Goal: Transaction & Acquisition: Purchase product/service

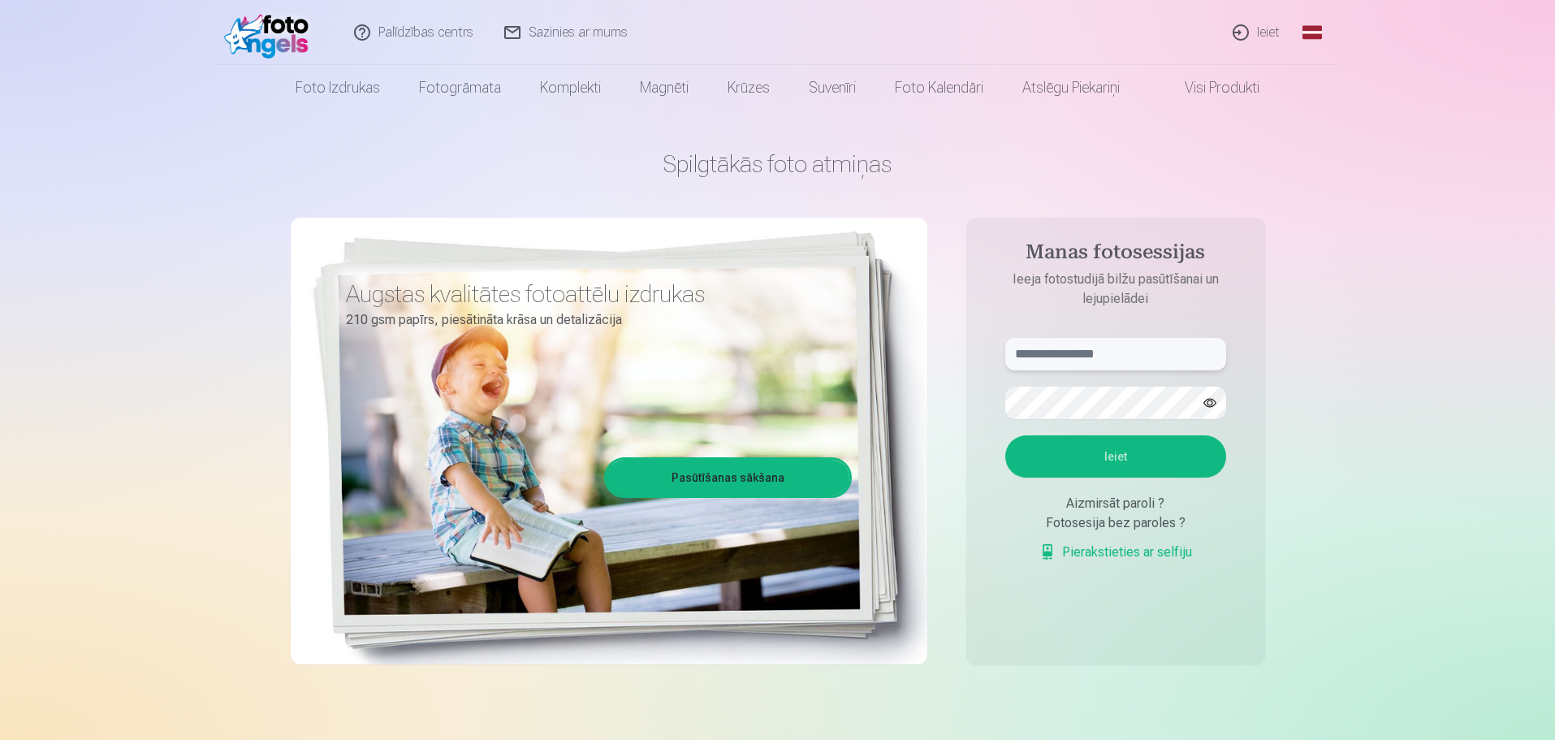
click at [1175, 351] on input "text" at bounding box center [1115, 354] width 221 height 32
type input "**********"
click at [1005, 435] on button "Ieiet" at bounding box center [1115, 456] width 221 height 42
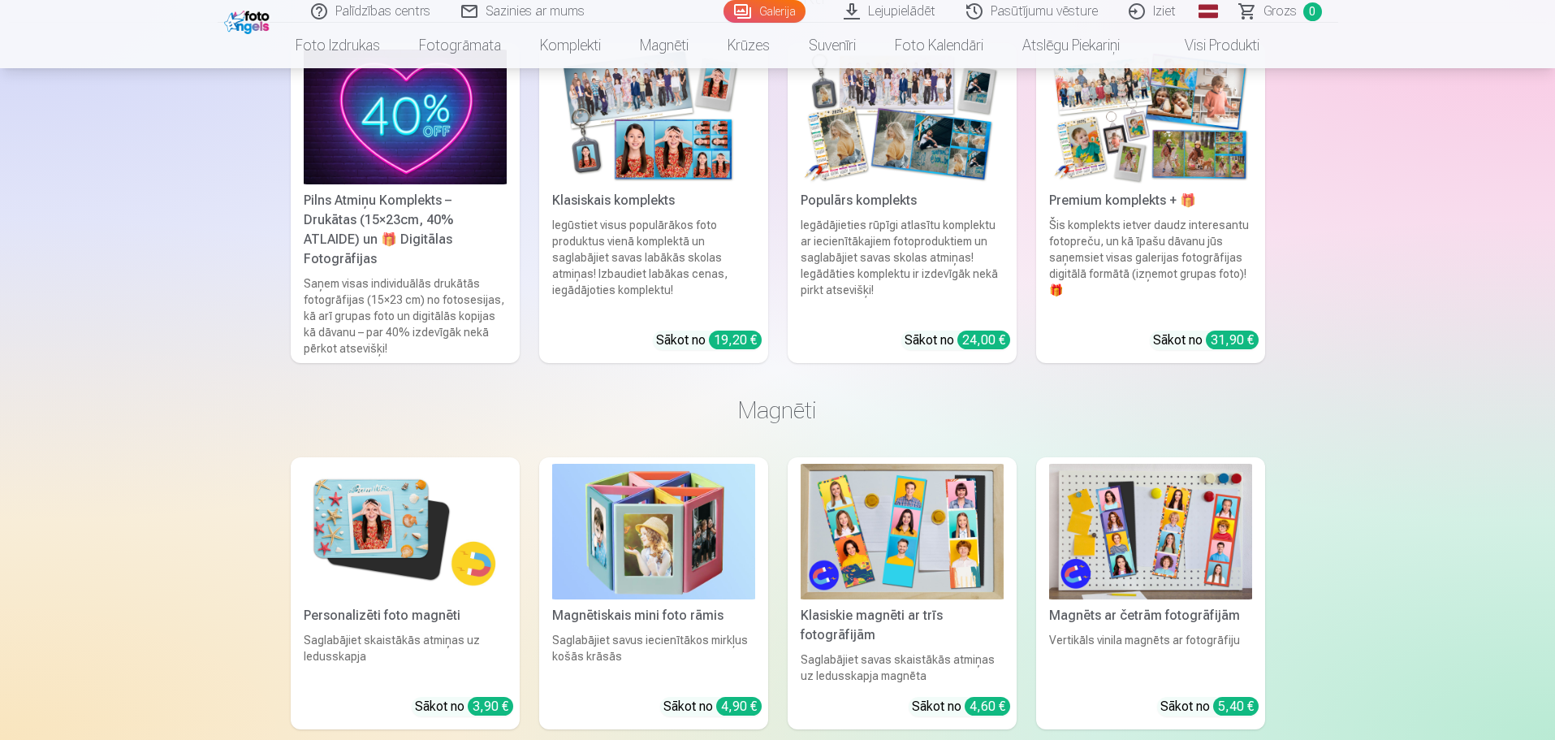
scroll to position [11774, 0]
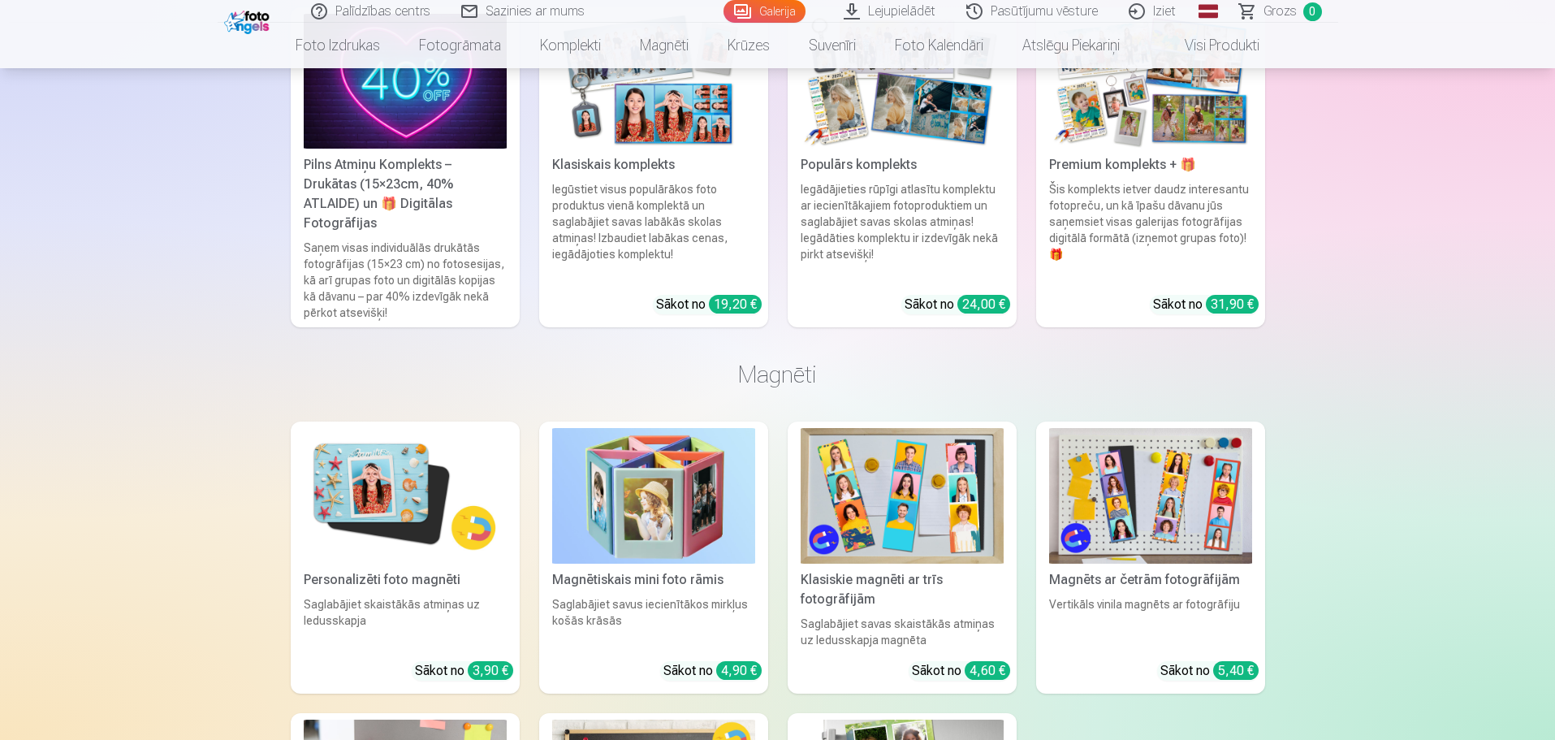
click at [352, 486] on img at bounding box center [405, 496] width 203 height 136
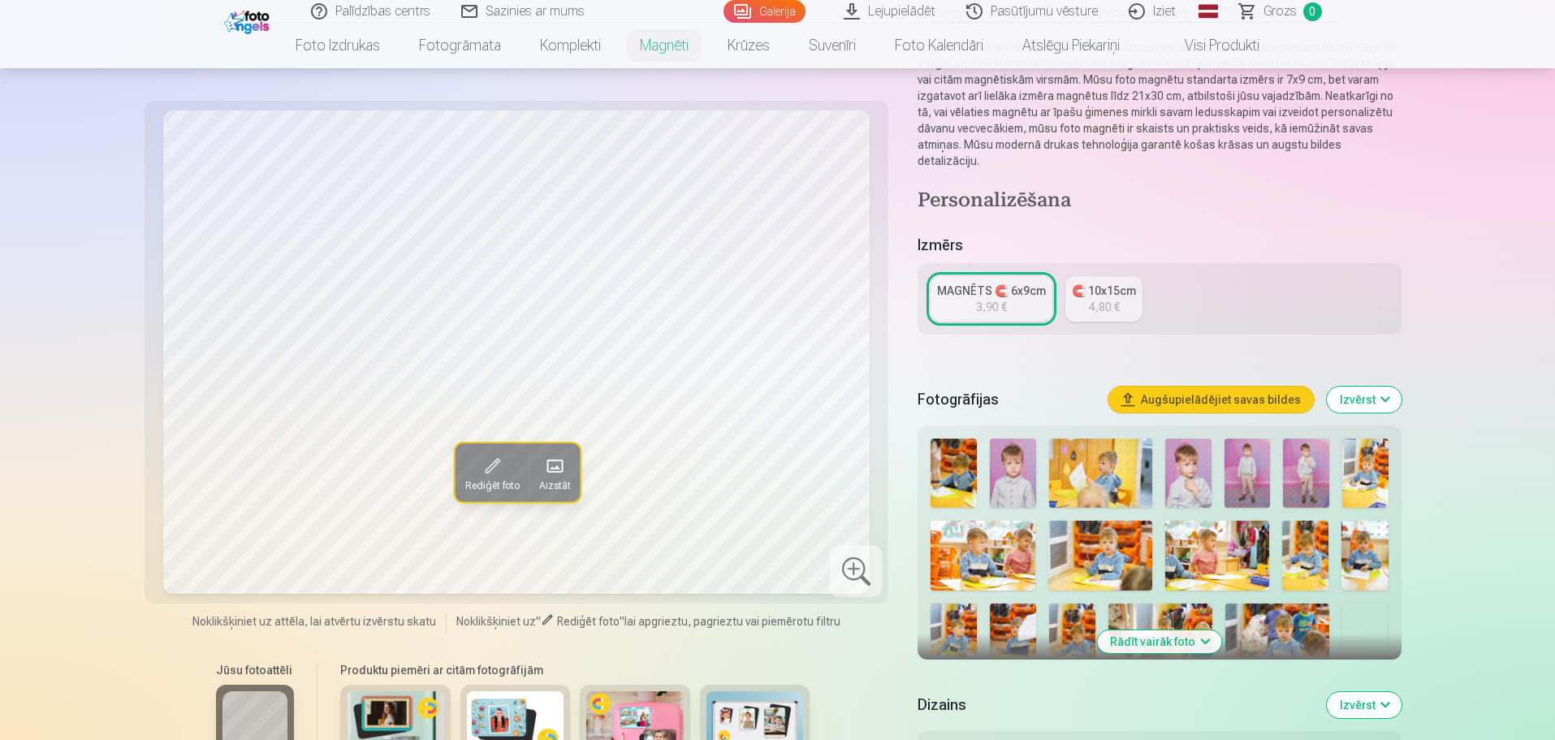
scroll to position [162, 0]
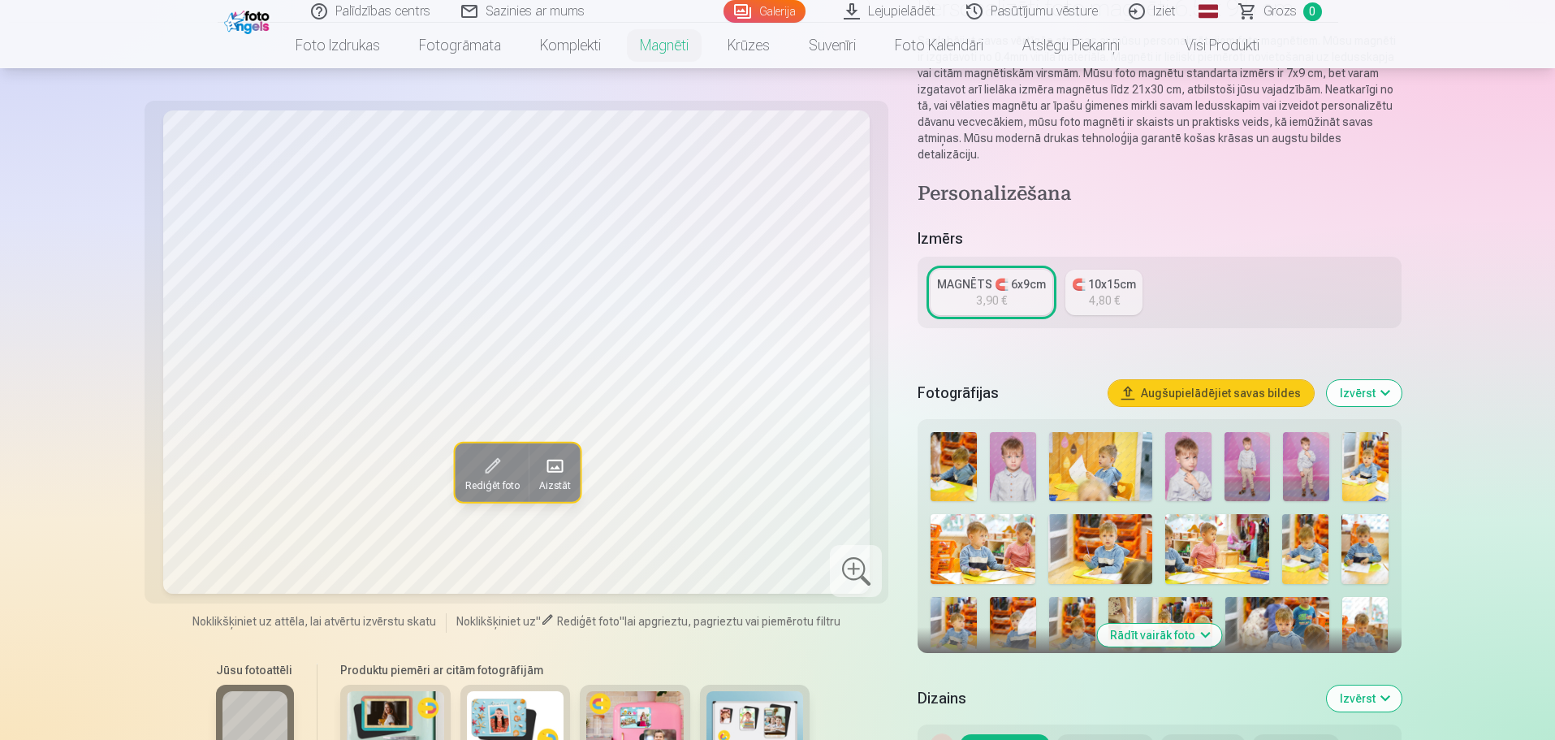
click at [1015, 449] on img at bounding box center [1013, 466] width 46 height 69
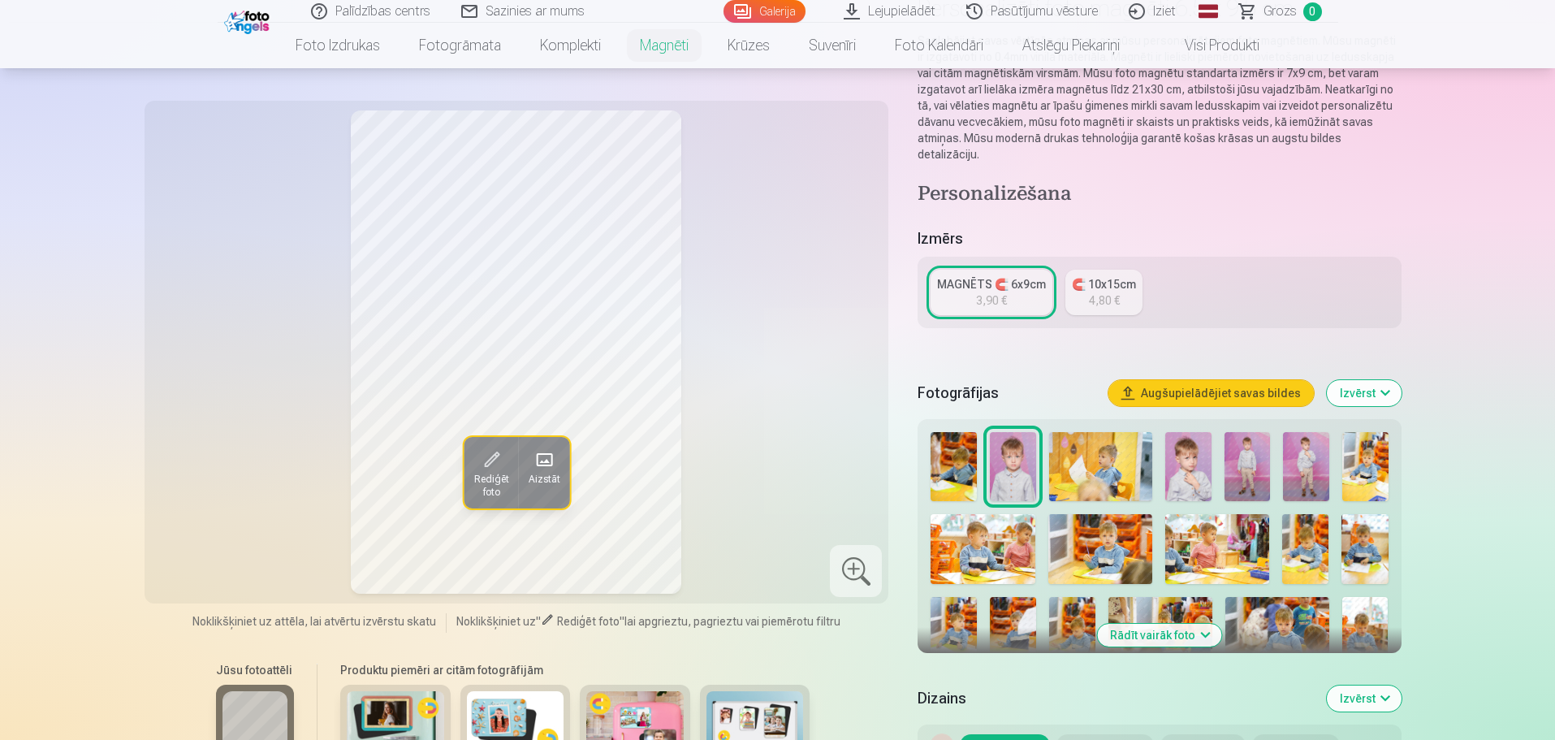
click at [1194, 455] on img at bounding box center [1188, 466] width 46 height 69
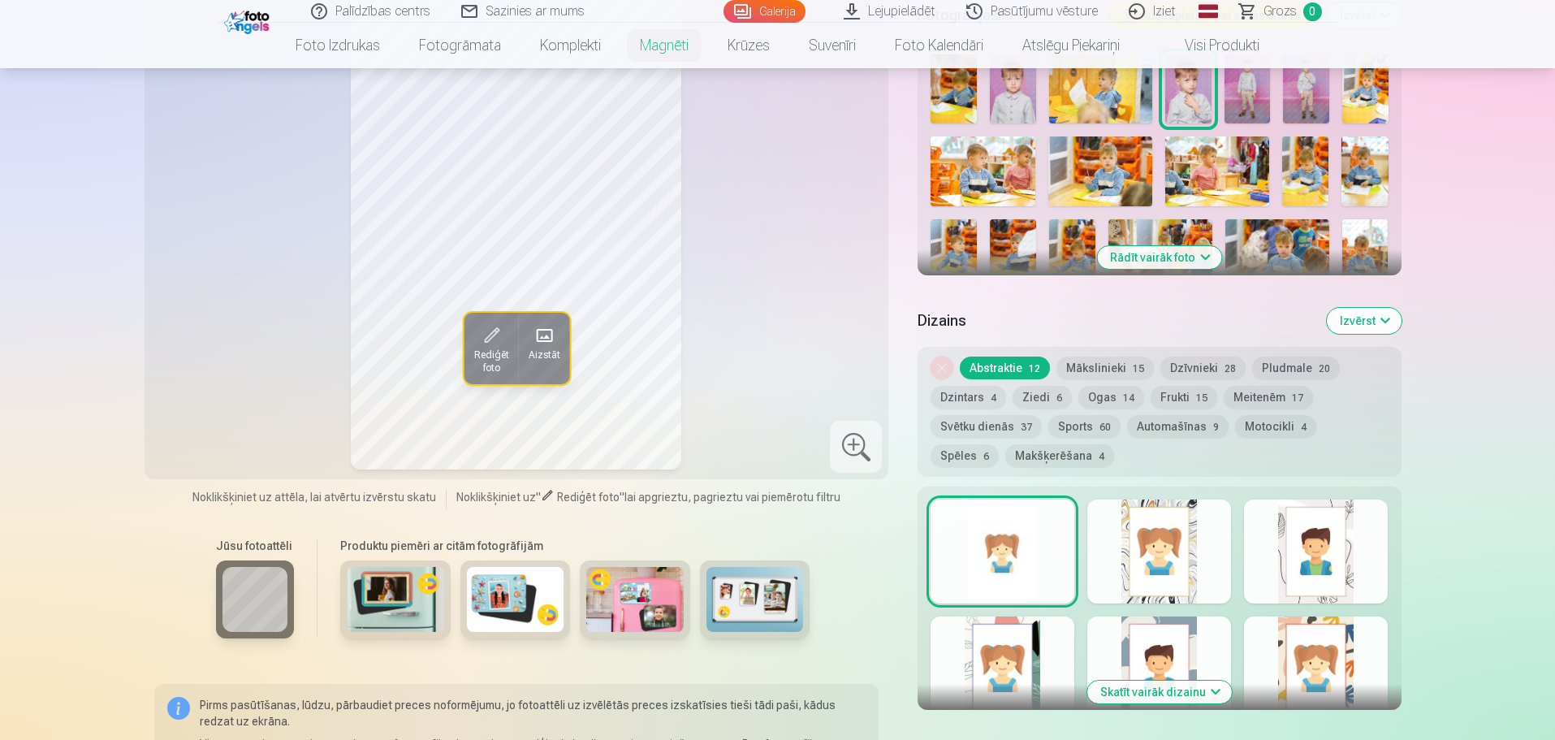
scroll to position [568, 0]
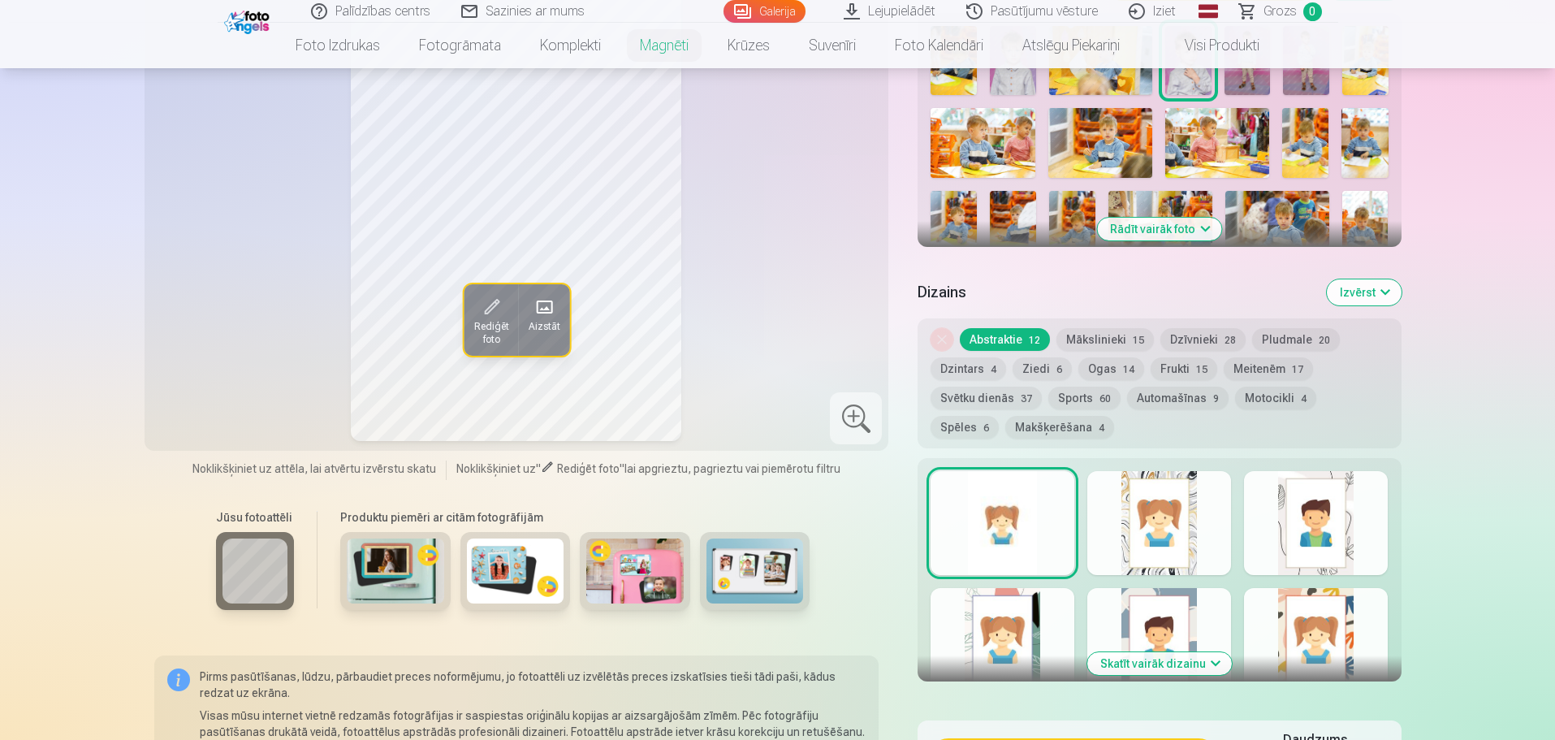
click at [1198, 387] on button "Automašīnas 9" at bounding box center [1177, 398] width 101 height 23
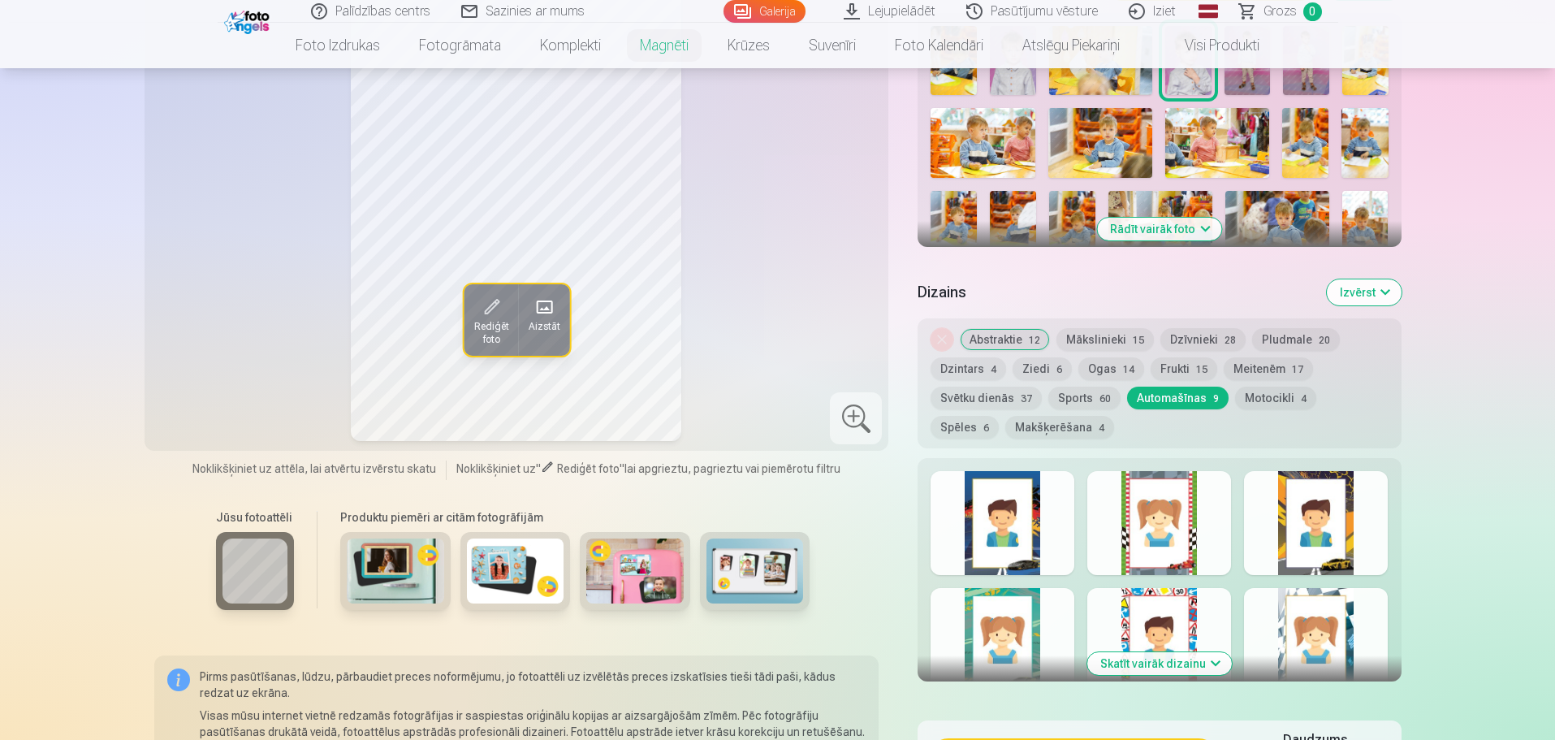
click at [1306, 530] on div at bounding box center [1316, 523] width 144 height 104
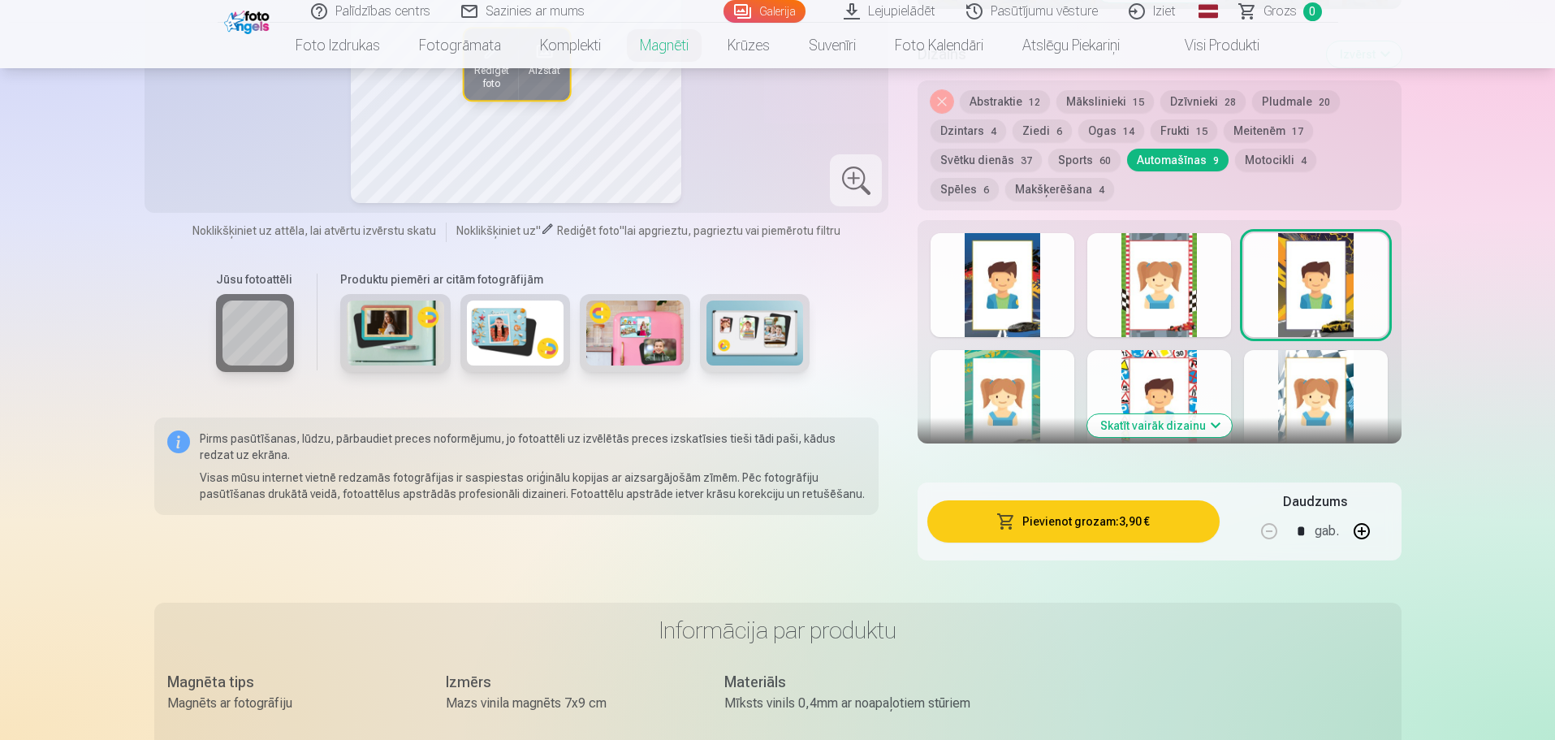
scroll to position [812, 0]
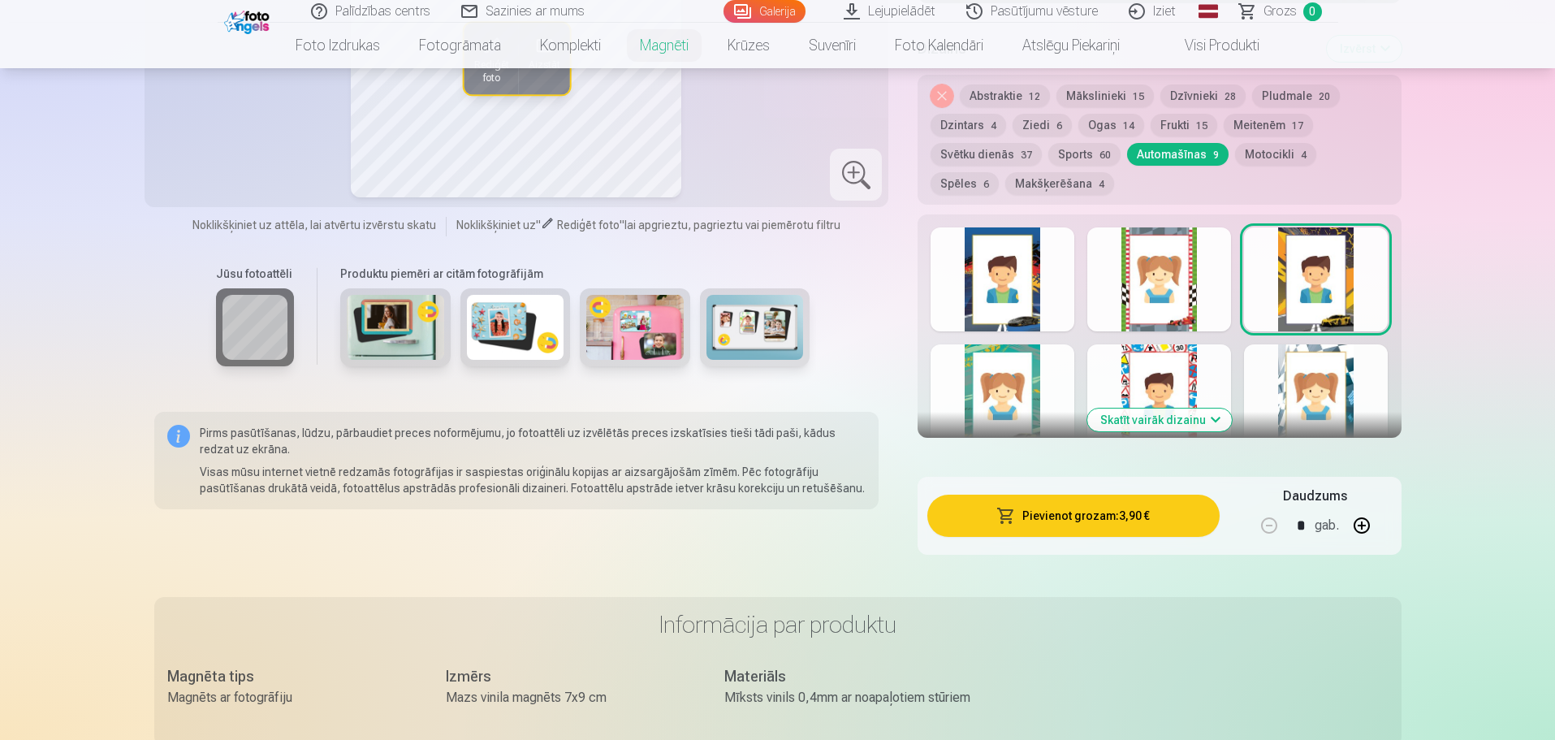
click at [1201, 408] on button "Skatīt vairāk dizainu" at bounding box center [1159, 419] width 145 height 23
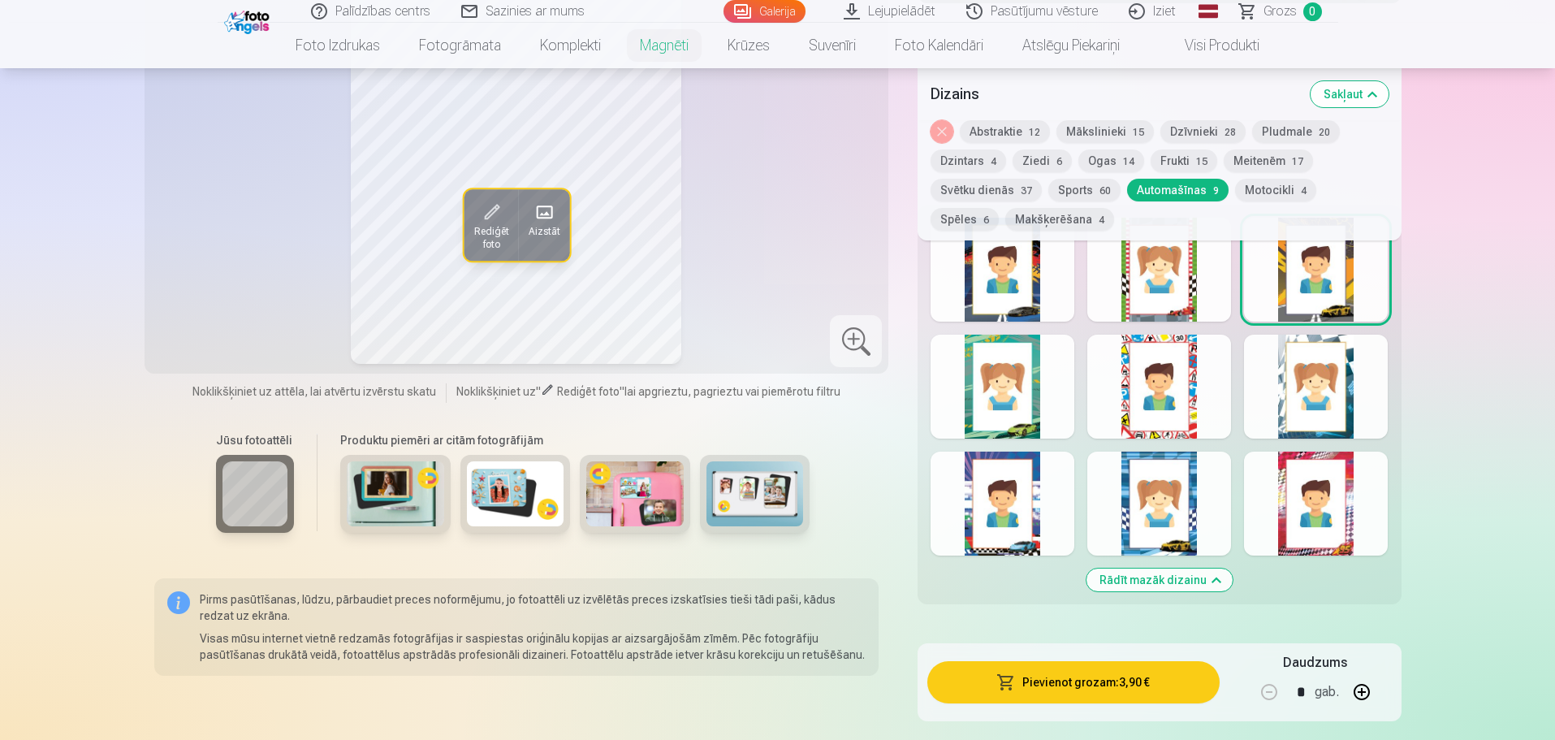
scroll to position [731, 0]
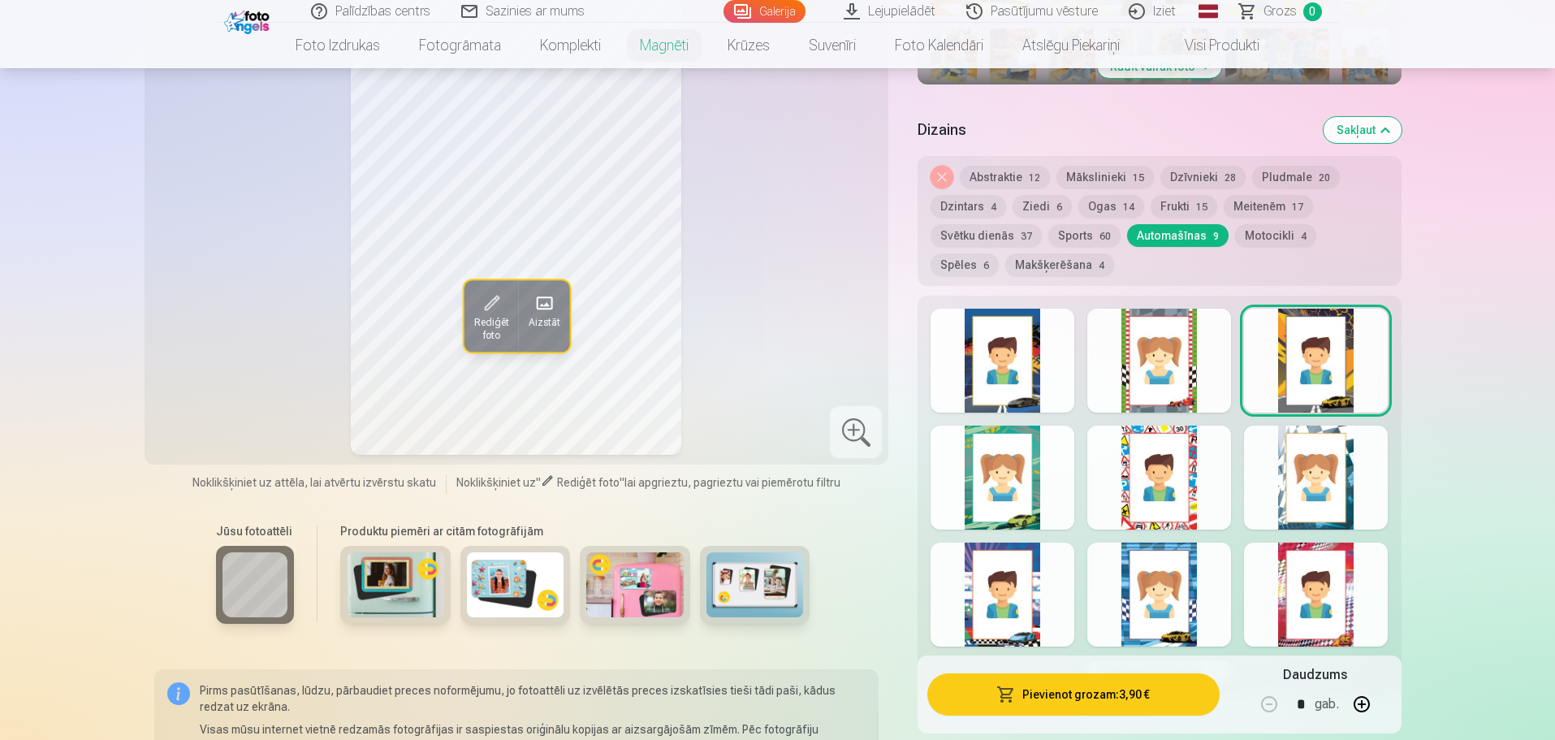
click at [1208, 482] on div at bounding box center [1159, 477] width 144 height 104
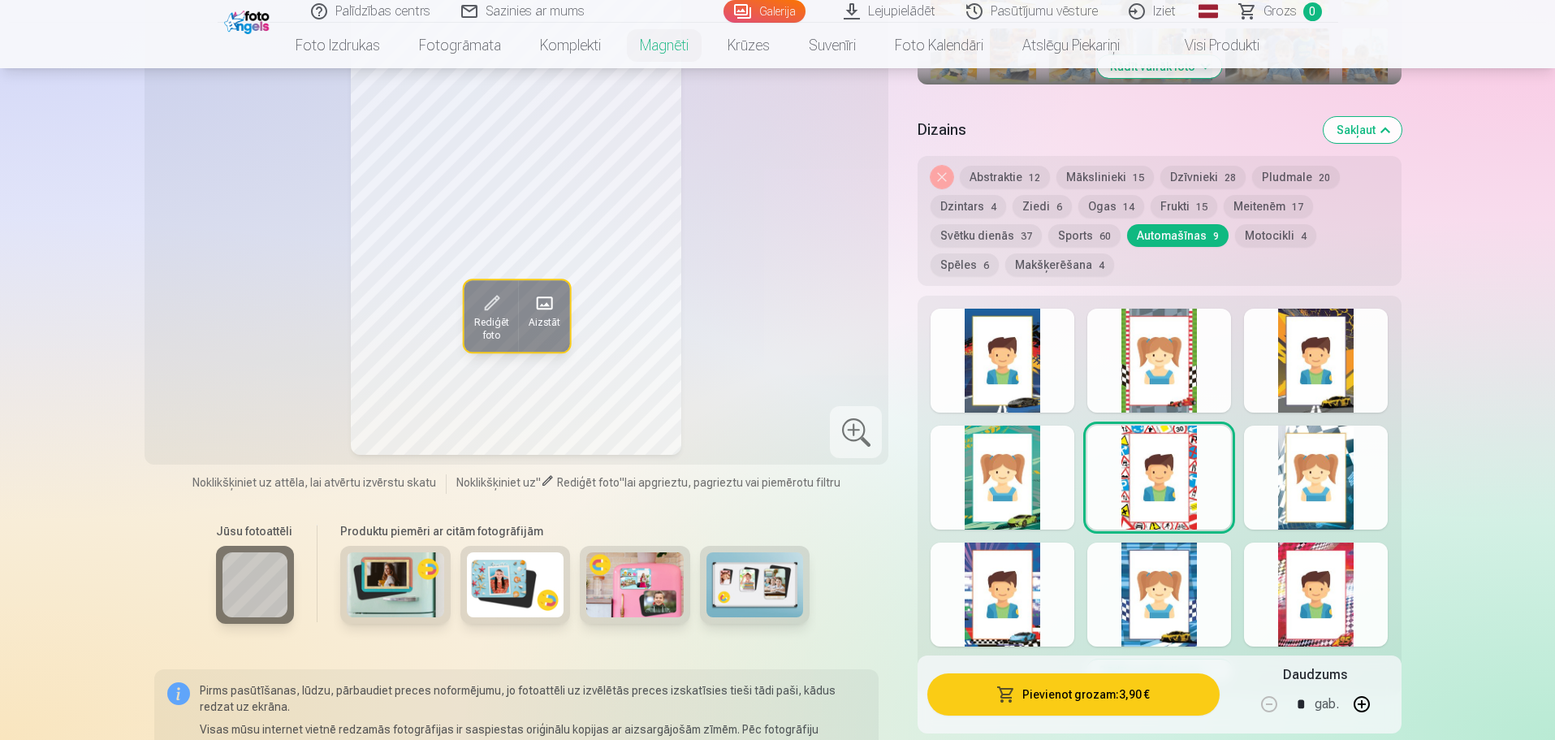
click at [1189, 374] on div at bounding box center [1159, 361] width 144 height 104
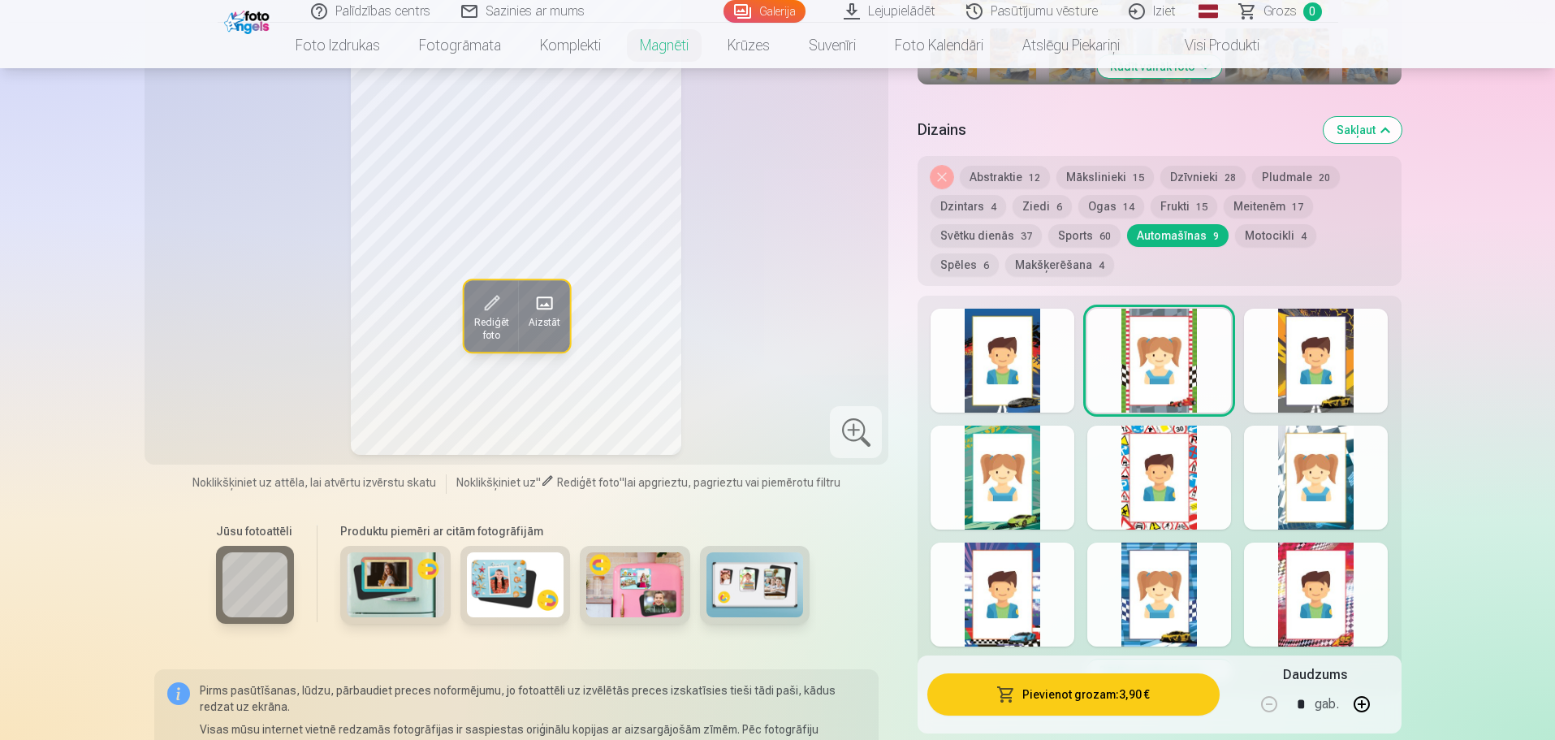
click at [1012, 365] on div at bounding box center [1003, 361] width 144 height 104
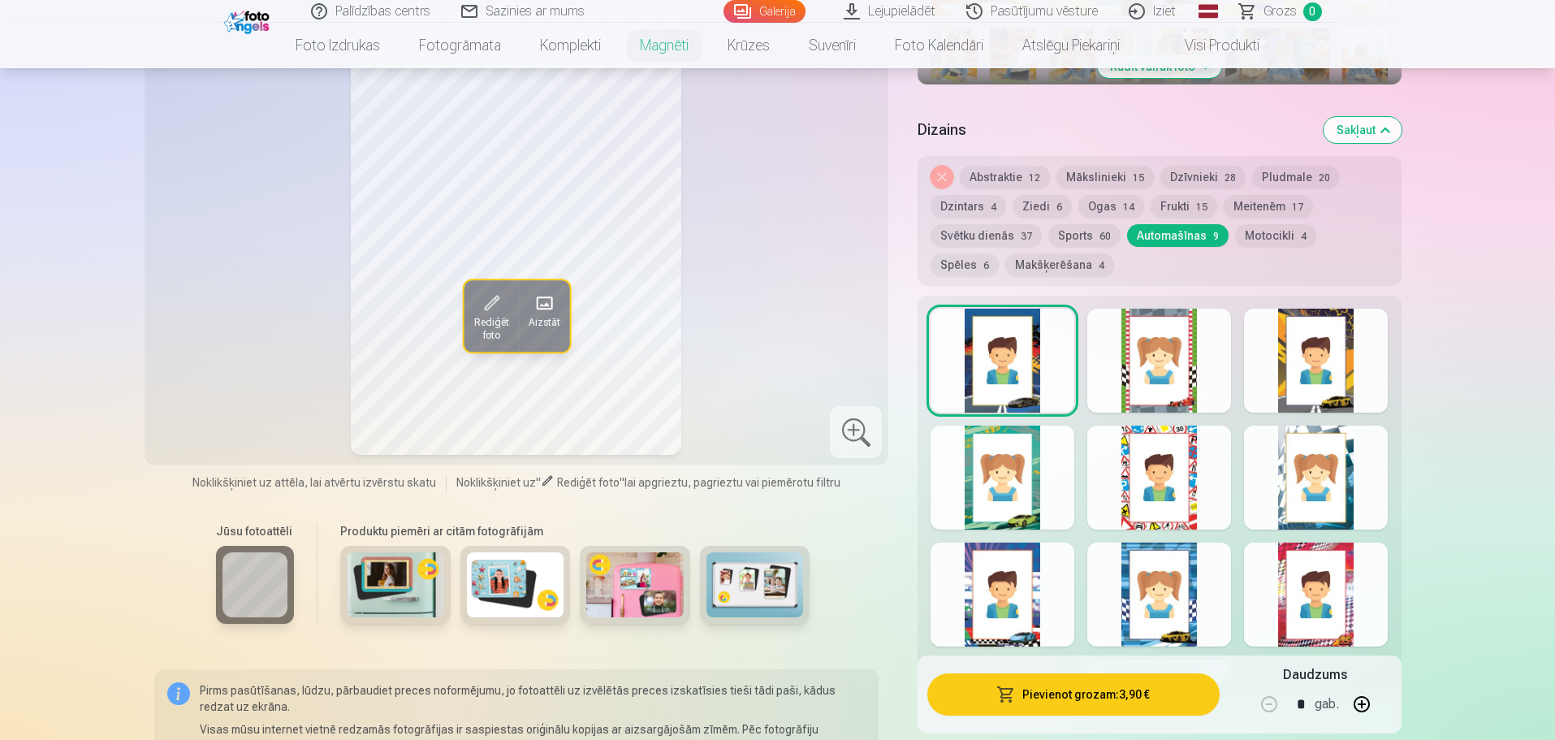
click at [1315, 365] on div at bounding box center [1316, 361] width 144 height 104
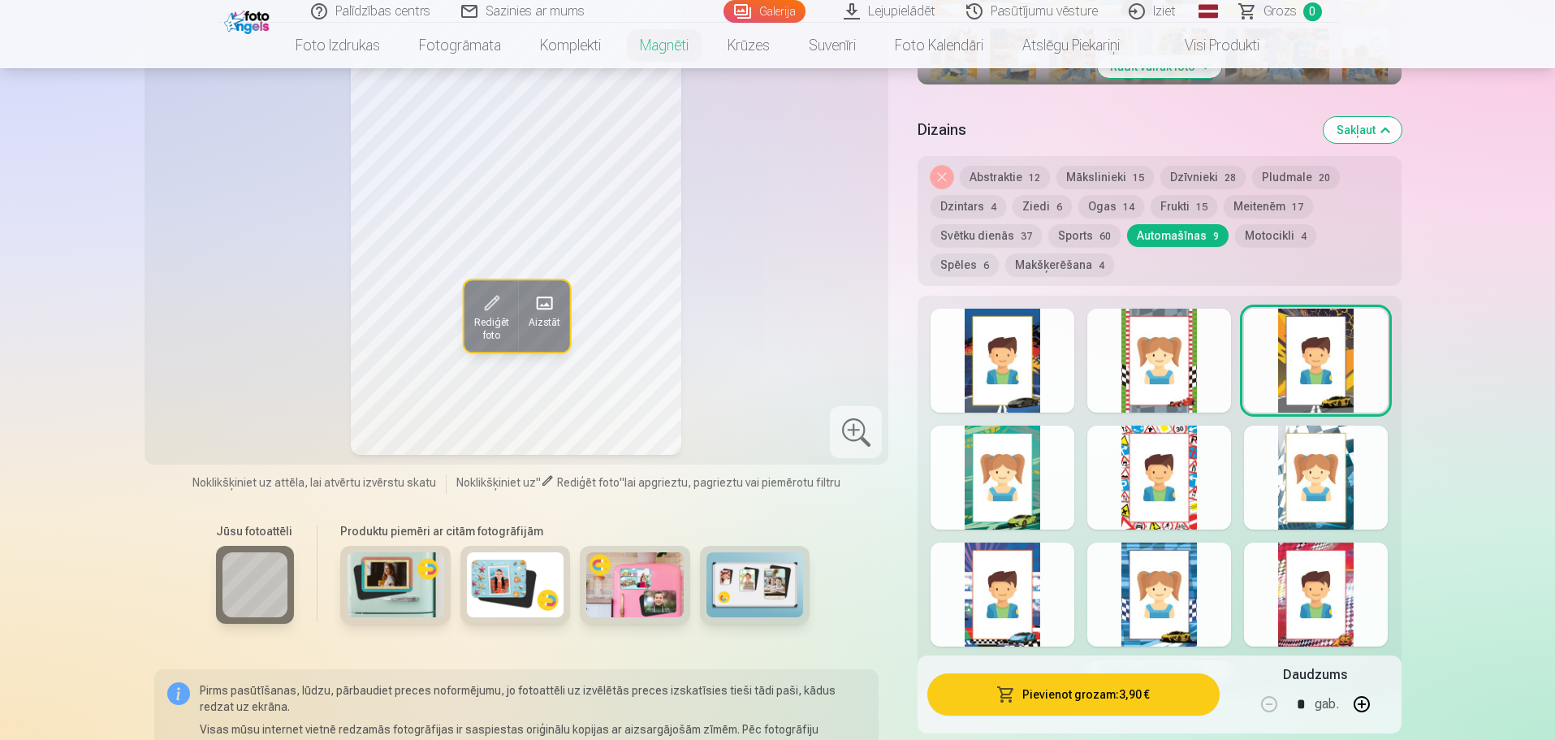
click at [1030, 480] on div at bounding box center [1003, 477] width 144 height 104
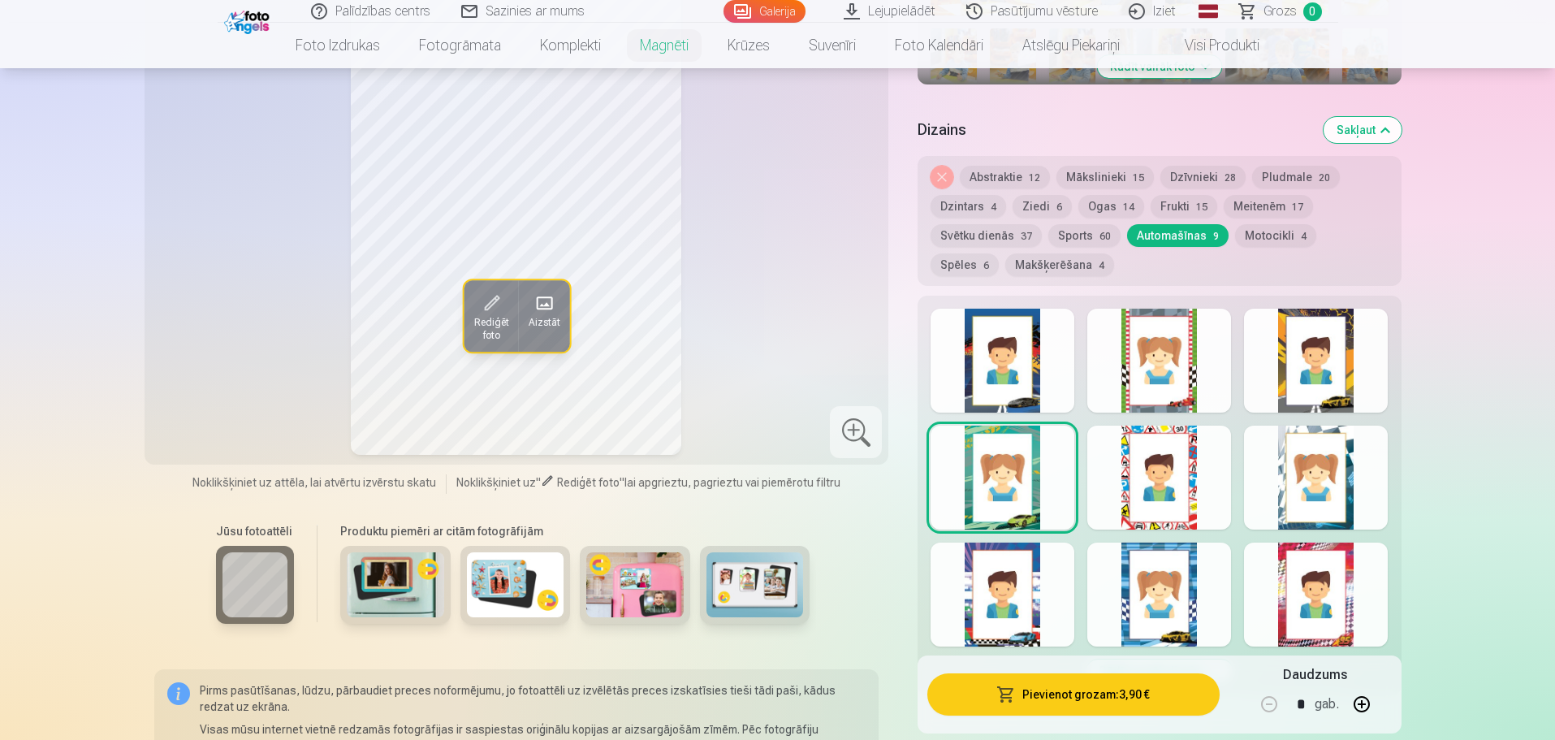
click at [1334, 479] on div at bounding box center [1316, 477] width 144 height 104
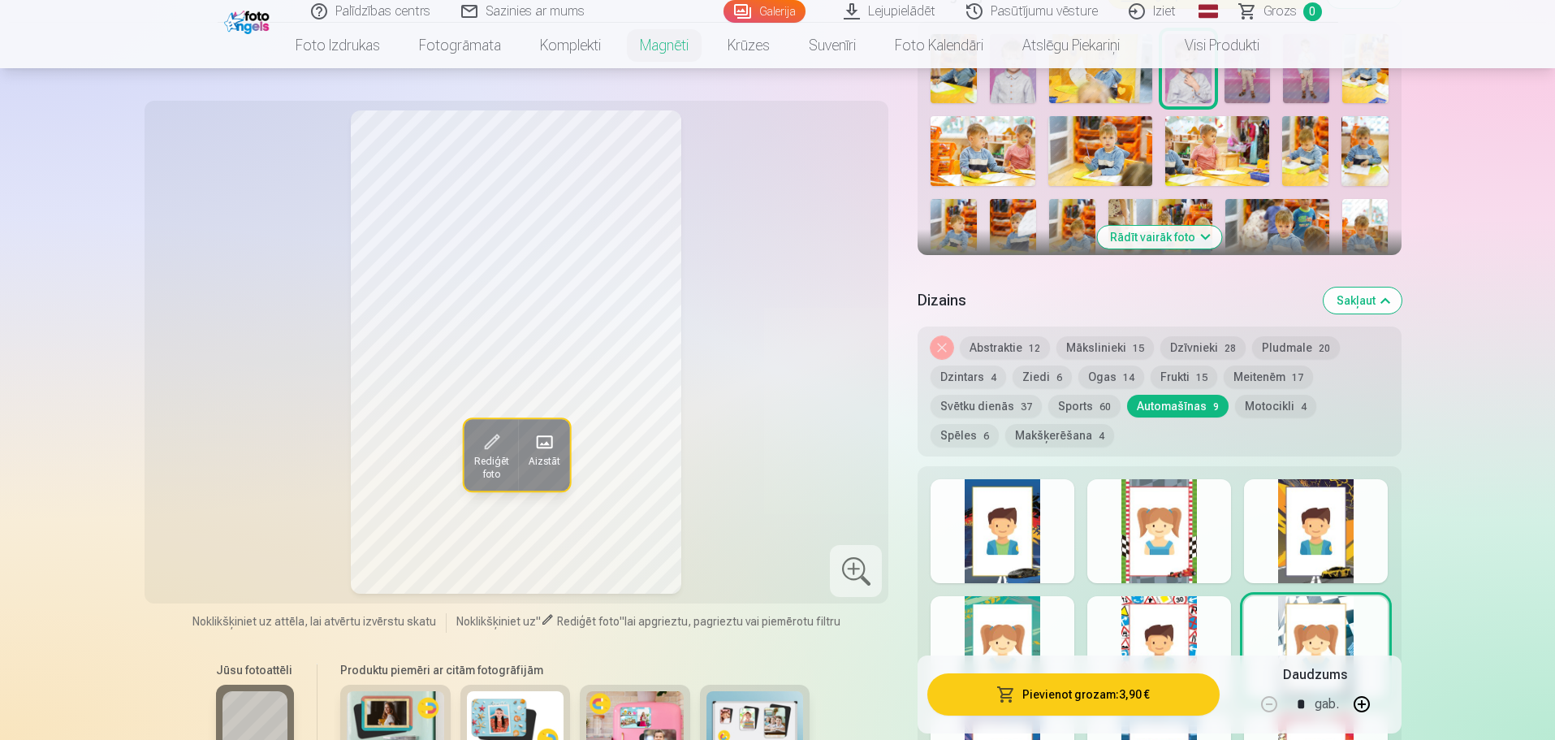
scroll to position [487, 0]
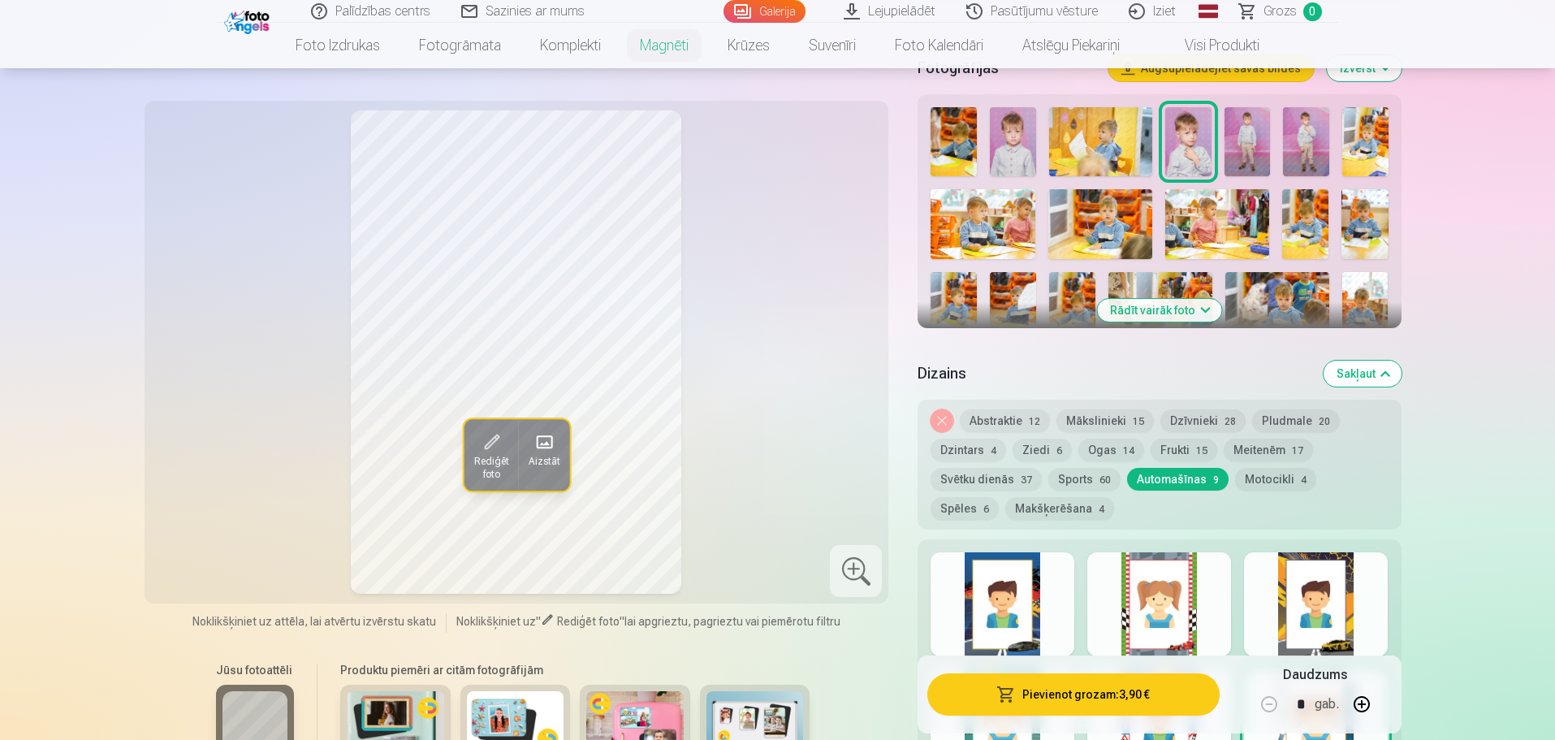
click at [1031, 409] on button "Abstraktie 12" at bounding box center [1005, 420] width 90 height 23
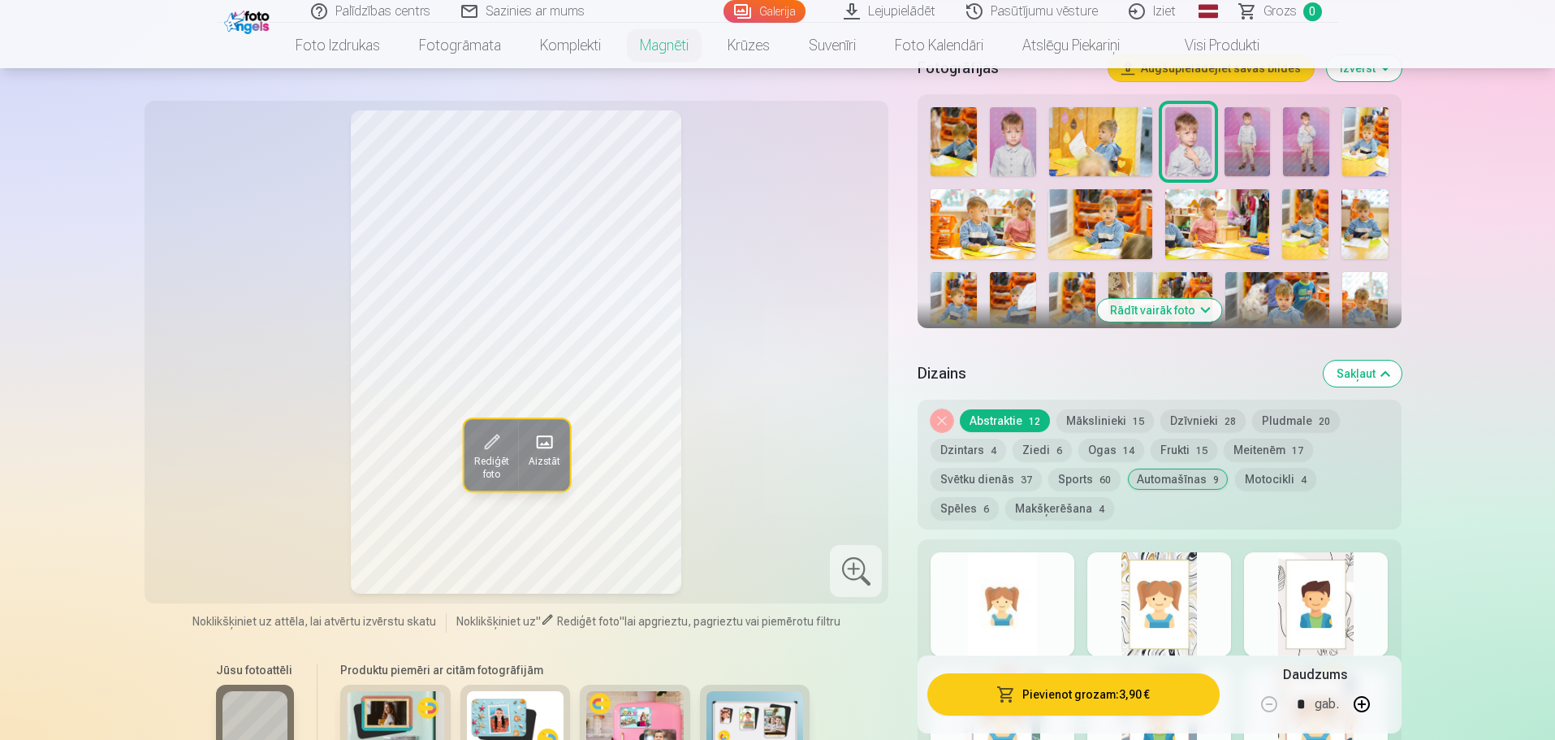
click at [1108, 409] on button "Mākslinieki 15" at bounding box center [1104, 420] width 97 height 23
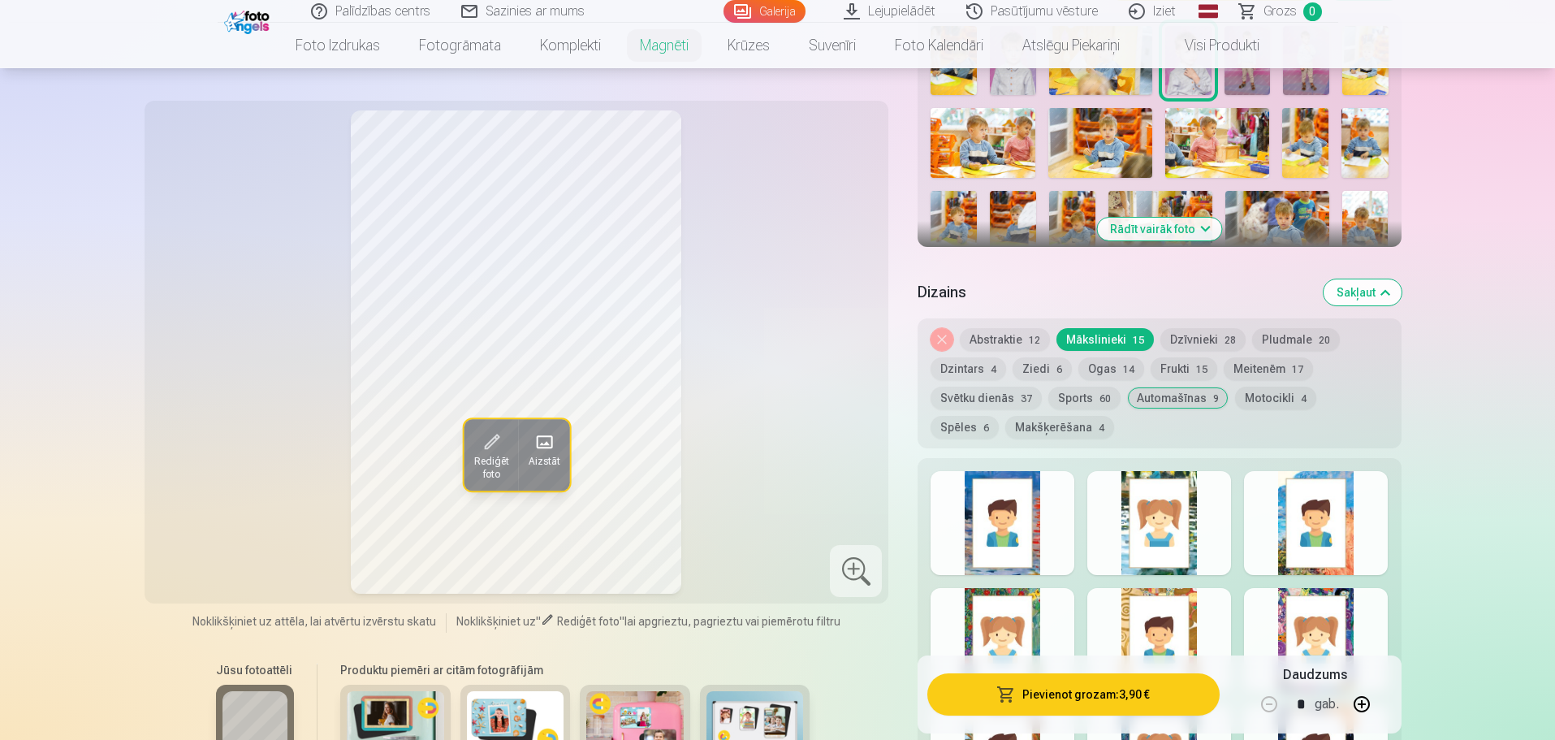
scroll to position [650, 0]
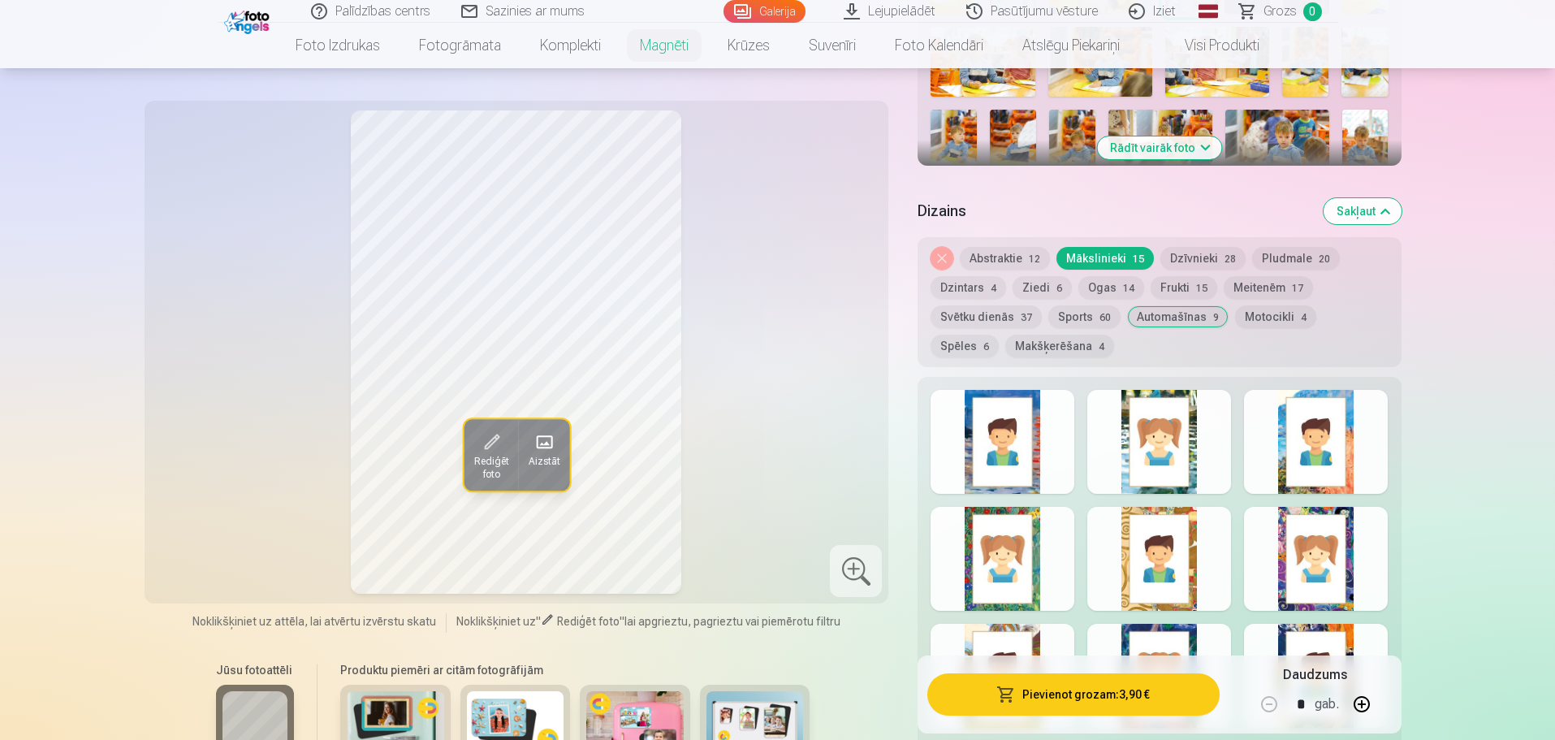
click at [1333, 561] on div at bounding box center [1316, 559] width 144 height 104
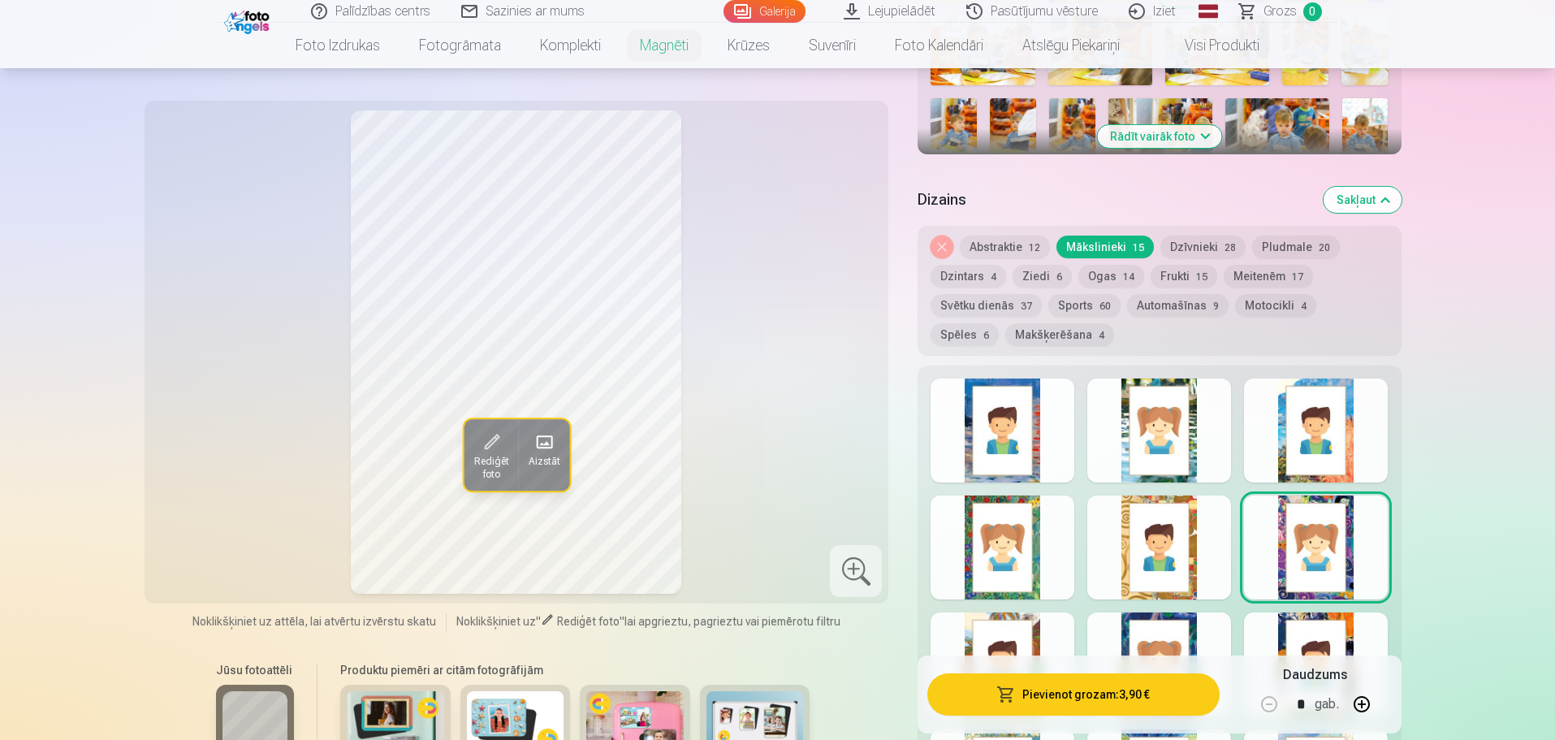
scroll to position [812, 0]
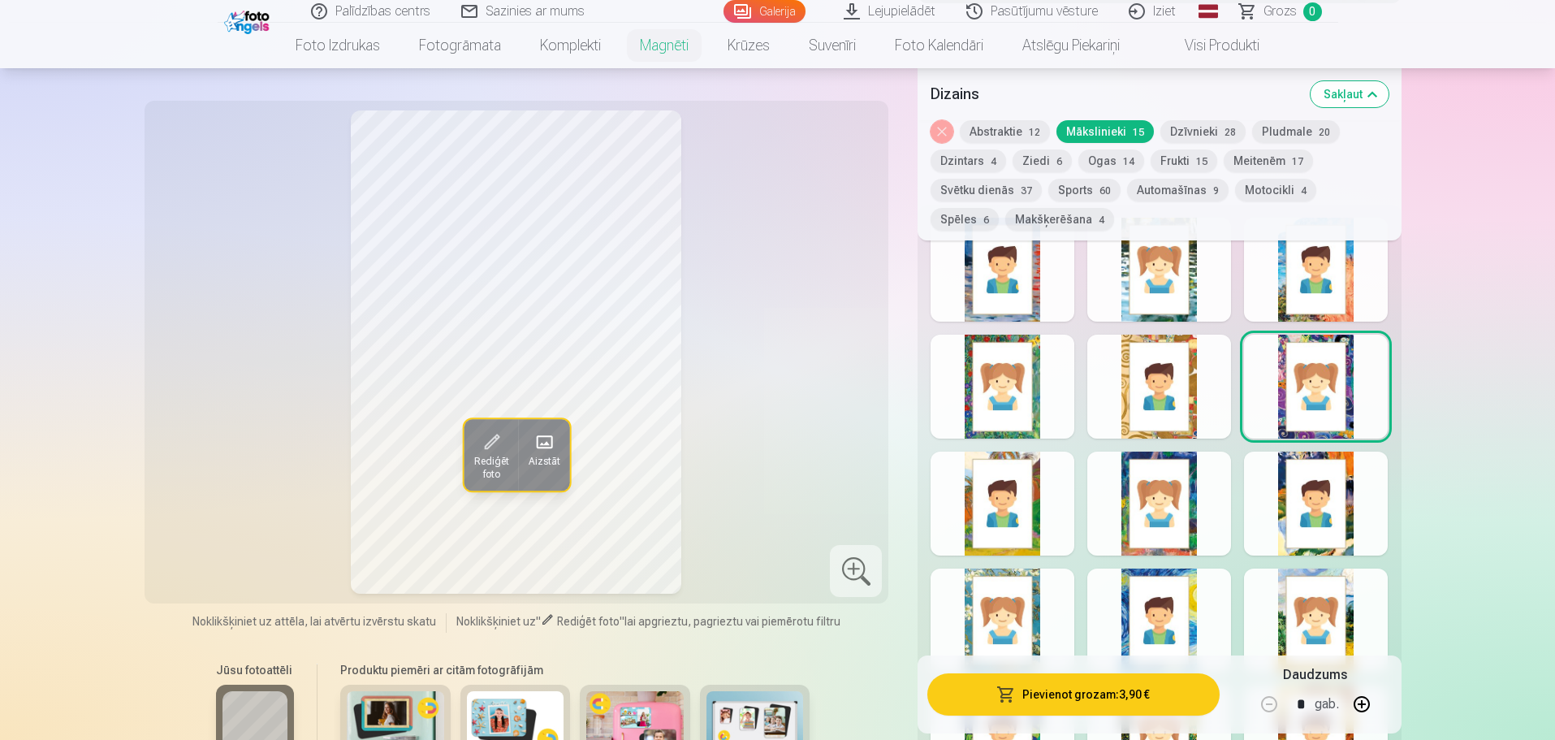
click at [1190, 521] on div at bounding box center [1159, 503] width 144 height 104
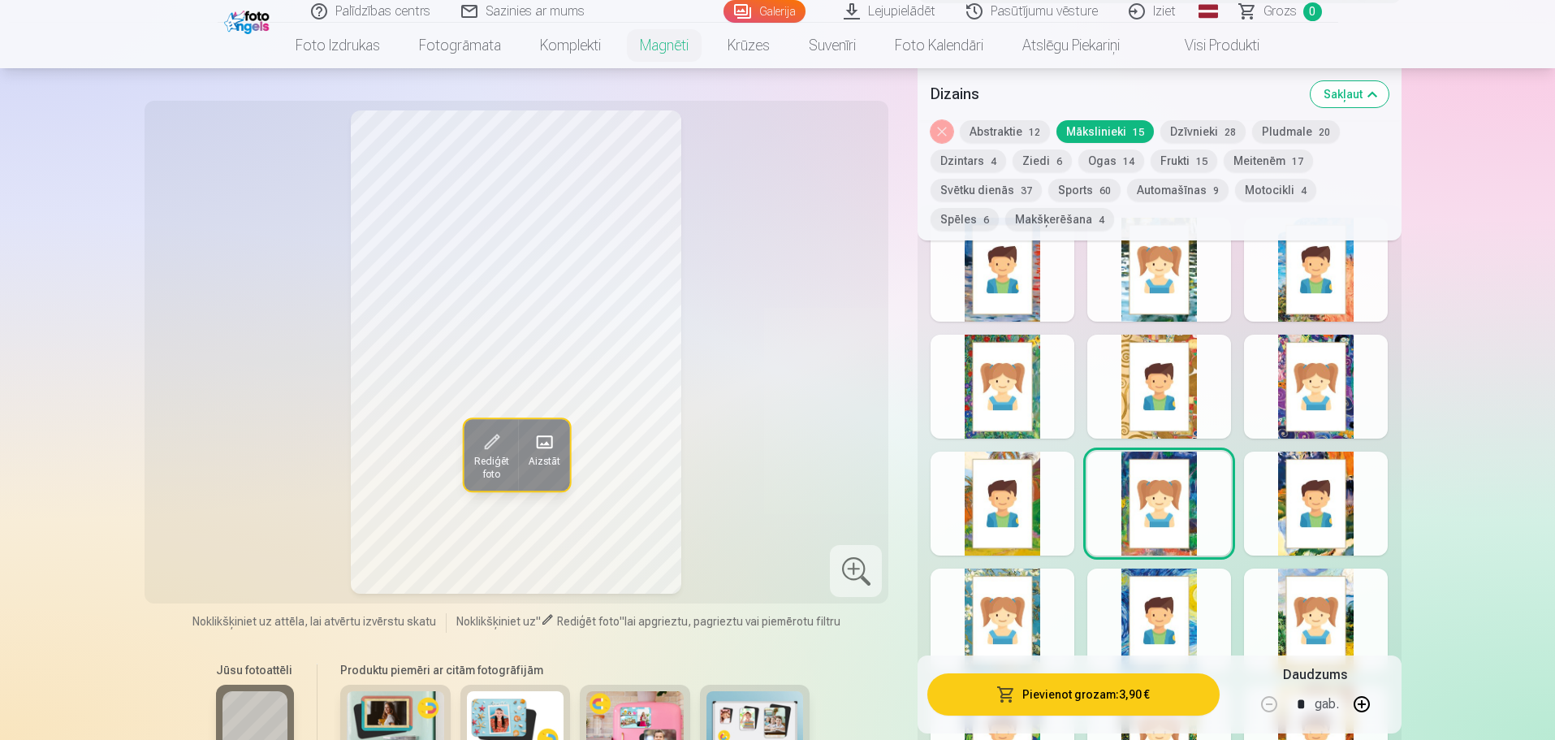
click at [1337, 400] on div at bounding box center [1316, 387] width 144 height 104
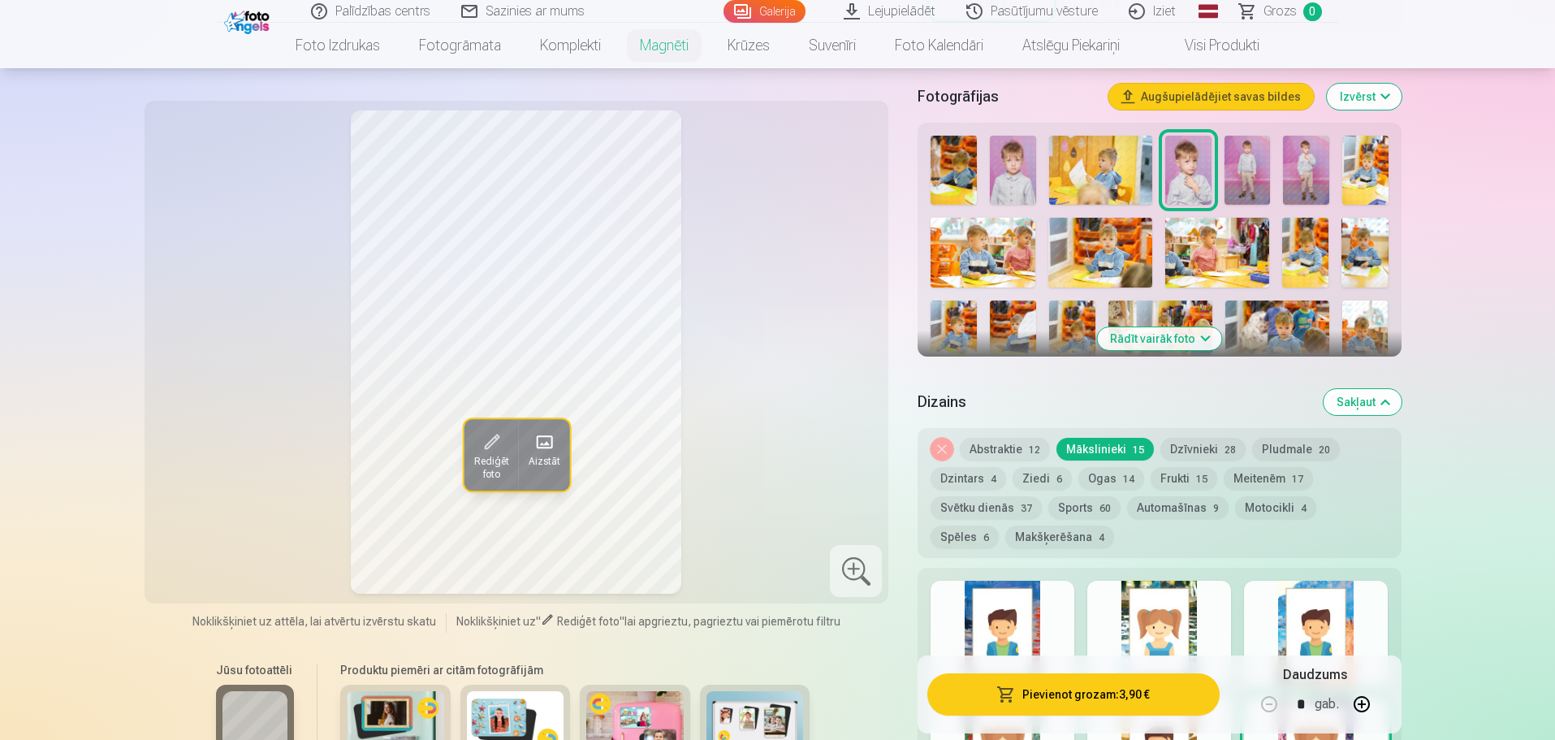
scroll to position [487, 0]
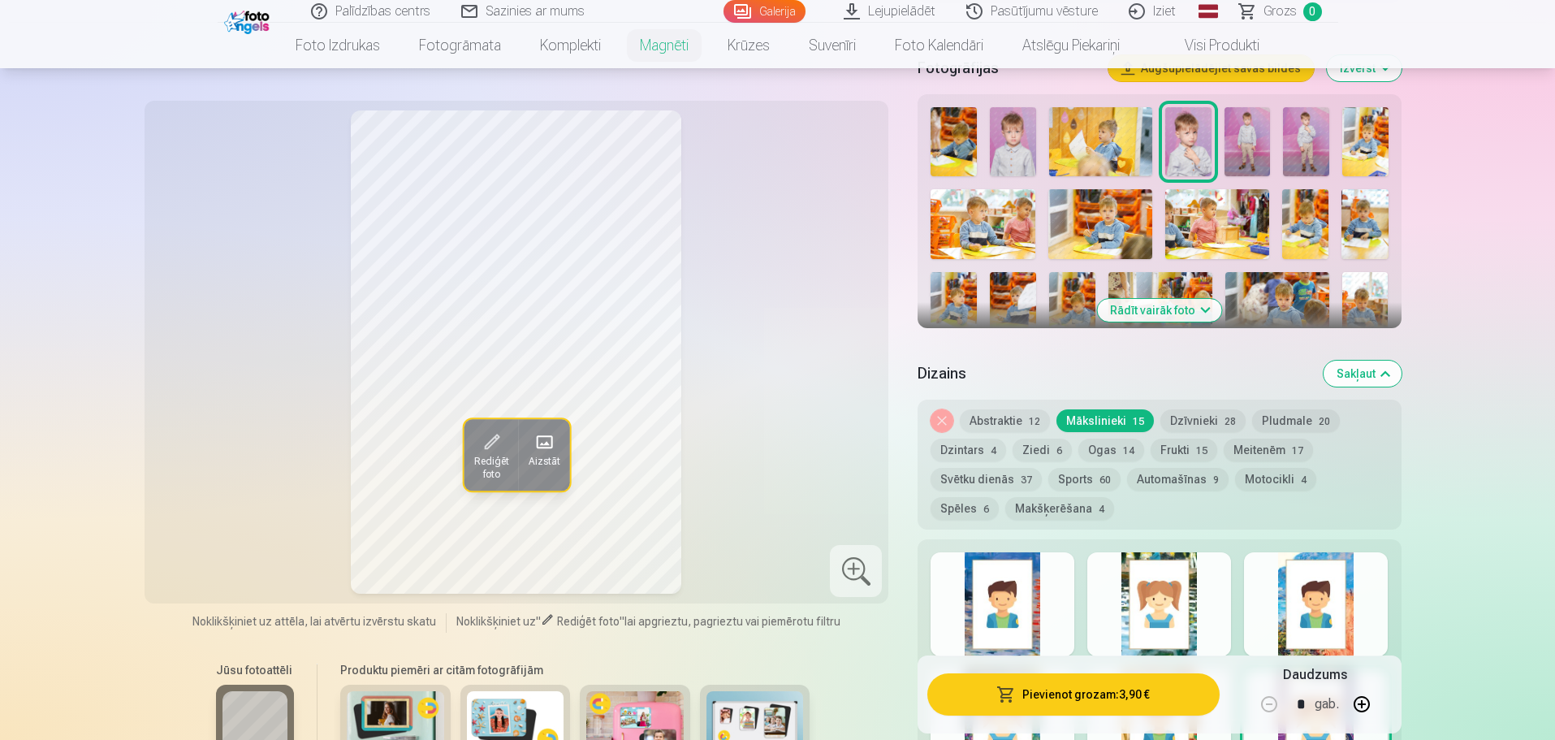
click at [498, 460] on span "Rediģēt foto" at bounding box center [490, 468] width 35 height 26
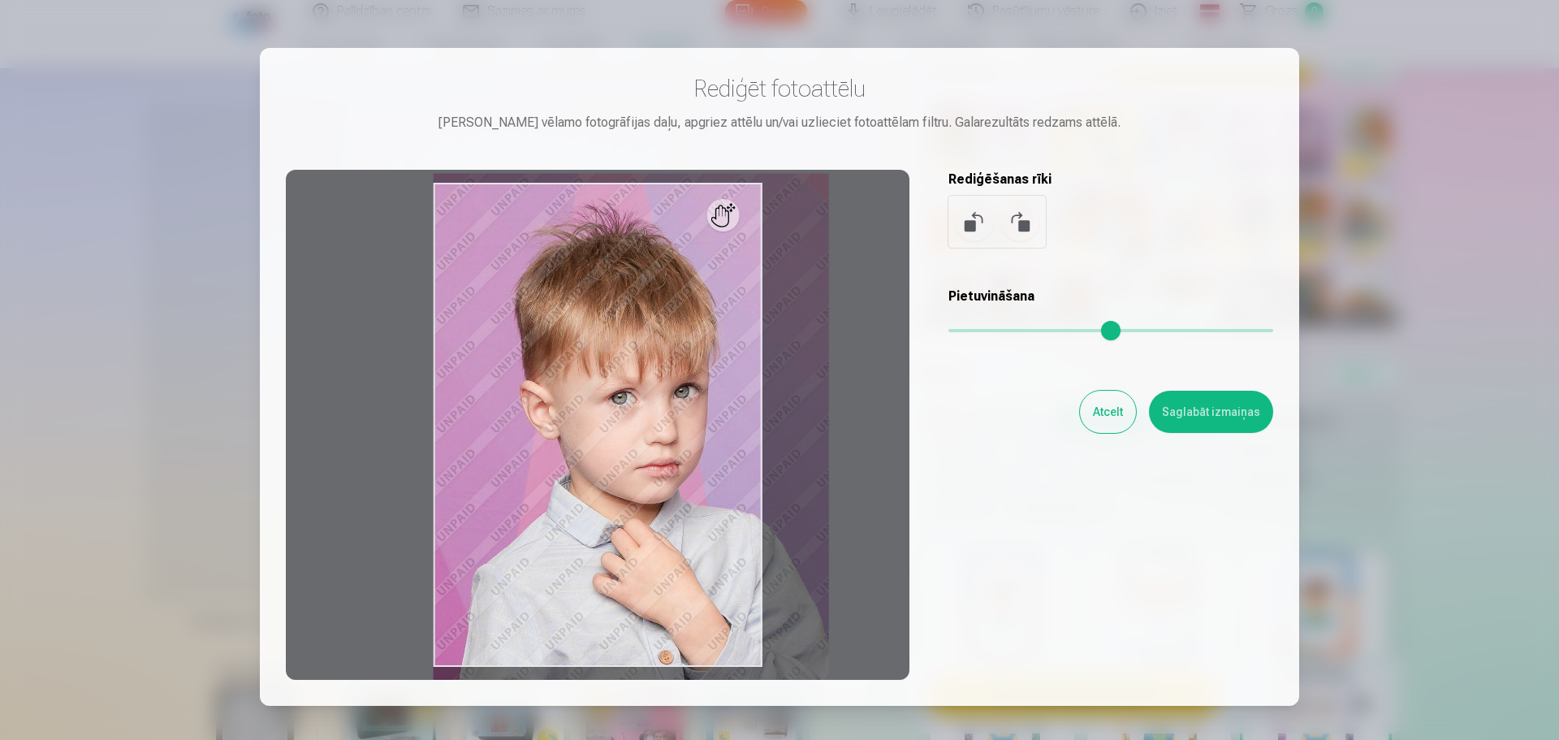
drag, startPoint x: 1007, startPoint y: 334, endPoint x: 1083, endPoint y: 334, distance: 76.3
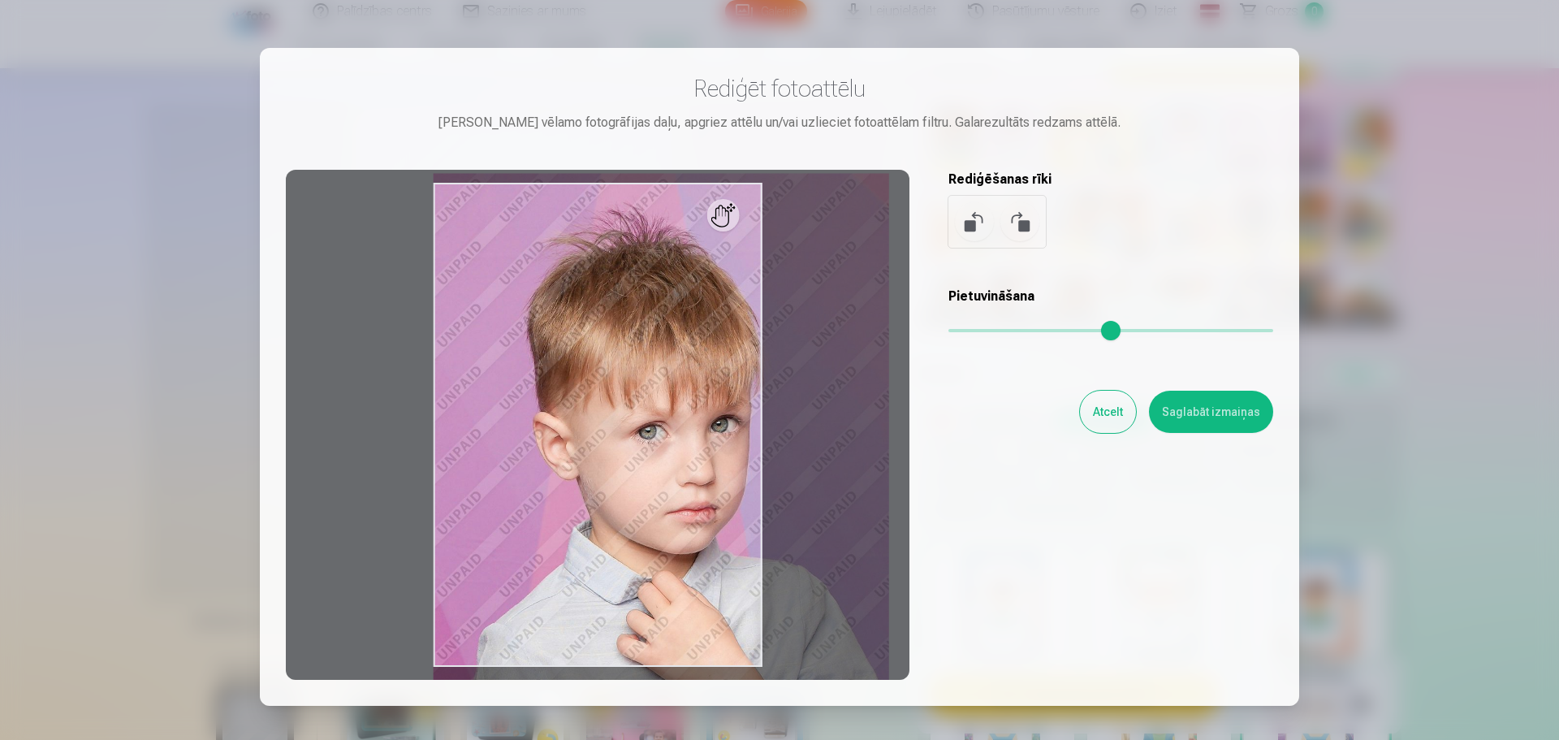
drag, startPoint x: 1083, startPoint y: 334, endPoint x: 1123, endPoint y: 414, distance: 89.7
click at [1123, 332] on input "range" at bounding box center [1110, 330] width 325 height 3
type input "****"
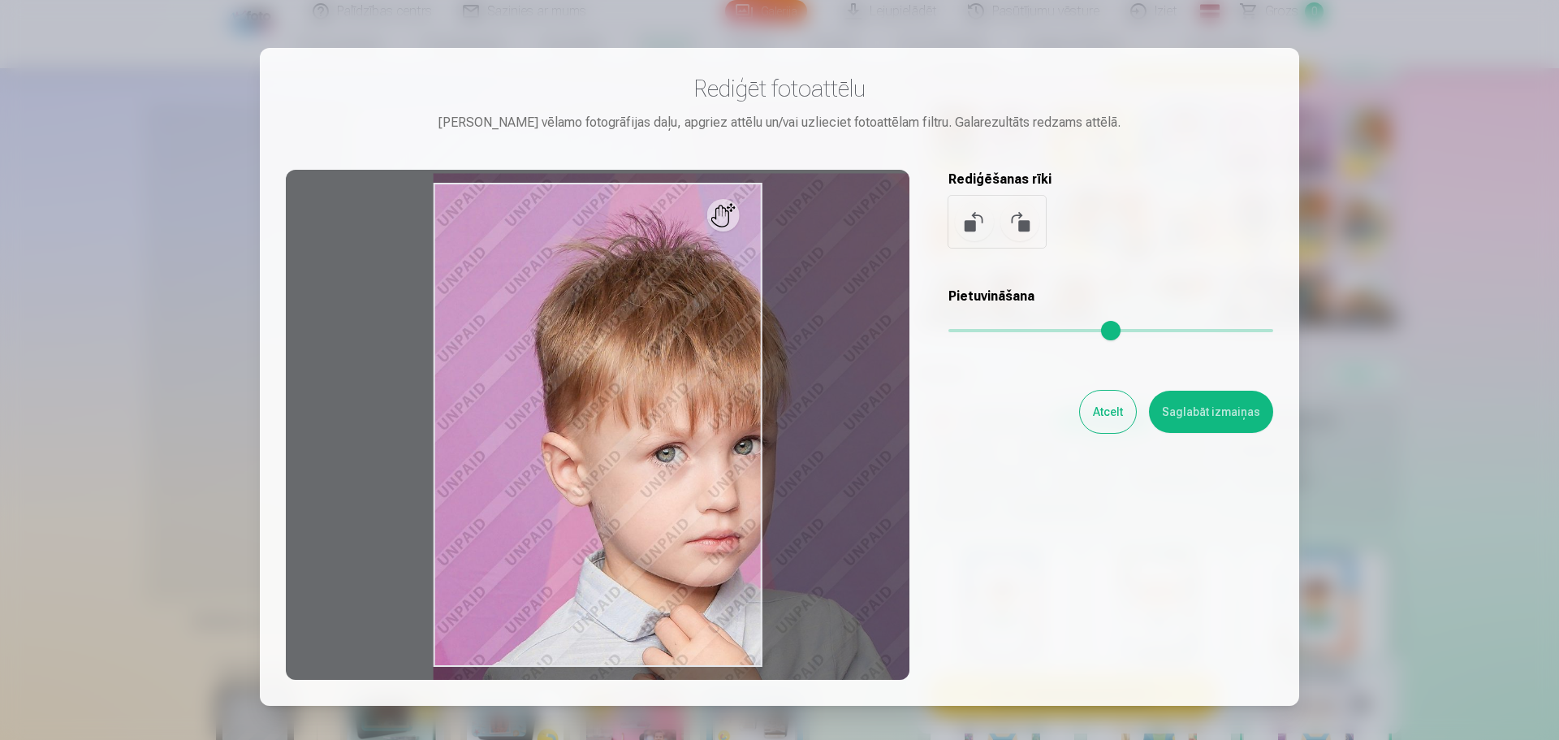
click at [1111, 418] on button "Atcelt" at bounding box center [1108, 412] width 56 height 42
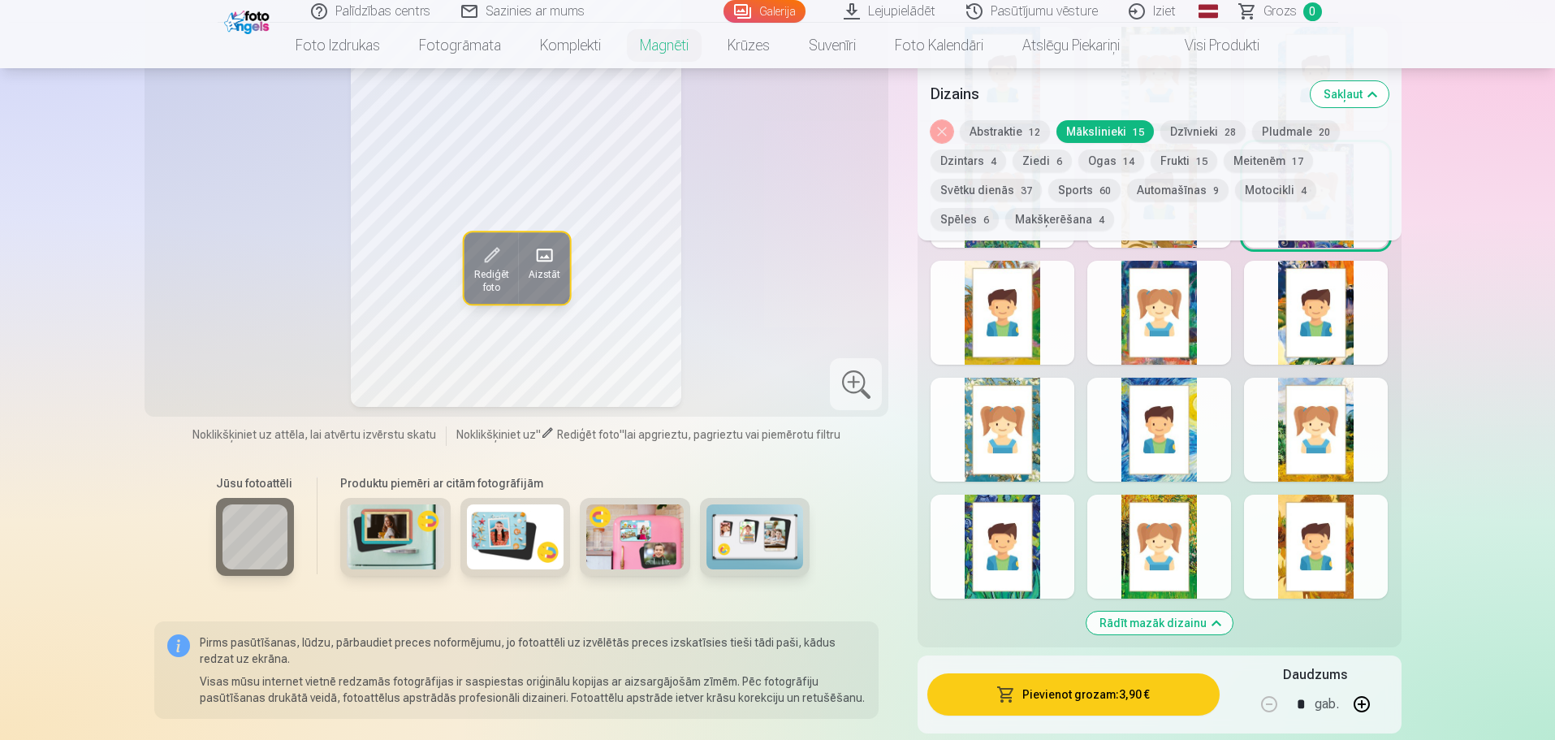
scroll to position [974, 0]
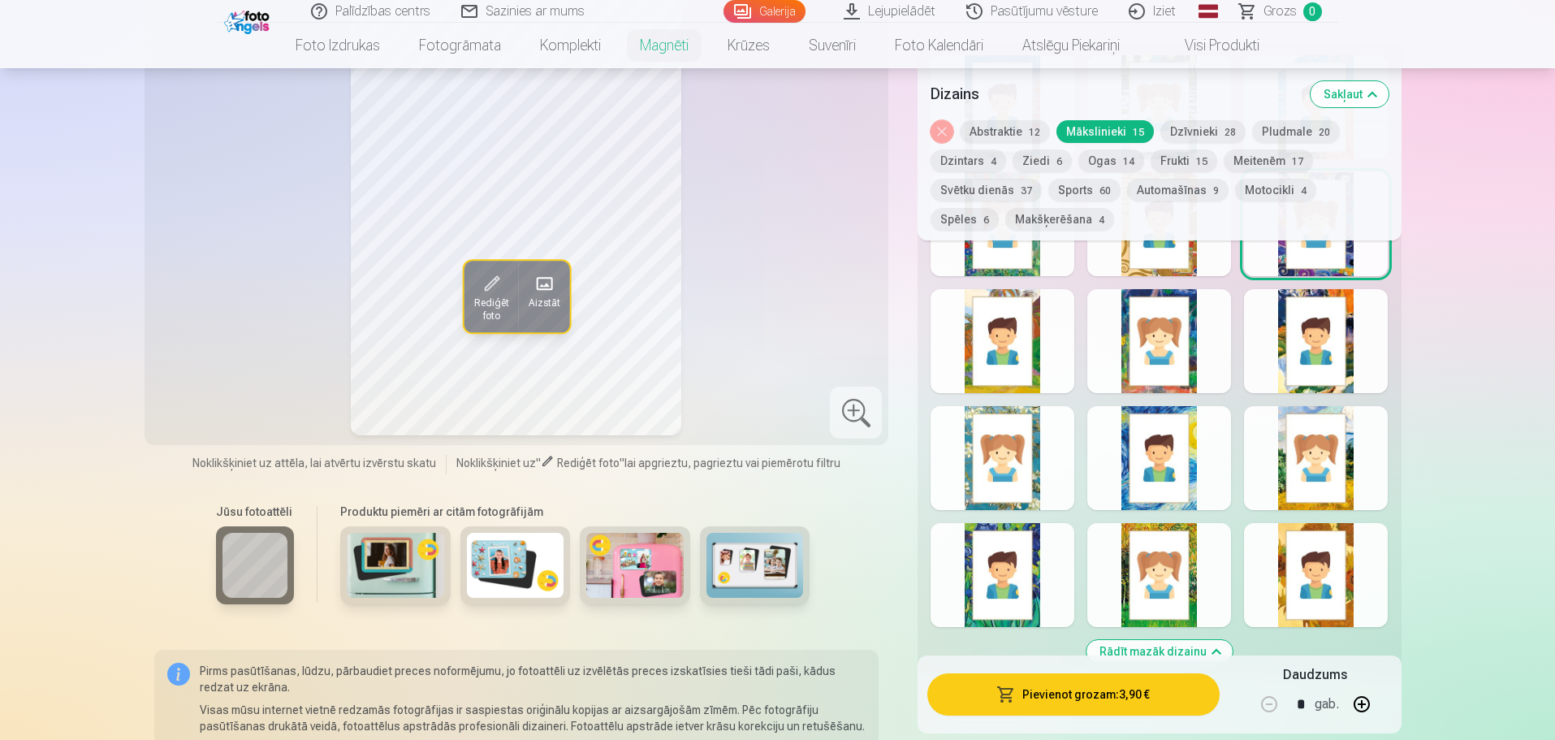
click at [408, 551] on img at bounding box center [395, 565] width 97 height 65
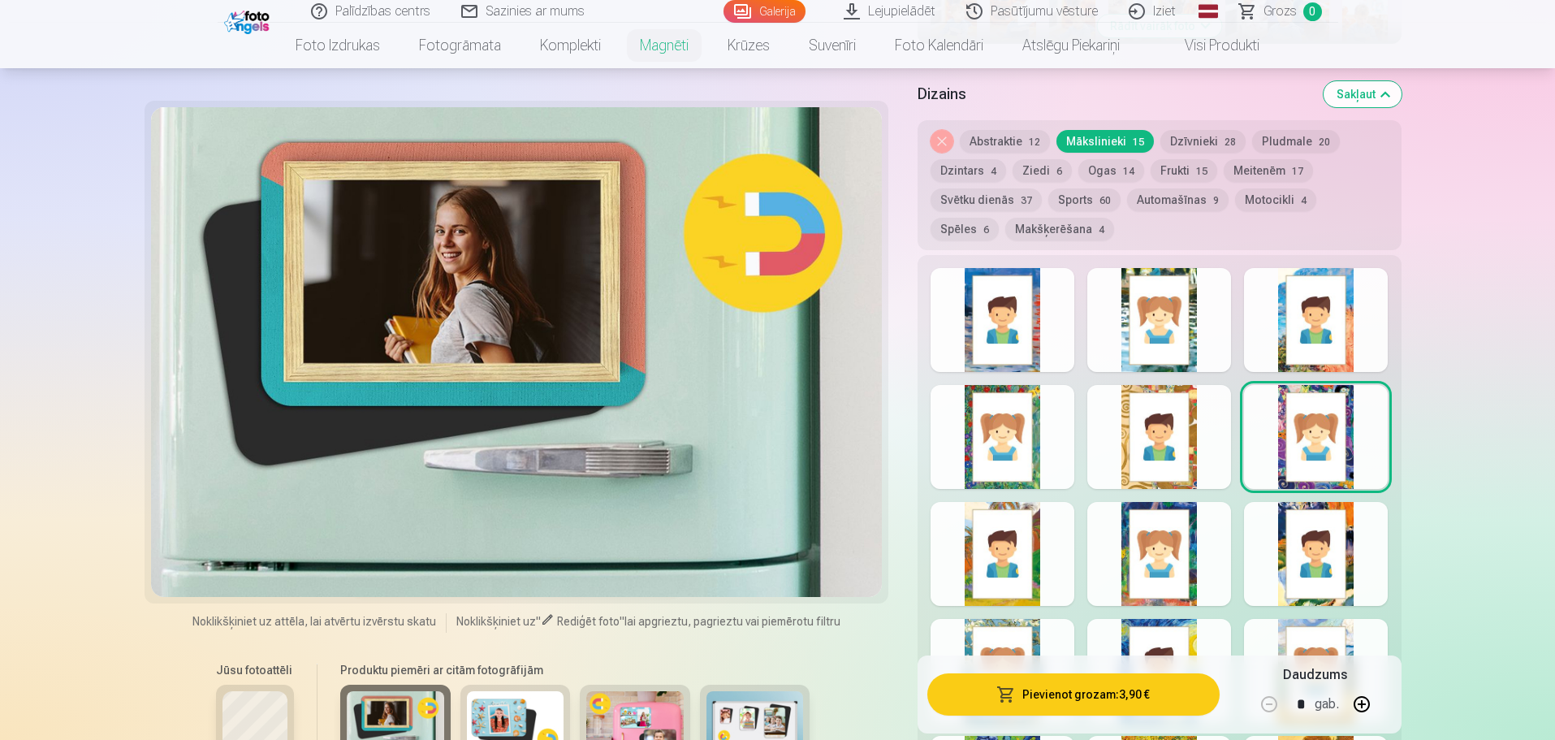
scroll to position [731, 0]
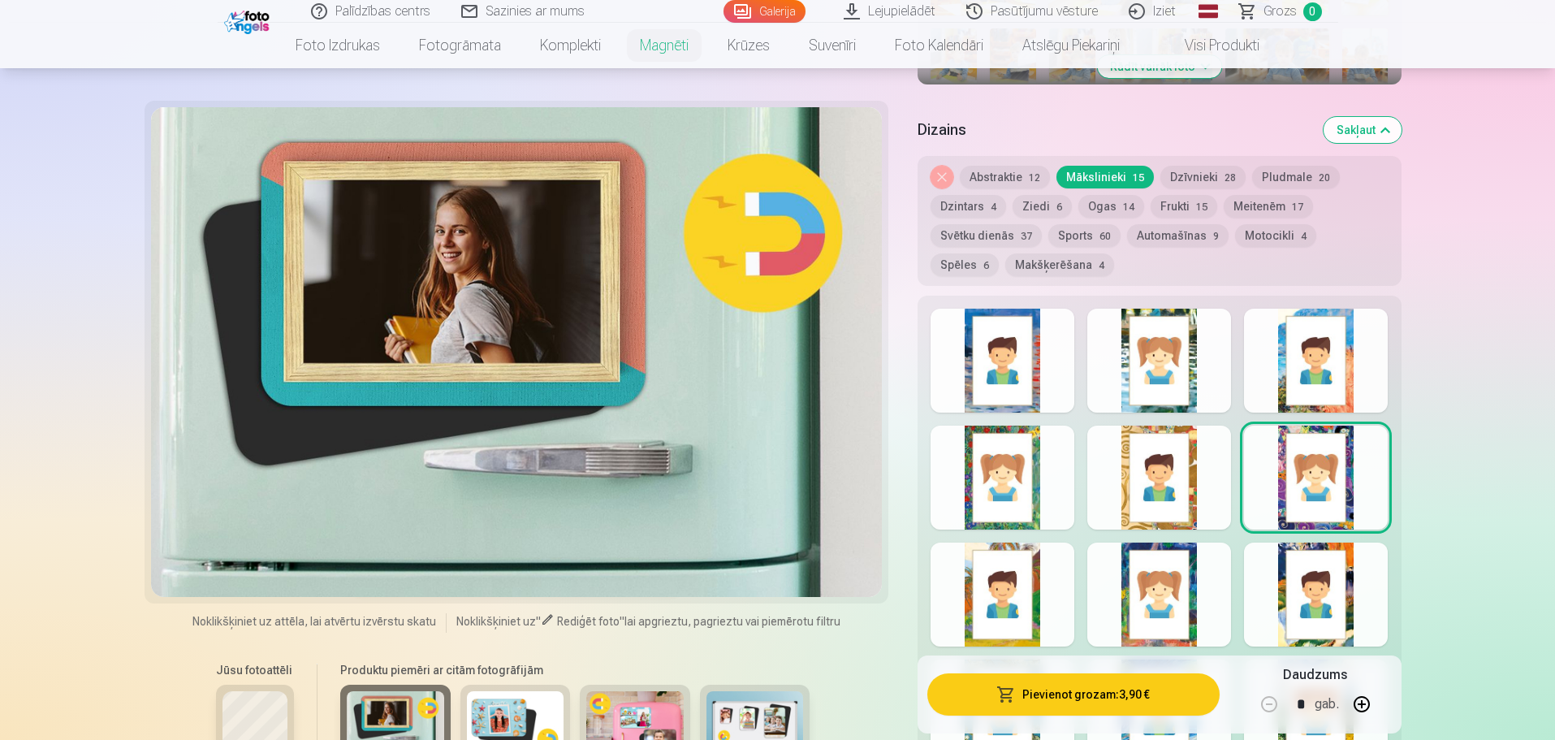
click at [489, 708] on img at bounding box center [515, 723] width 97 height 65
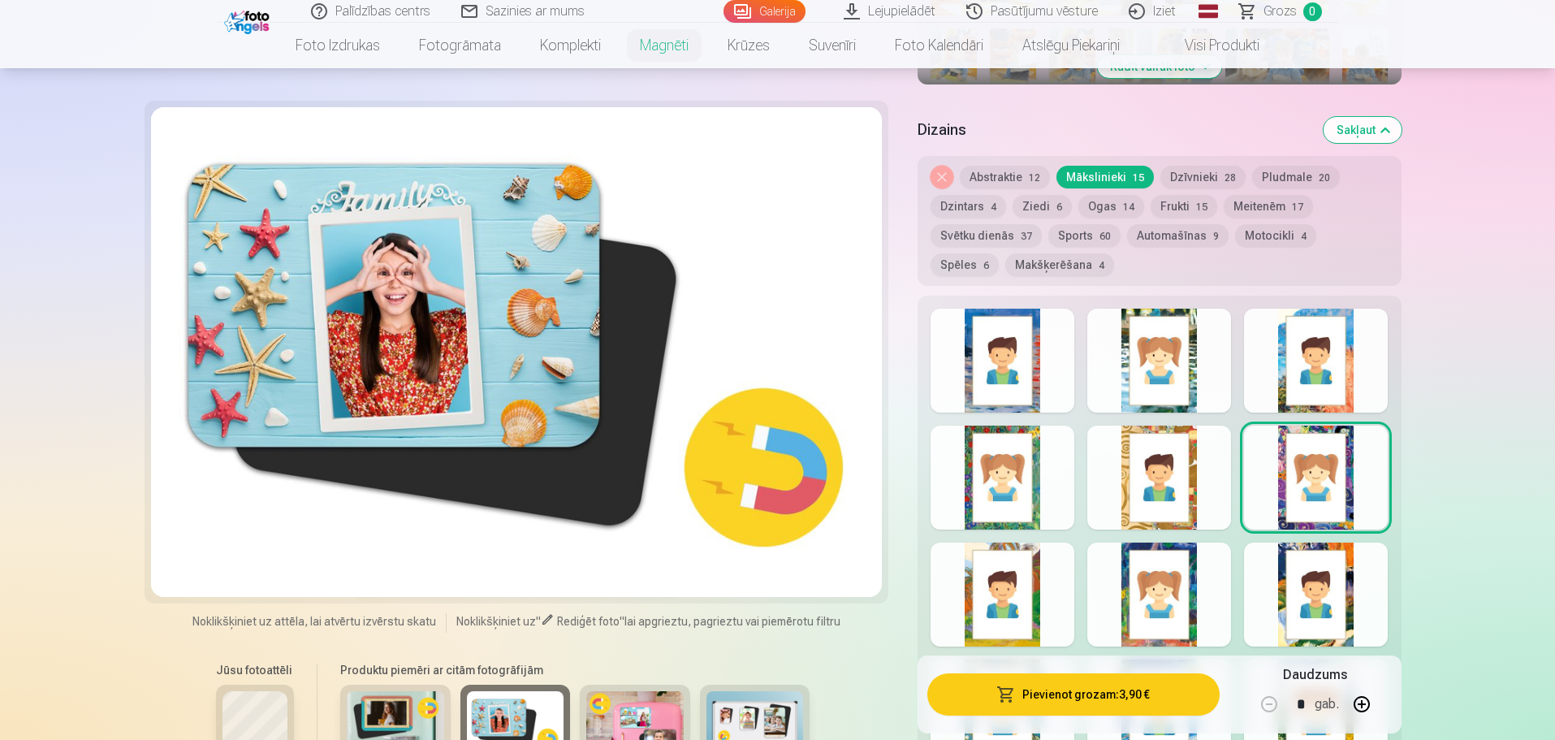
click at [603, 705] on img at bounding box center [634, 723] width 97 height 65
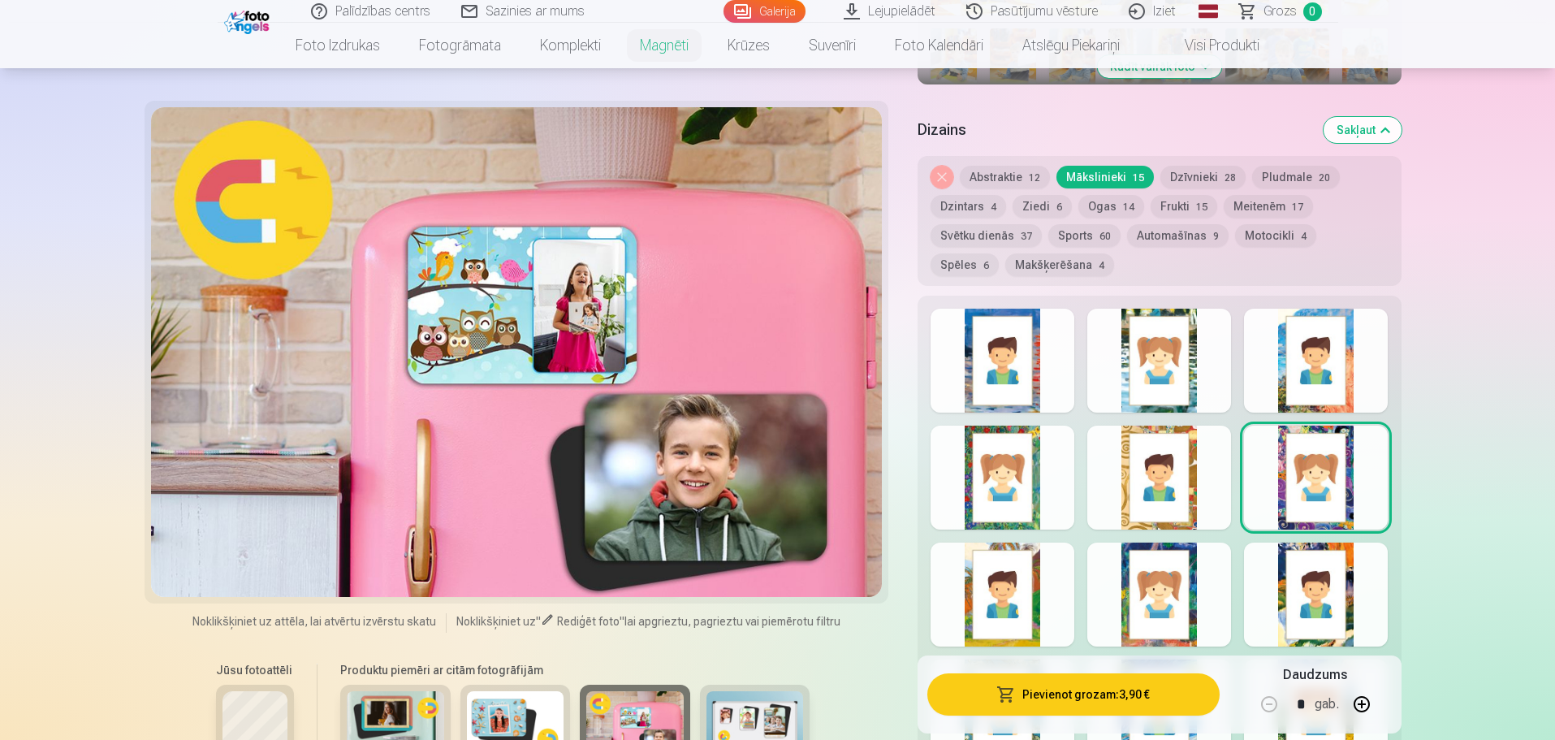
click at [526, 717] on img at bounding box center [515, 723] width 97 height 65
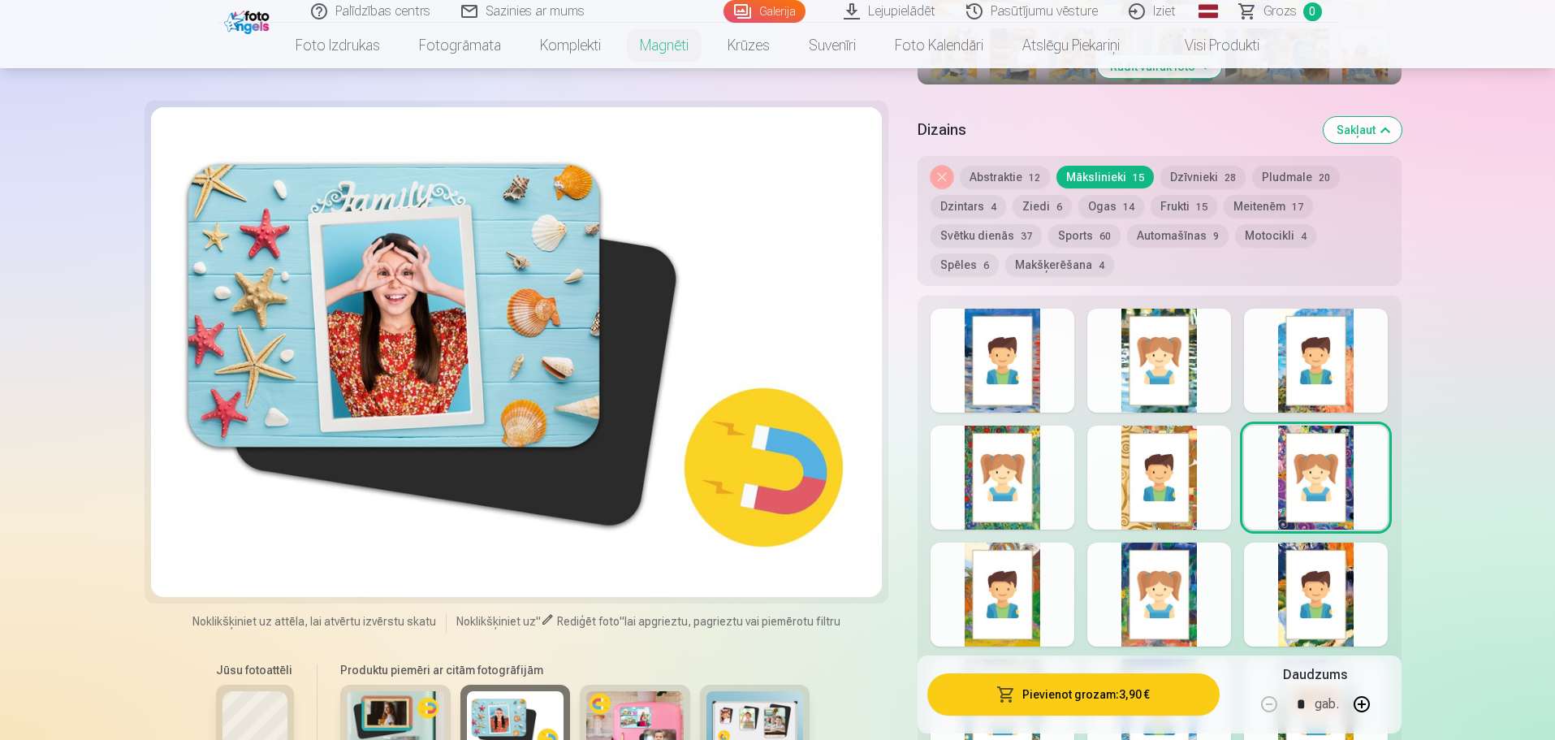
click at [608, 712] on img at bounding box center [634, 723] width 97 height 65
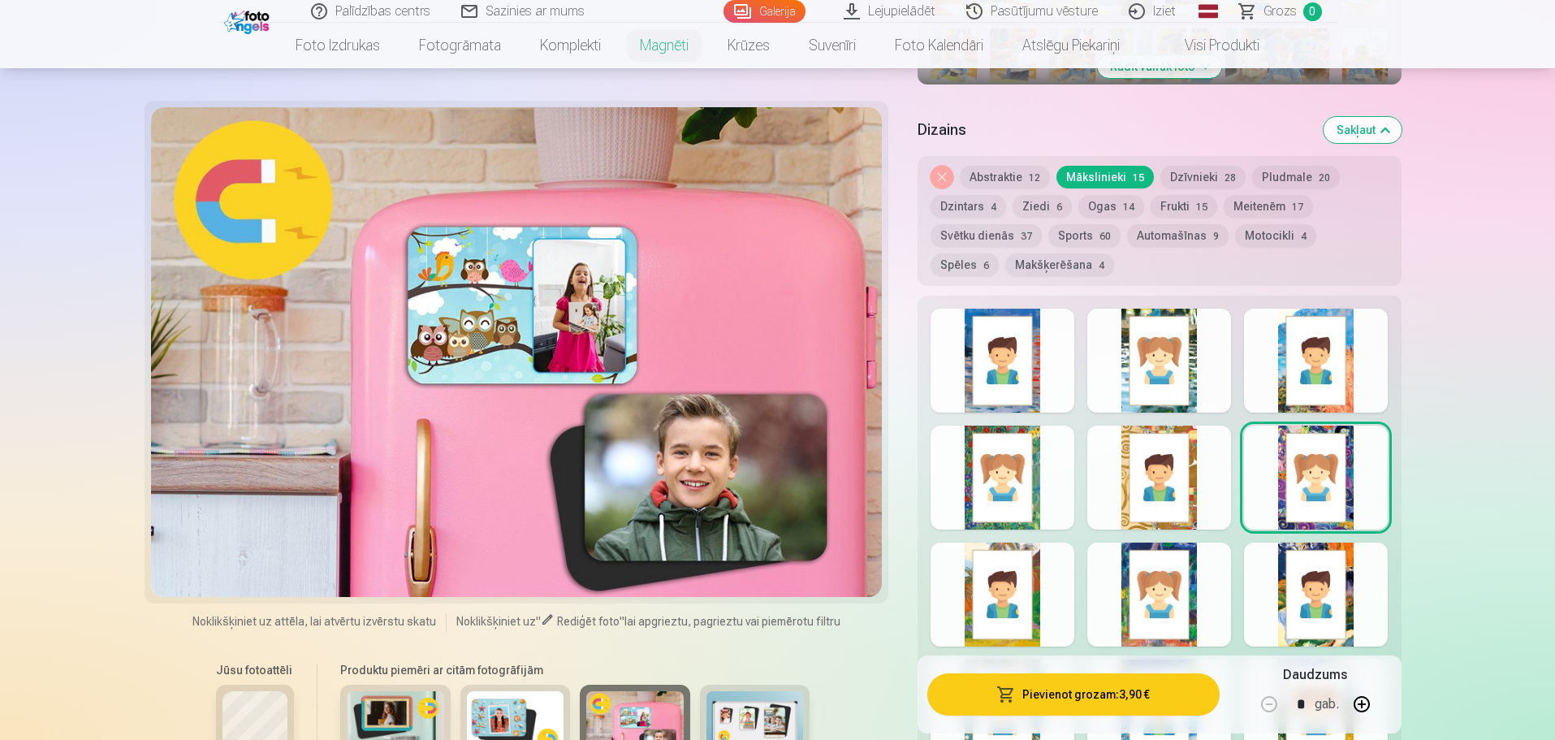
click at [744, 710] on img at bounding box center [754, 723] width 97 height 65
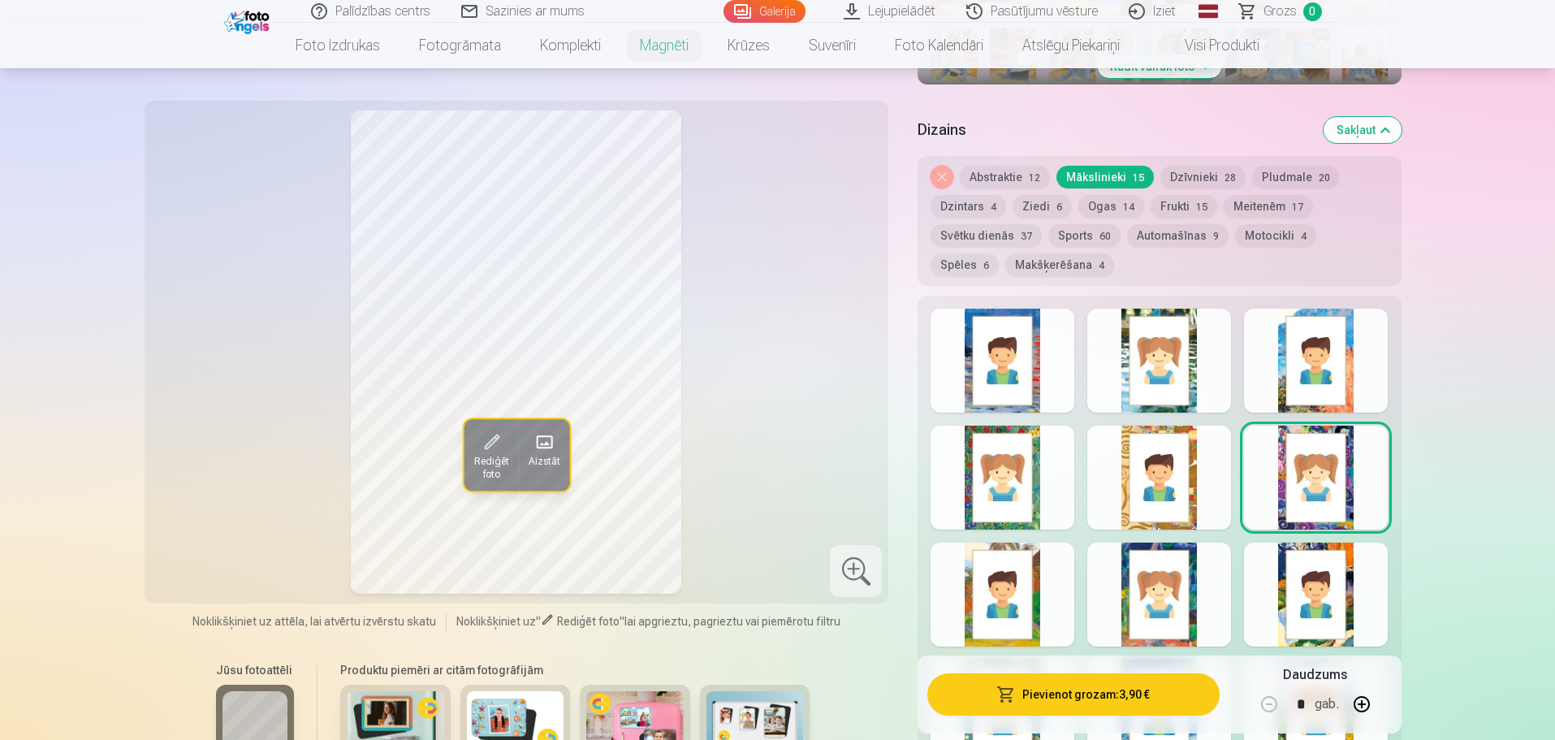
click at [1082, 224] on button "Sports 60" at bounding box center [1084, 235] width 72 height 23
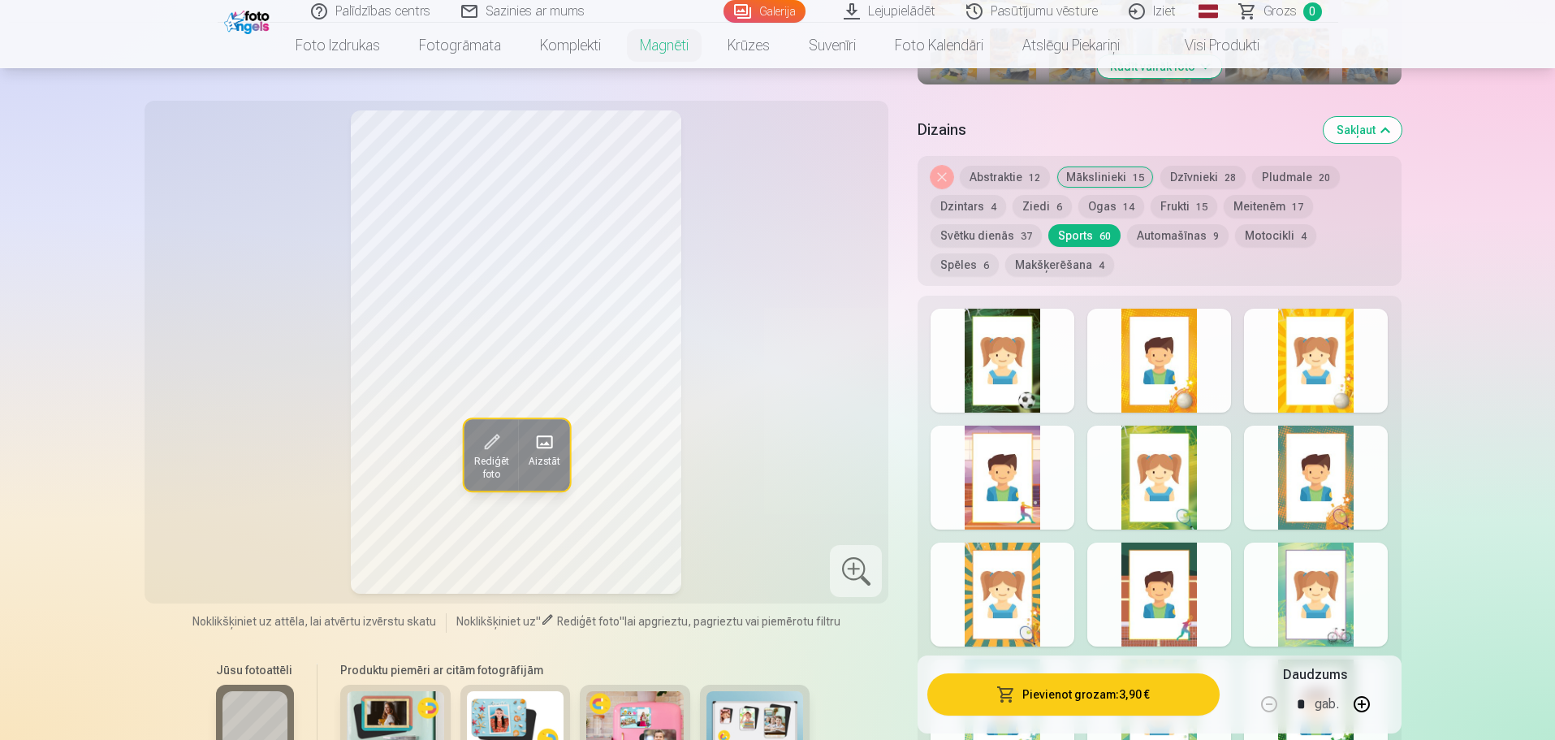
click at [1011, 224] on button "Svētku dienās 37" at bounding box center [986, 235] width 111 height 23
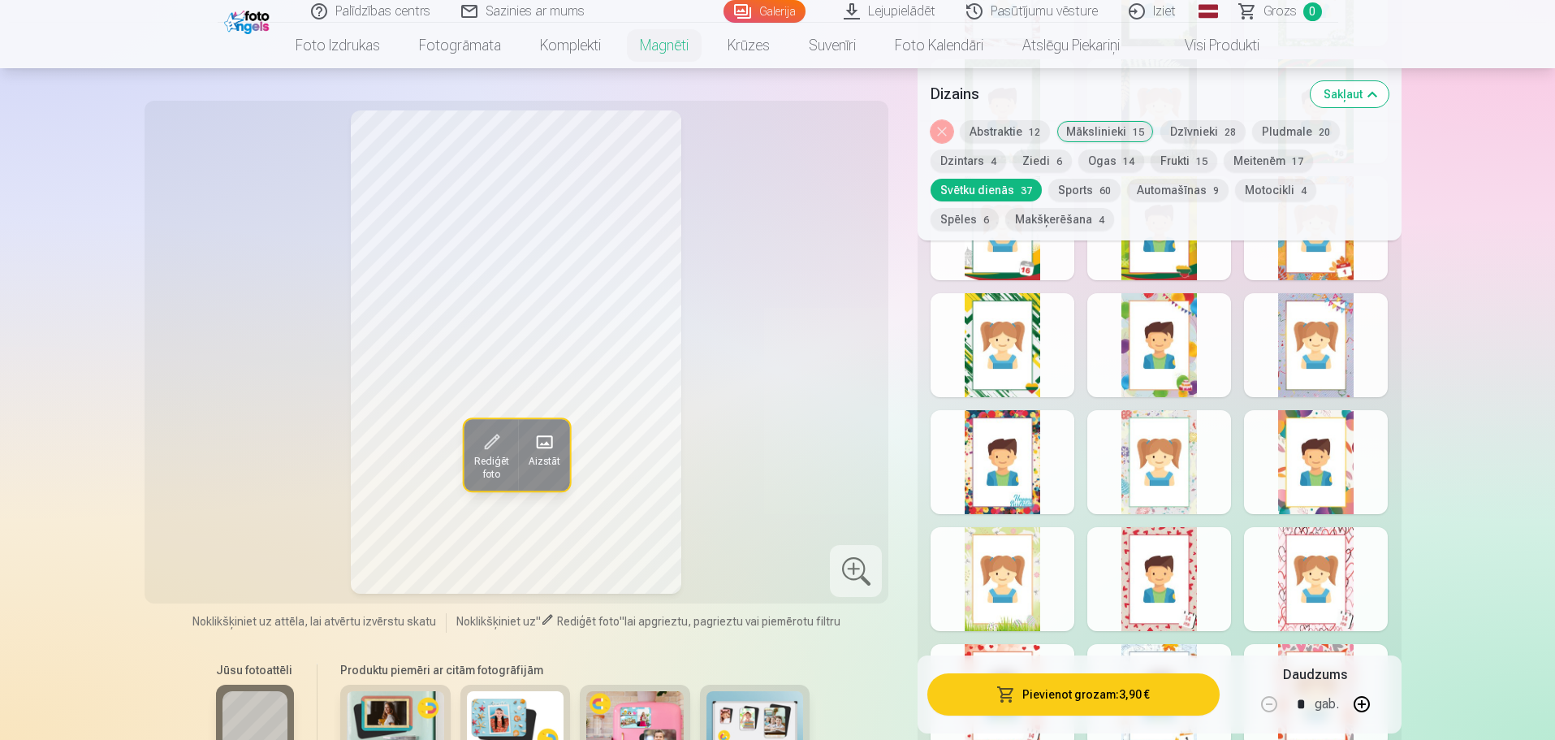
scroll to position [1218, 0]
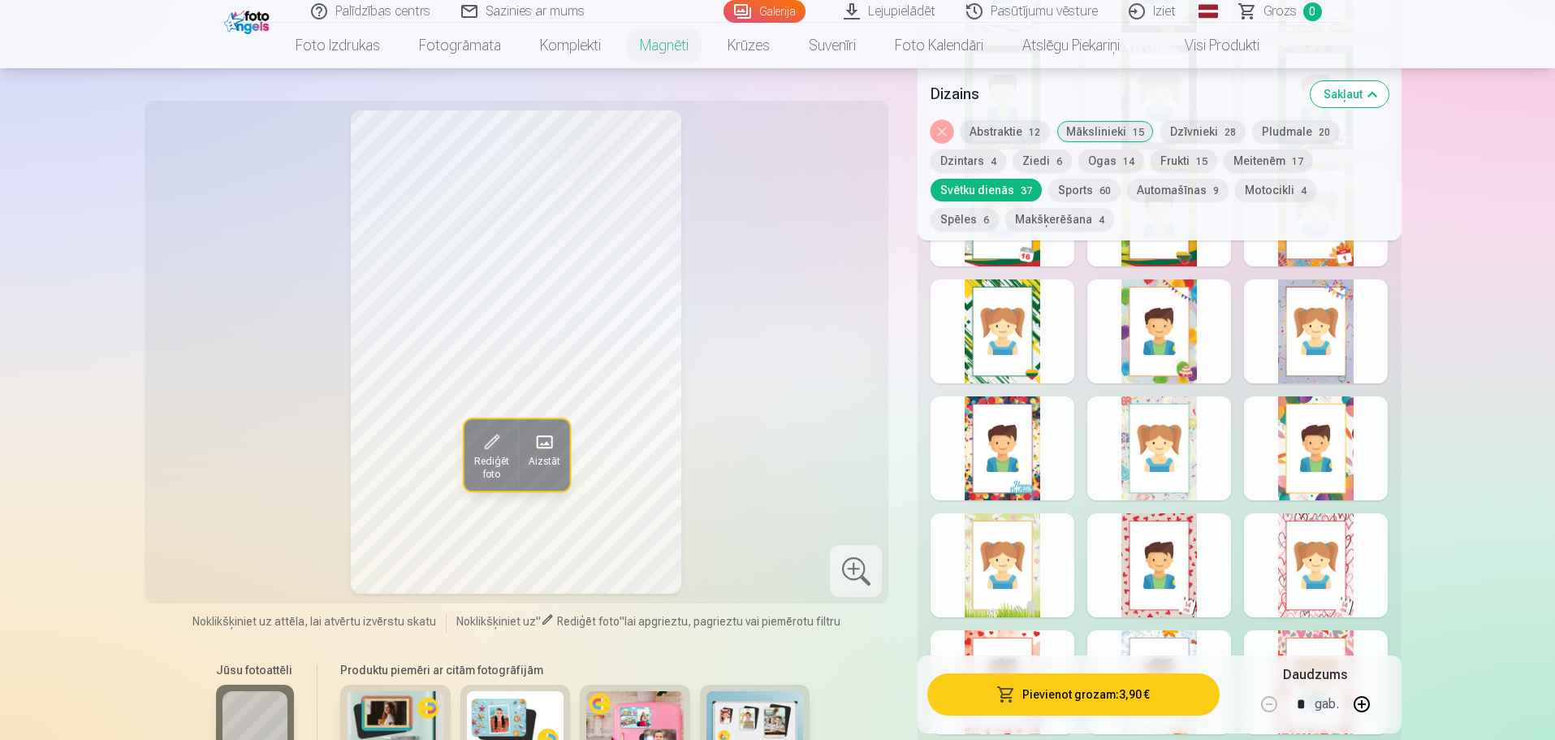
click at [1025, 458] on div at bounding box center [1003, 448] width 144 height 104
click at [1174, 453] on div at bounding box center [1159, 448] width 144 height 104
click at [1318, 470] on div at bounding box center [1316, 448] width 144 height 104
click at [1014, 543] on div at bounding box center [1003, 565] width 144 height 104
click at [1113, 550] on div at bounding box center [1159, 565] width 144 height 104
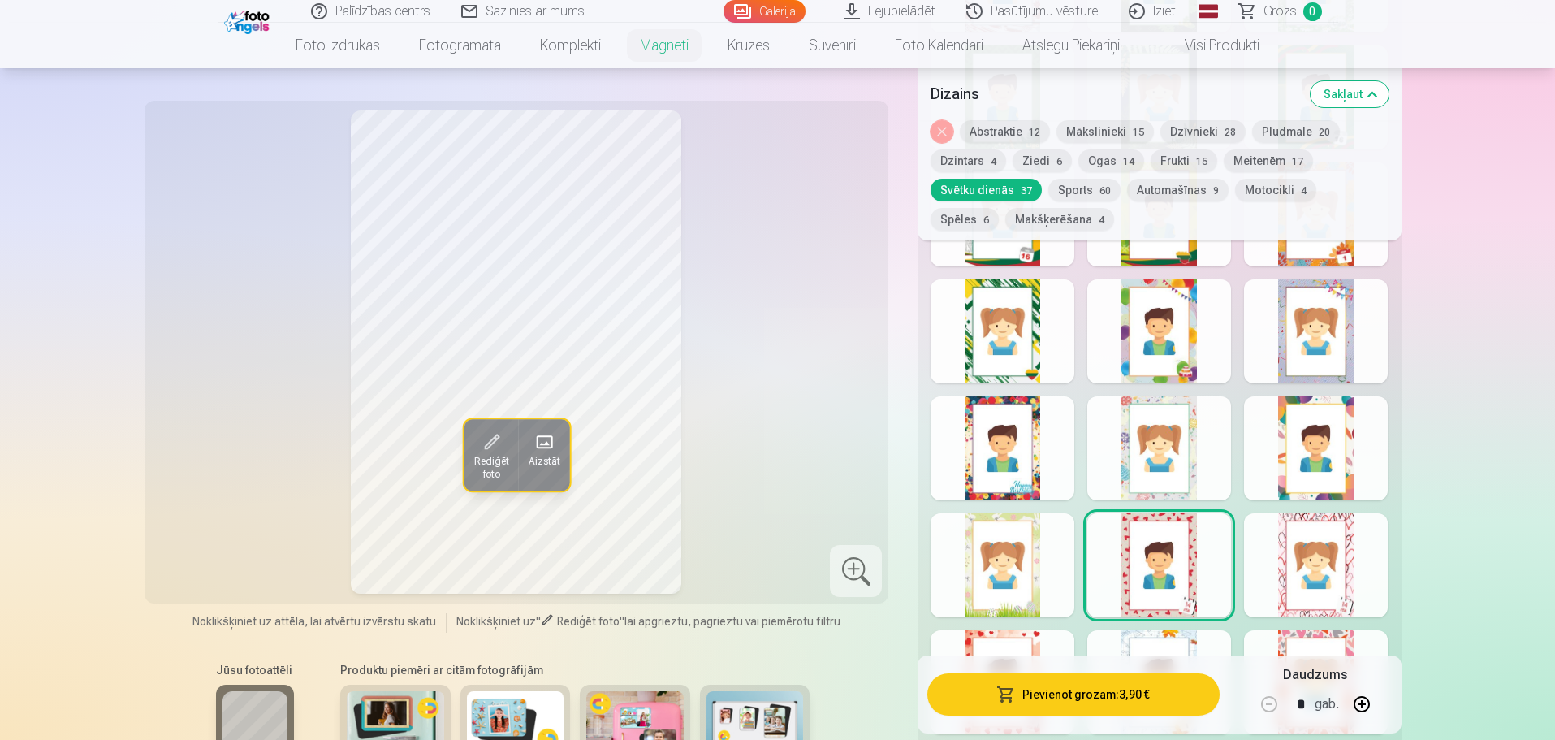
click at [1339, 548] on div at bounding box center [1316, 565] width 144 height 104
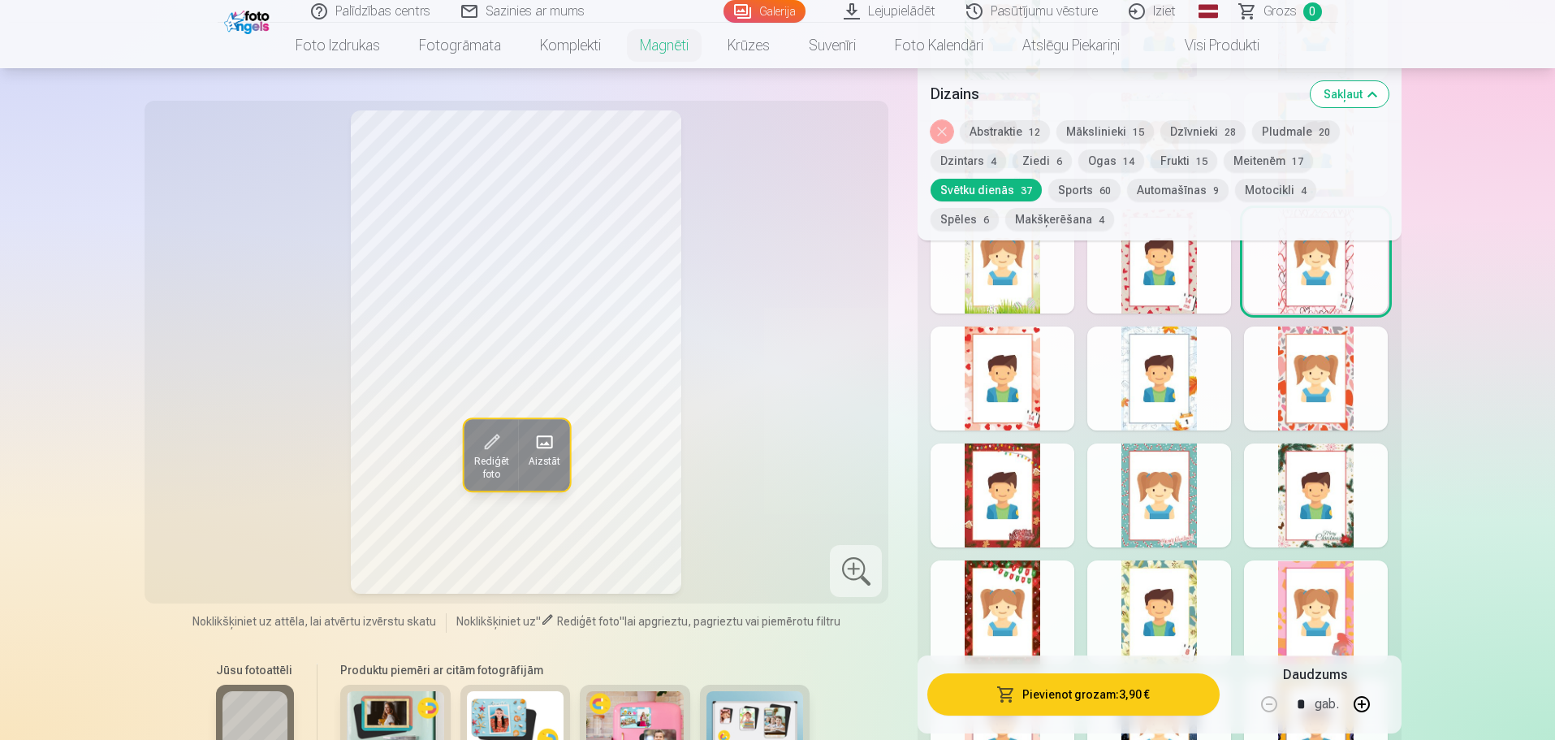
scroll to position [1543, 0]
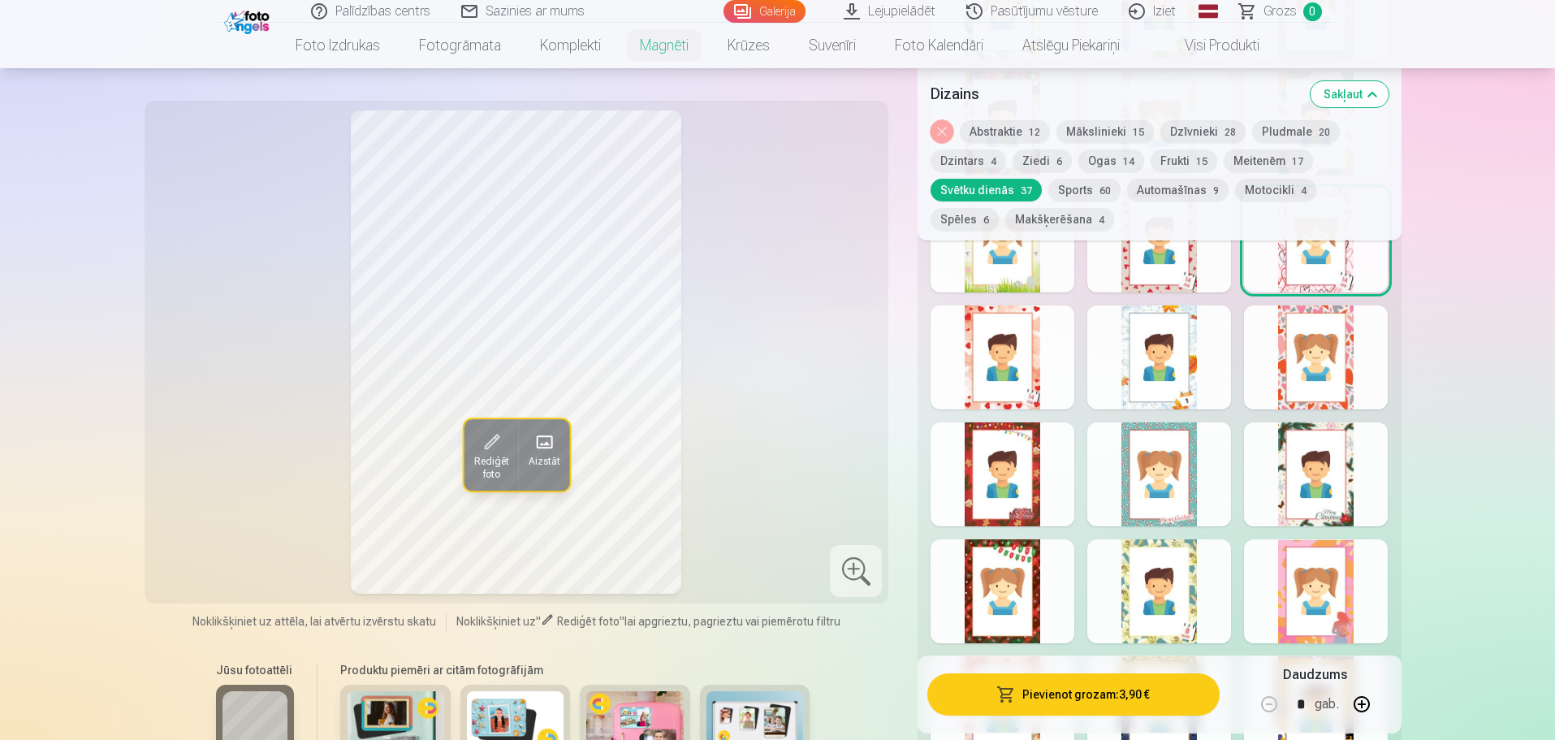
click at [1307, 490] on div at bounding box center [1316, 474] width 144 height 104
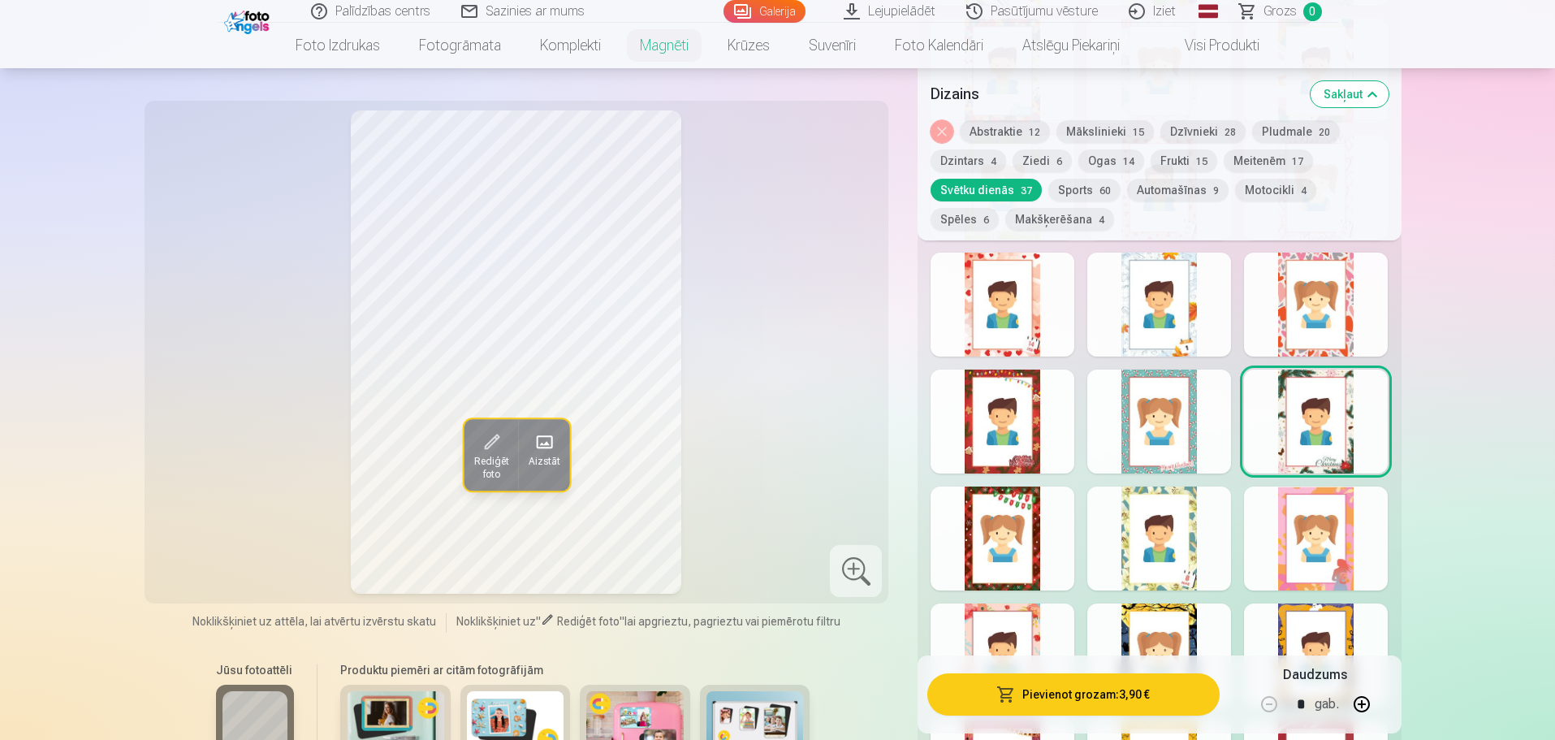
scroll to position [1624, 0]
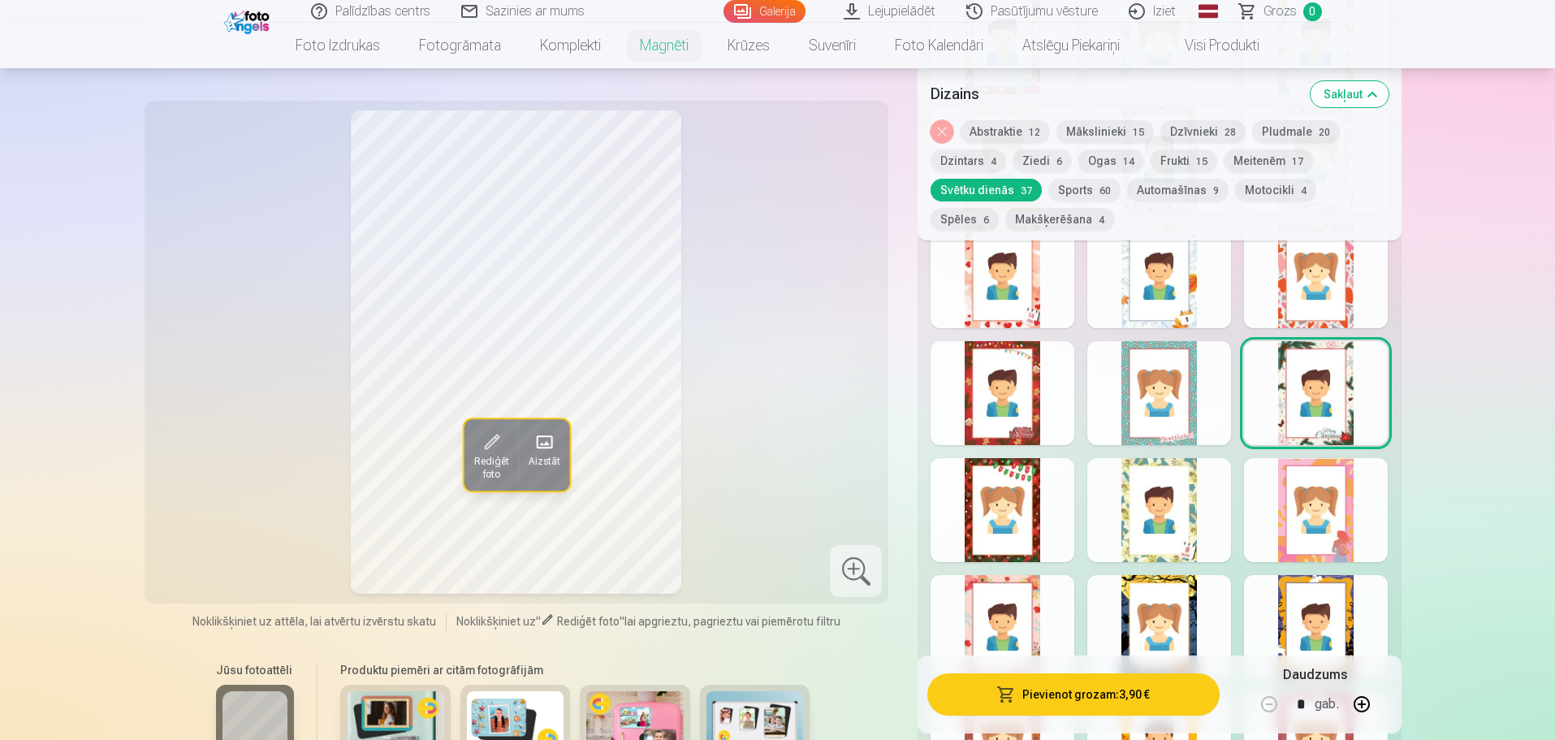
click at [1184, 527] on div at bounding box center [1159, 510] width 144 height 104
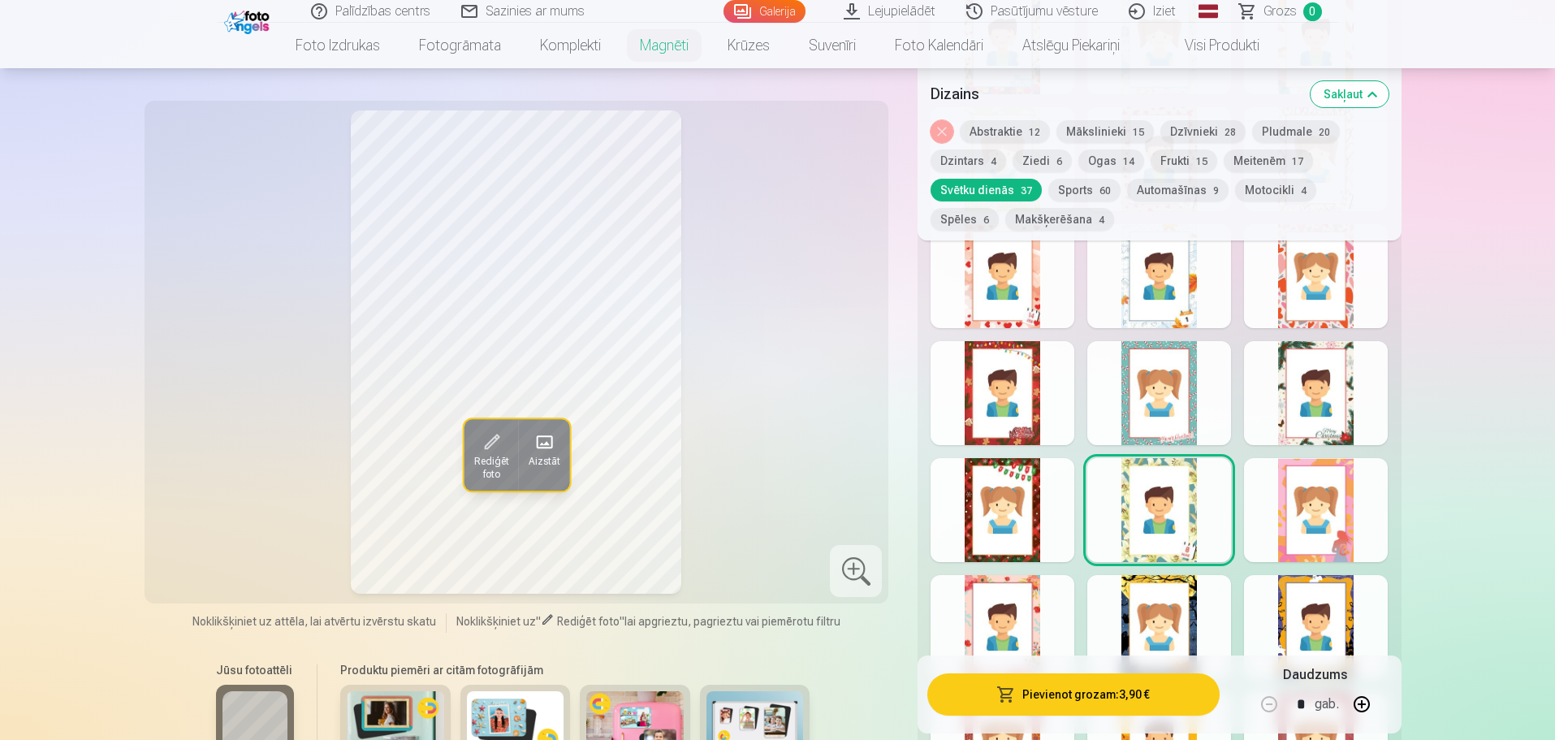
click at [1077, 518] on div "Rādīt mazāk dizainu" at bounding box center [1159, 177] width 483 height 1569
click at [1047, 518] on div at bounding box center [1003, 510] width 144 height 104
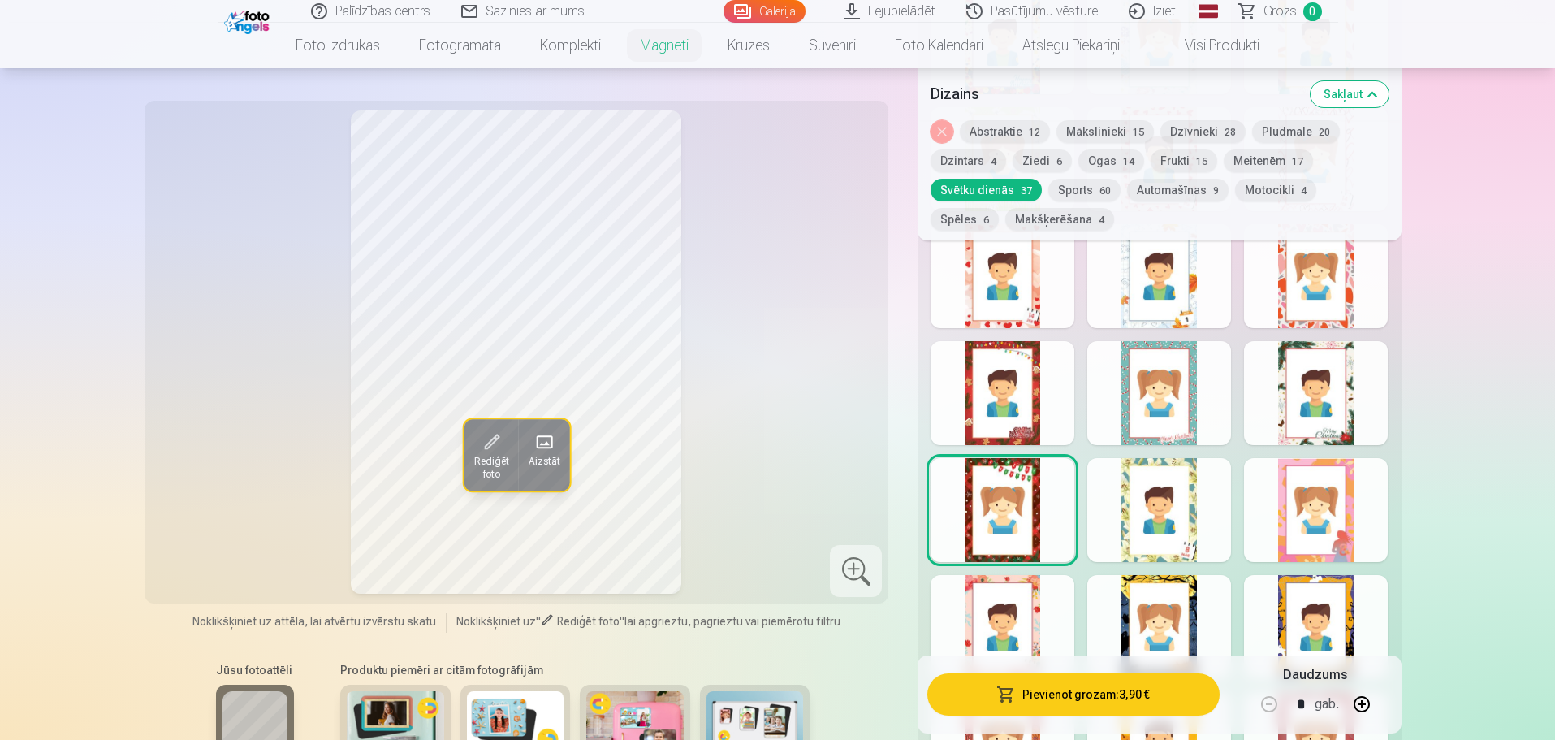
click at [1180, 398] on div at bounding box center [1159, 393] width 144 height 104
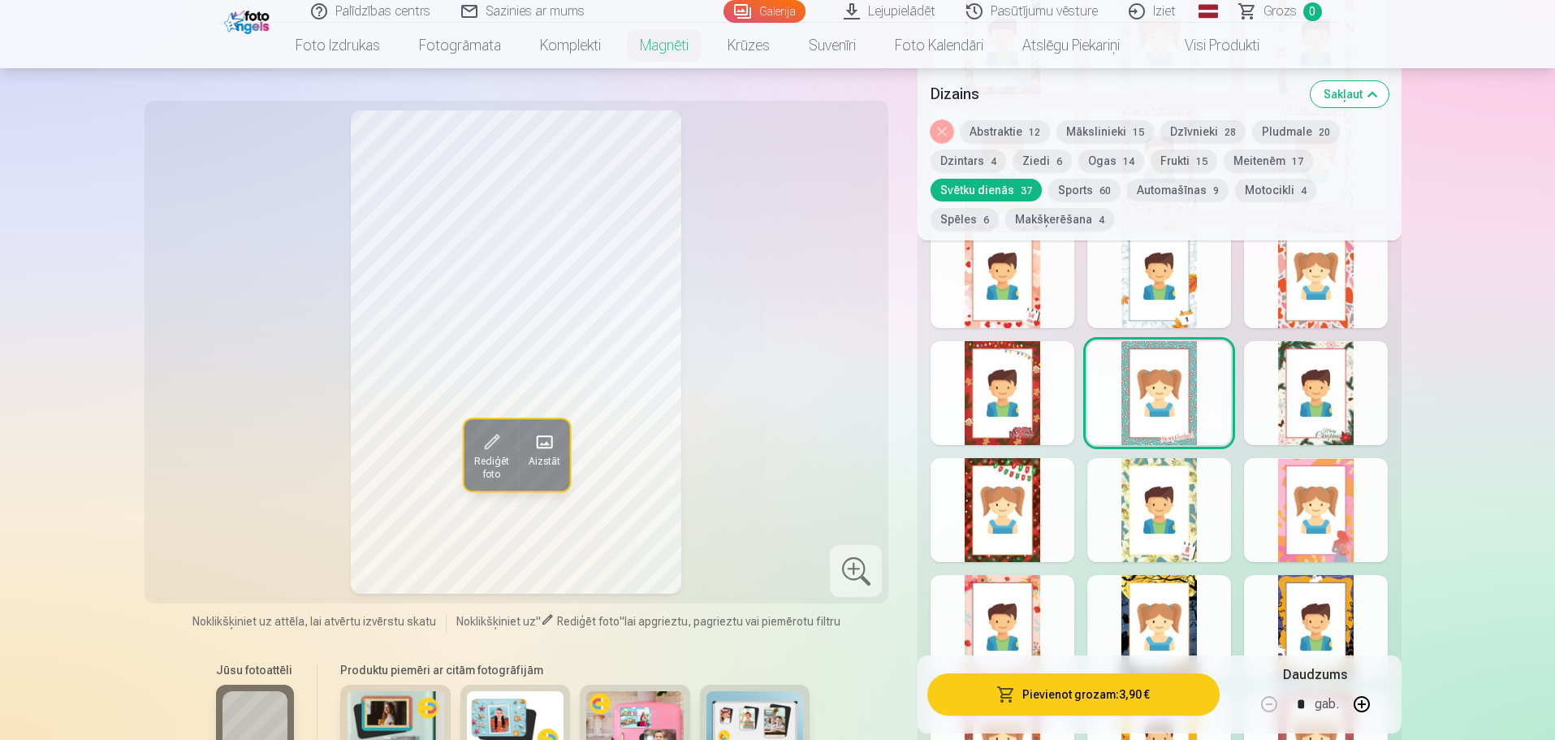
click at [1043, 412] on div at bounding box center [1003, 393] width 144 height 104
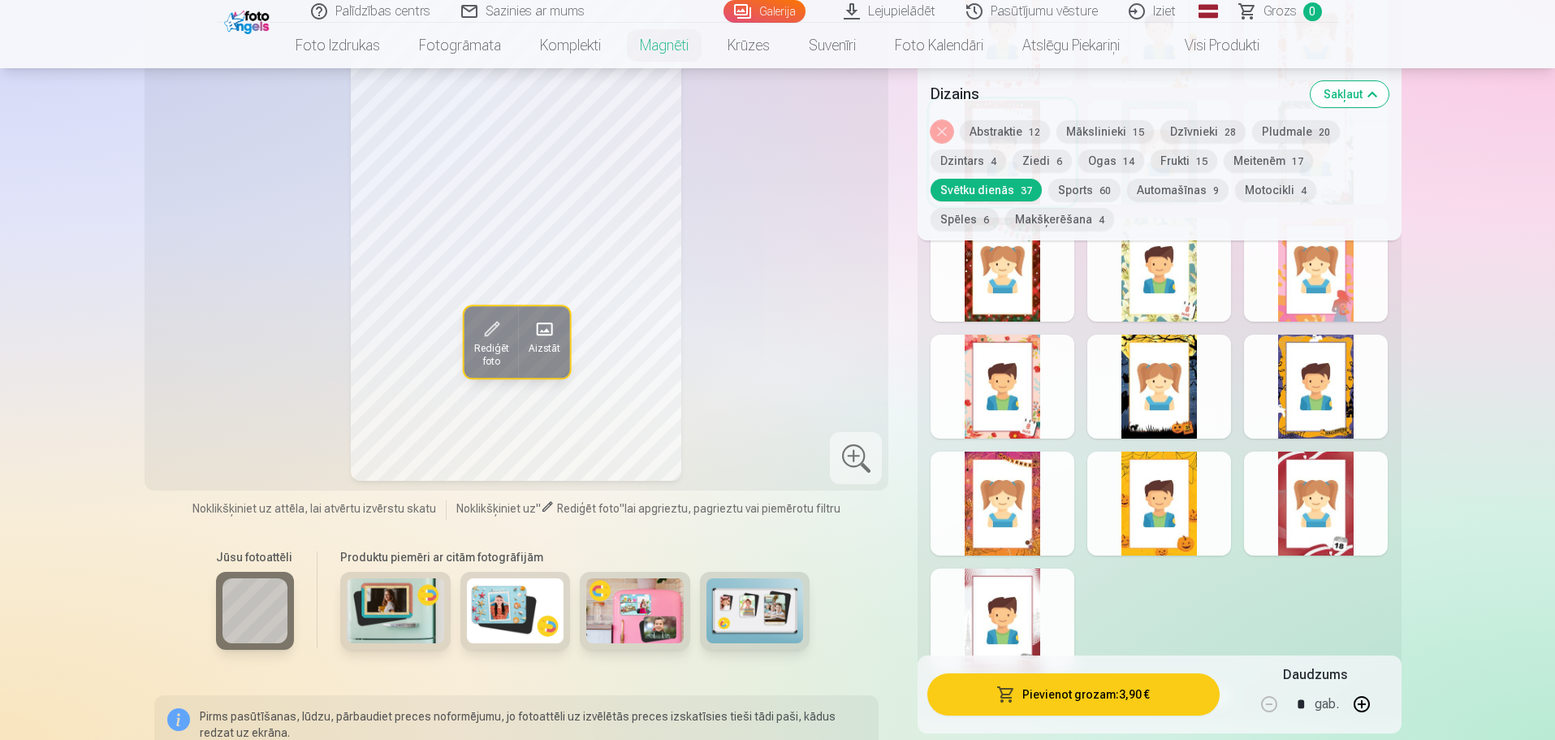
scroll to position [1868, 0]
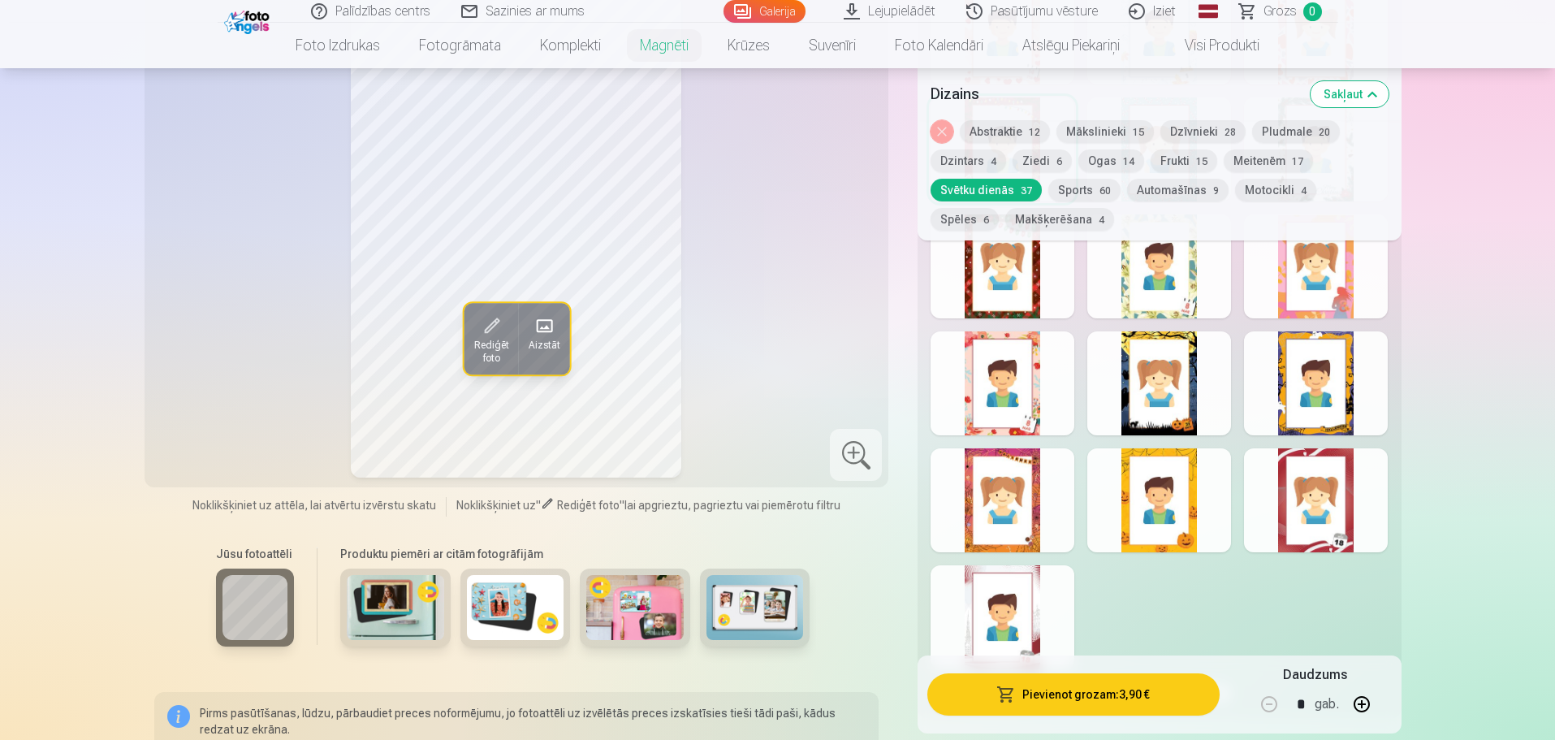
click at [1324, 510] on div at bounding box center [1316, 500] width 144 height 104
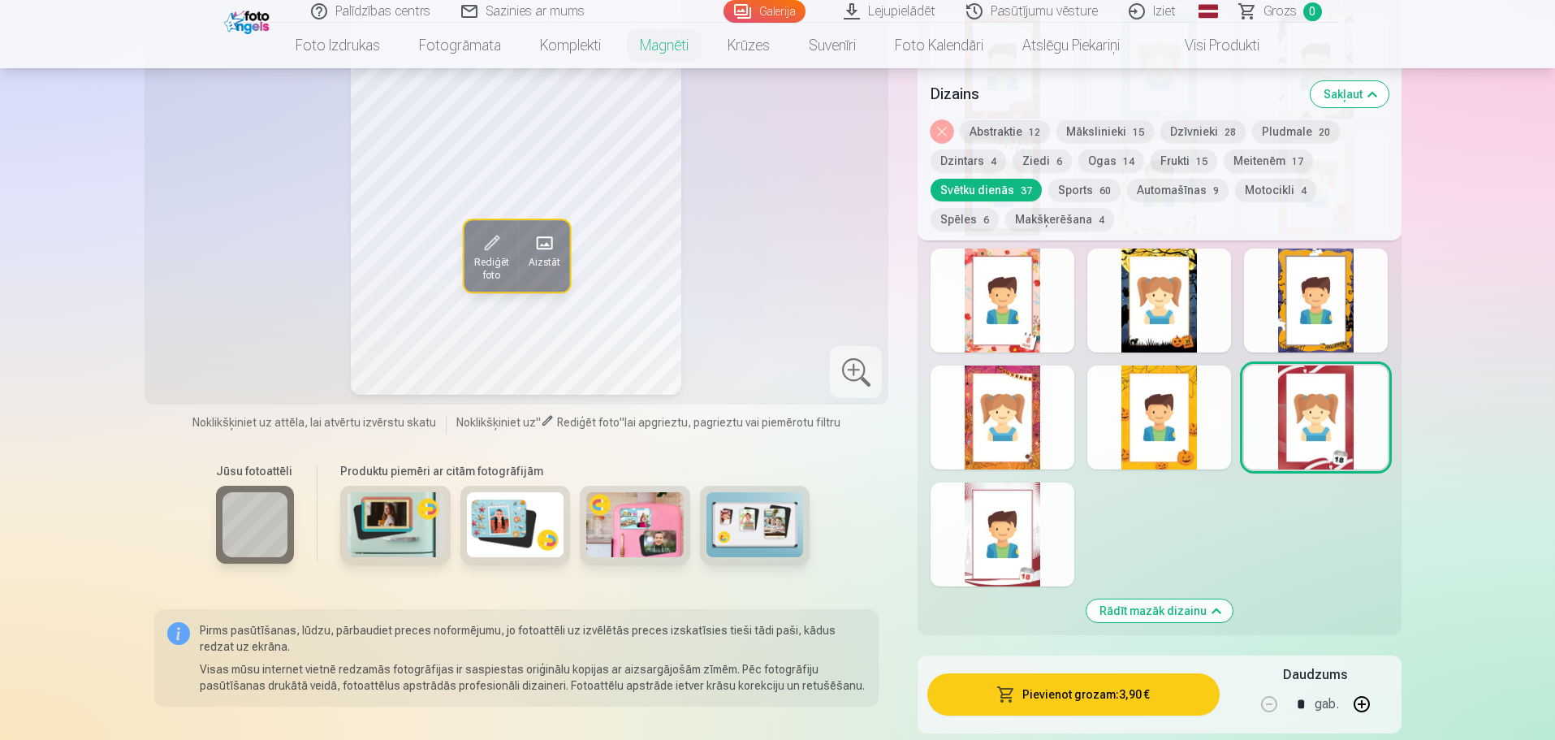
scroll to position [2030, 0]
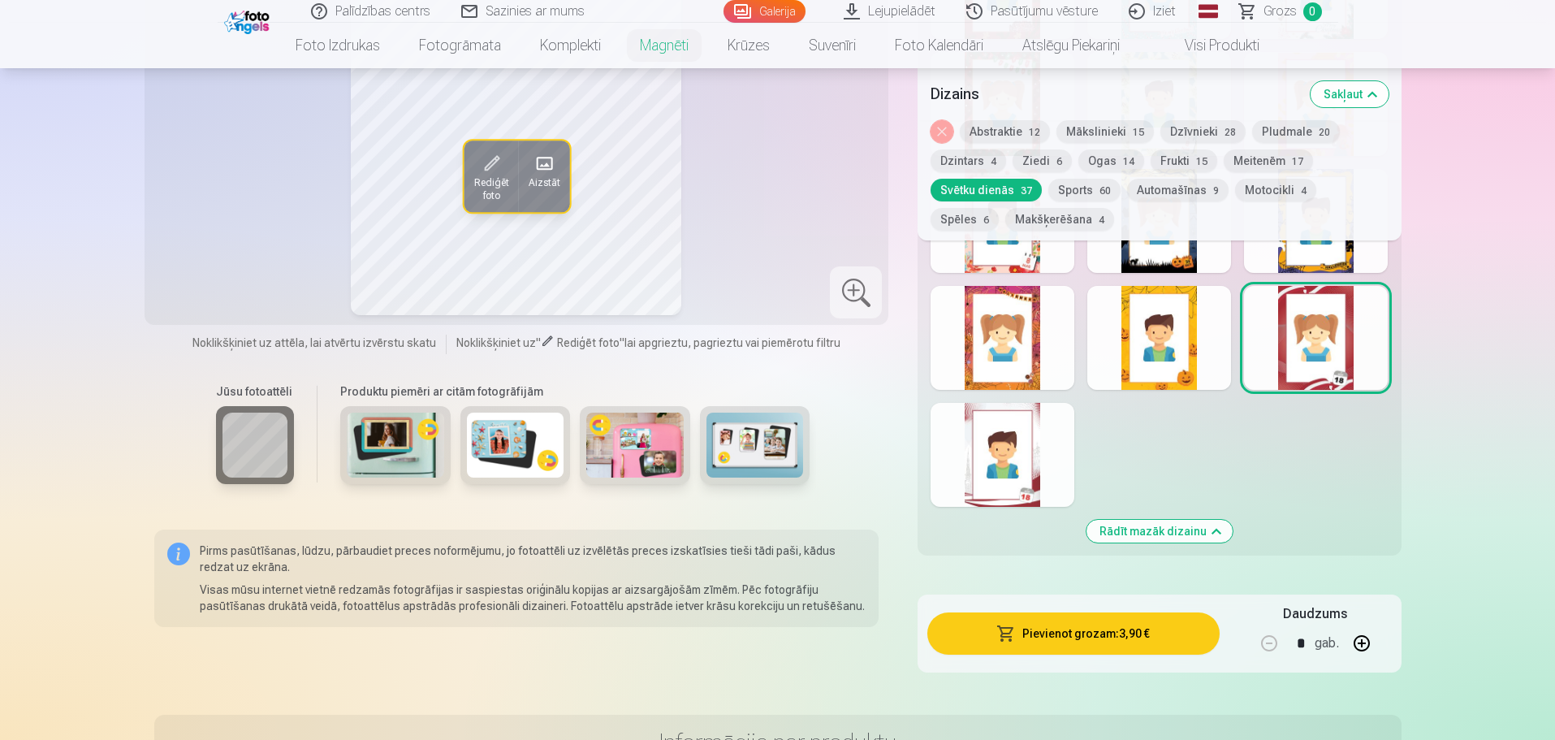
click at [1020, 338] on div at bounding box center [1003, 338] width 144 height 104
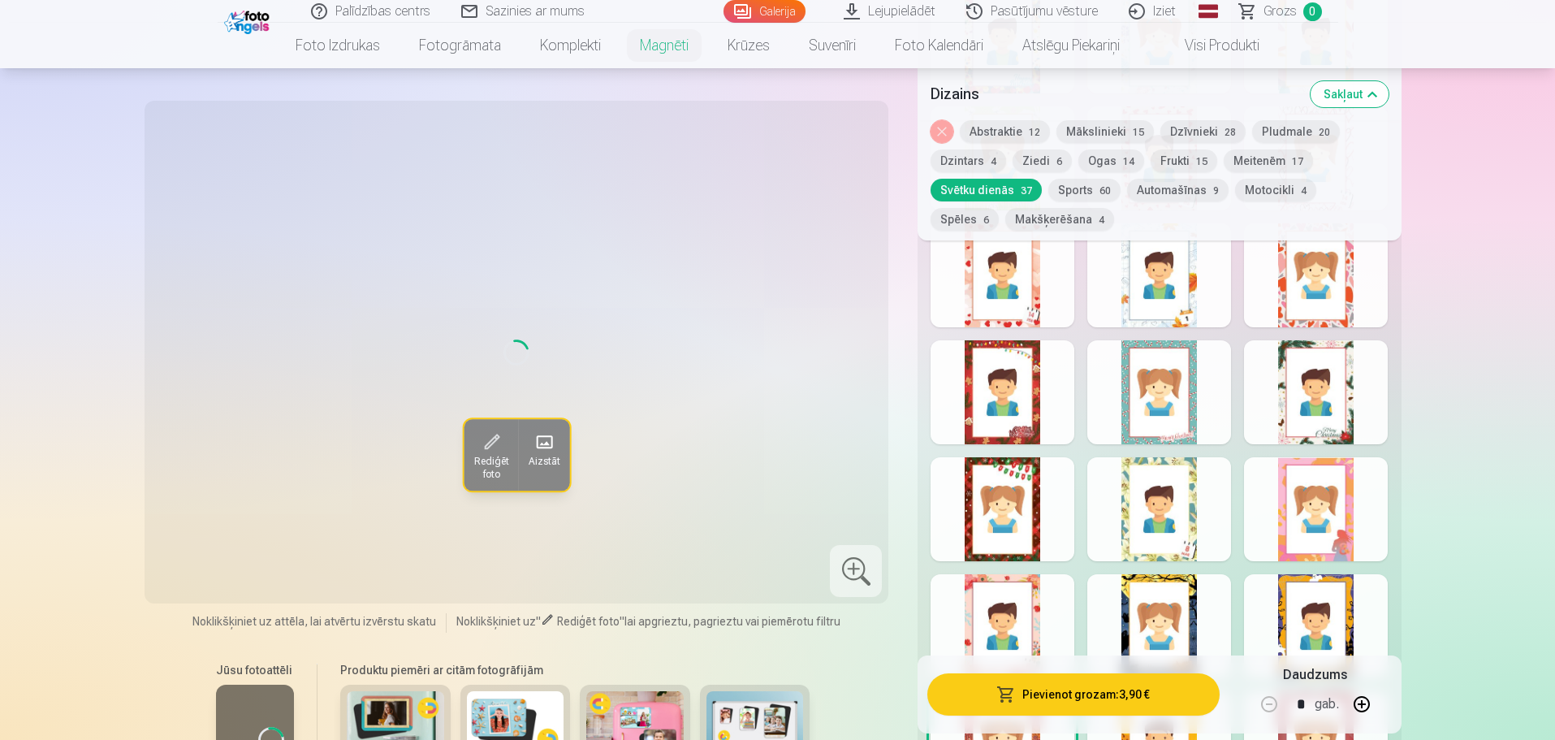
scroll to position [1624, 0]
click at [1056, 162] on span "6" at bounding box center [1059, 161] width 6 height 11
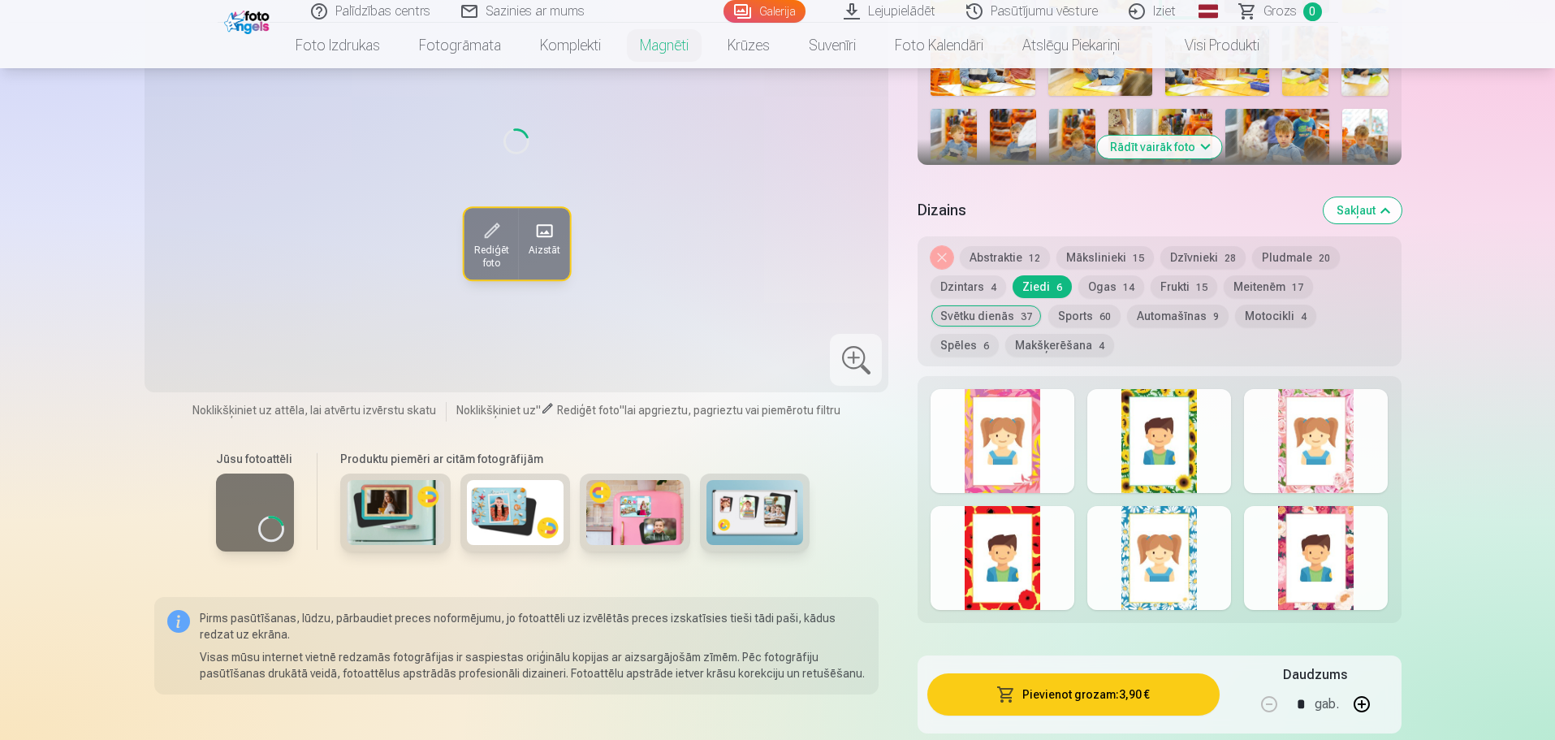
scroll to position [487, 0]
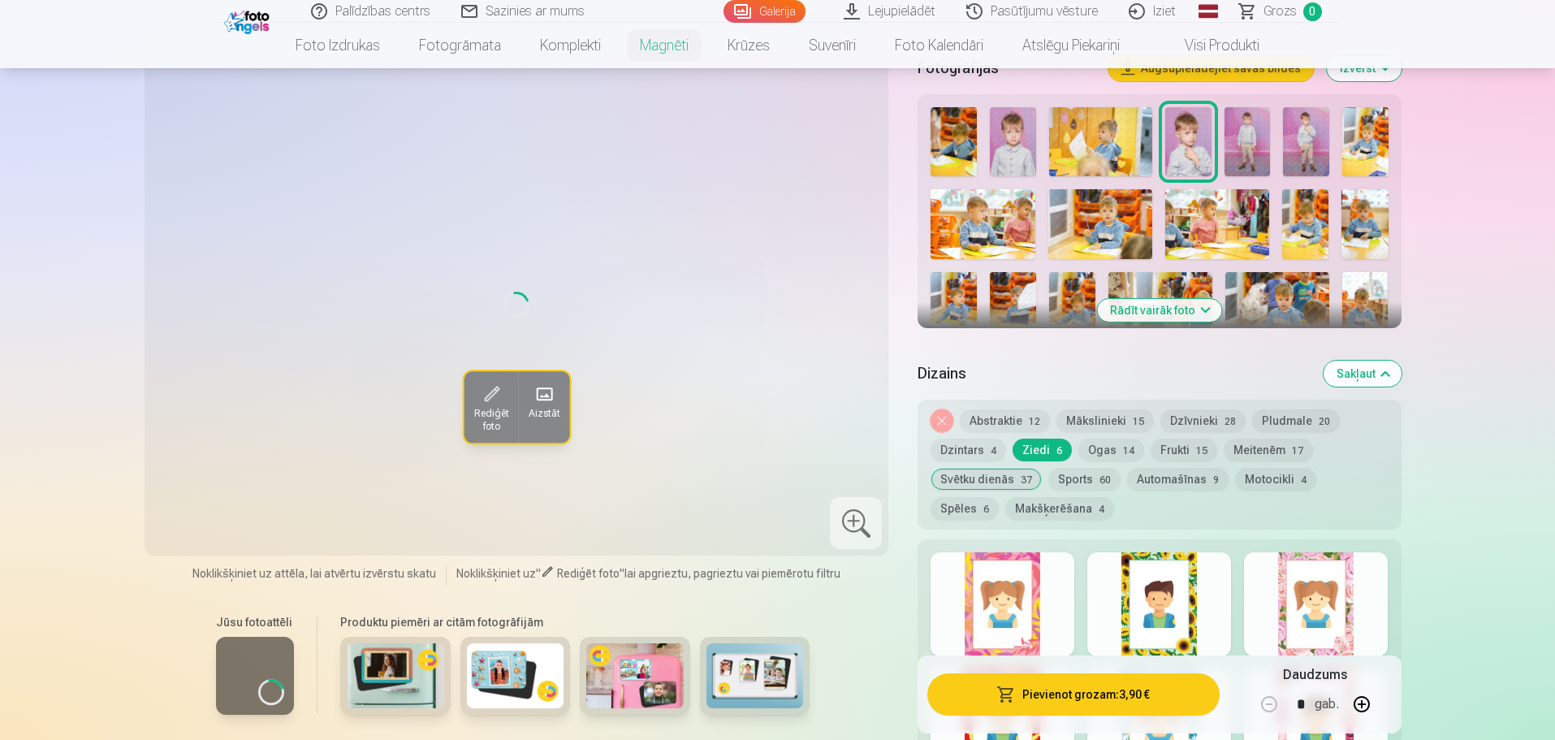
click at [1350, 586] on div at bounding box center [1316, 604] width 144 height 104
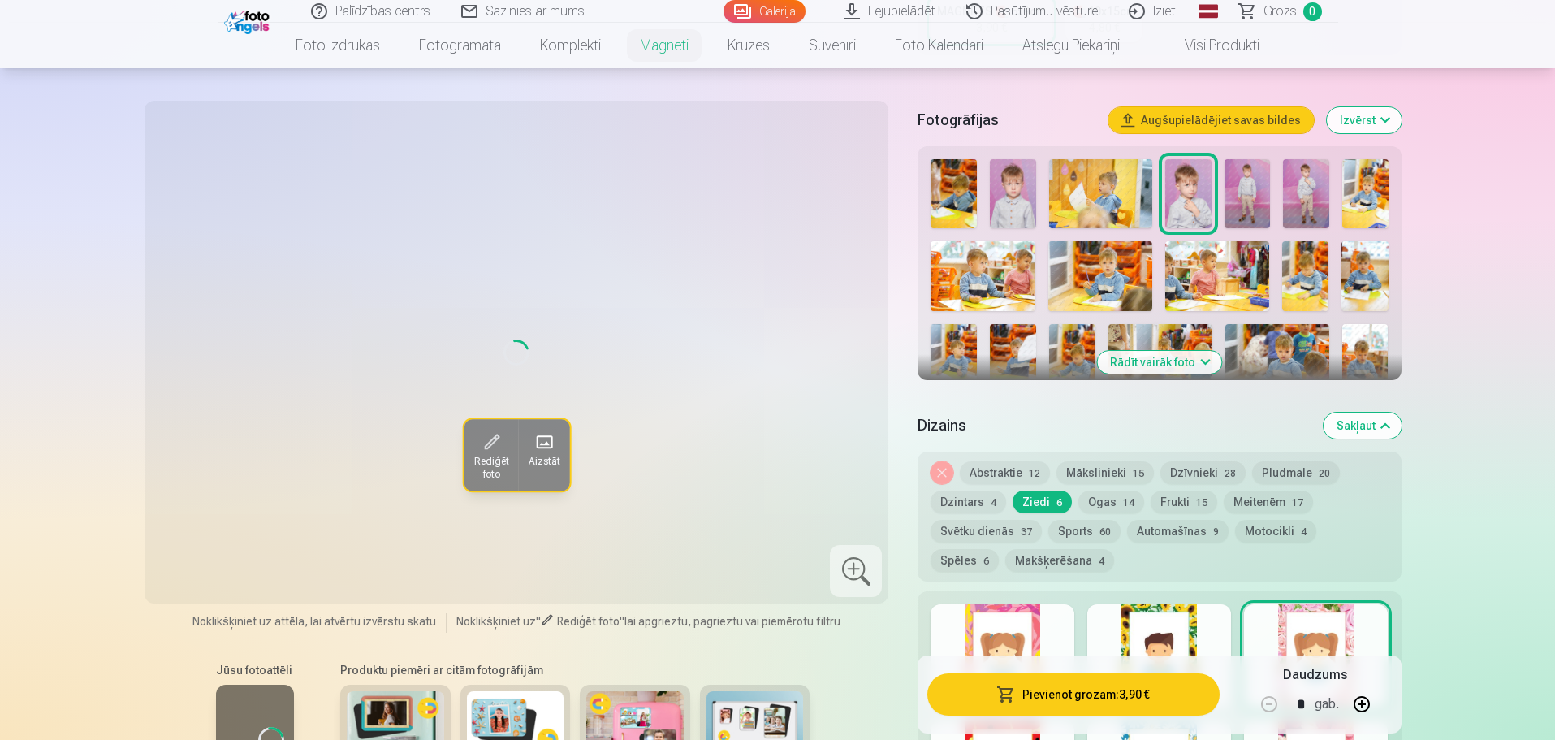
scroll to position [406, 0]
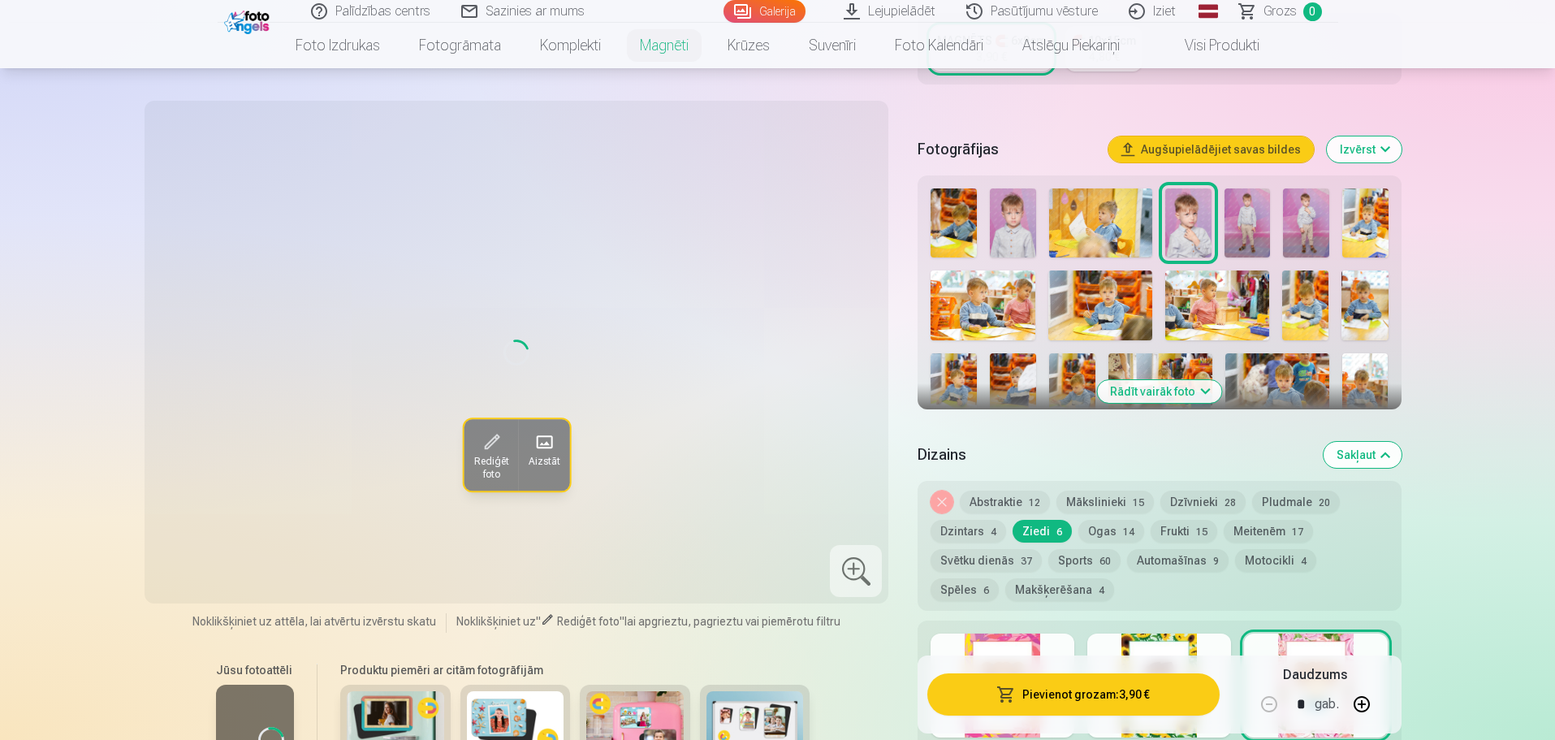
click at [1178, 196] on img at bounding box center [1188, 222] width 46 height 69
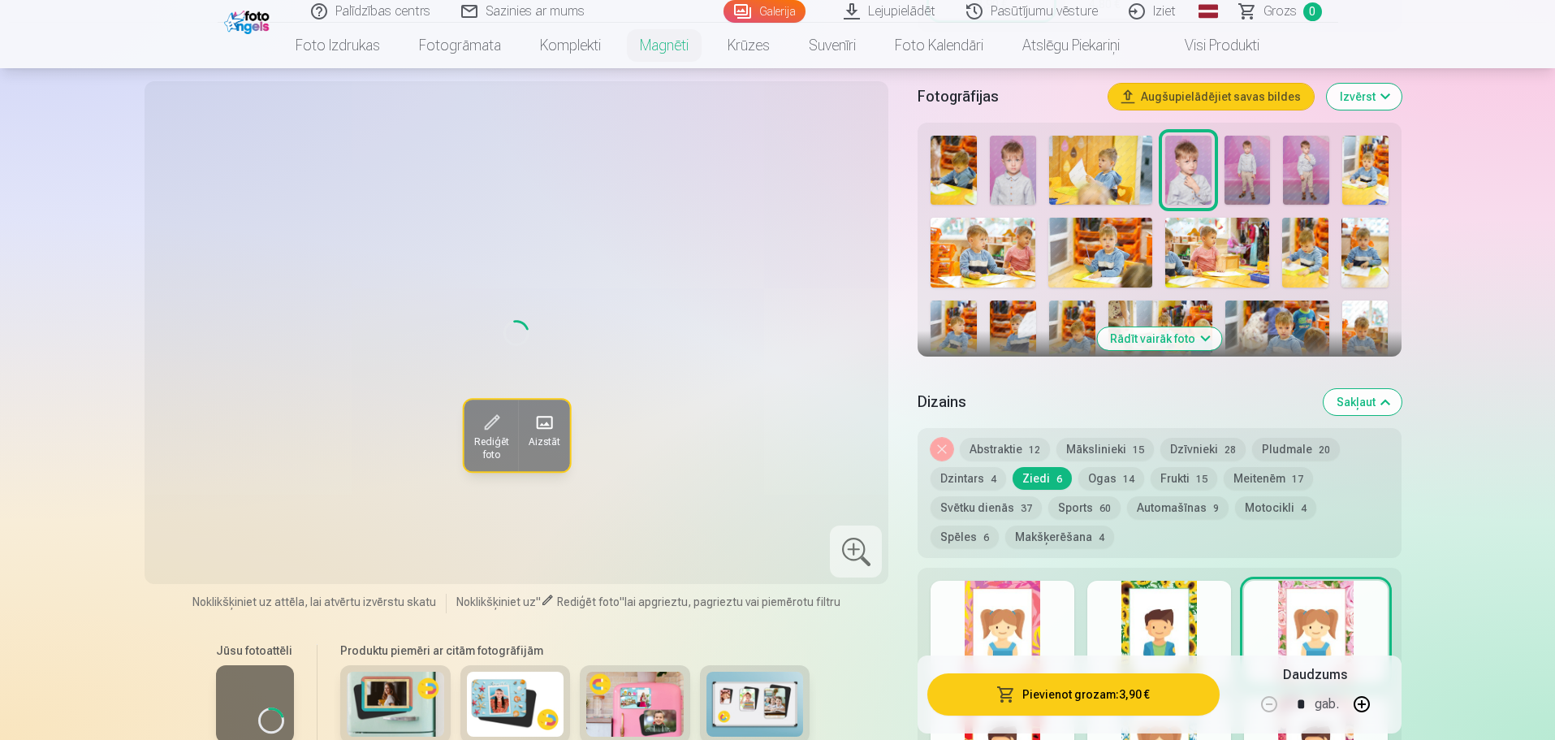
scroll to position [487, 0]
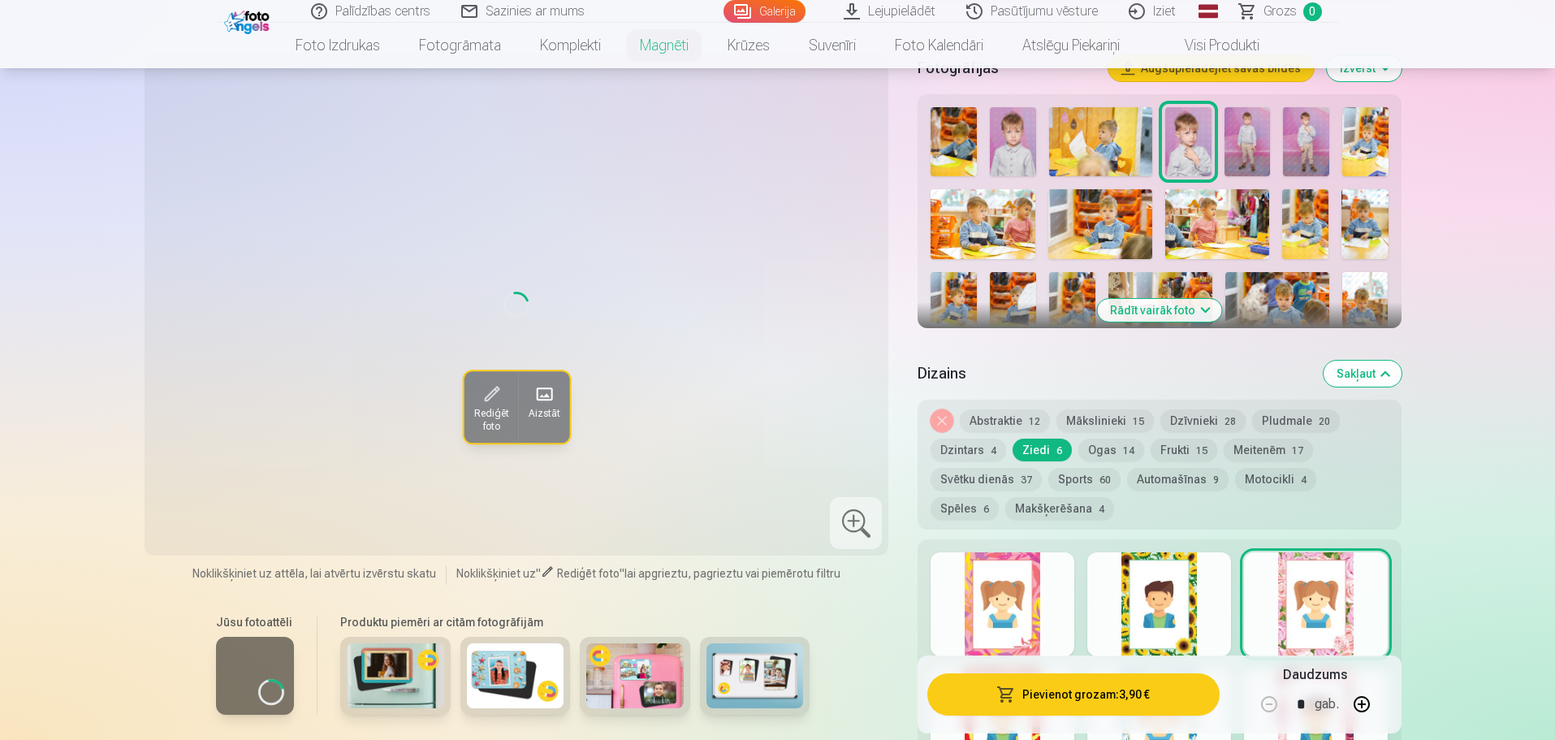
click at [1311, 575] on div at bounding box center [1316, 604] width 144 height 104
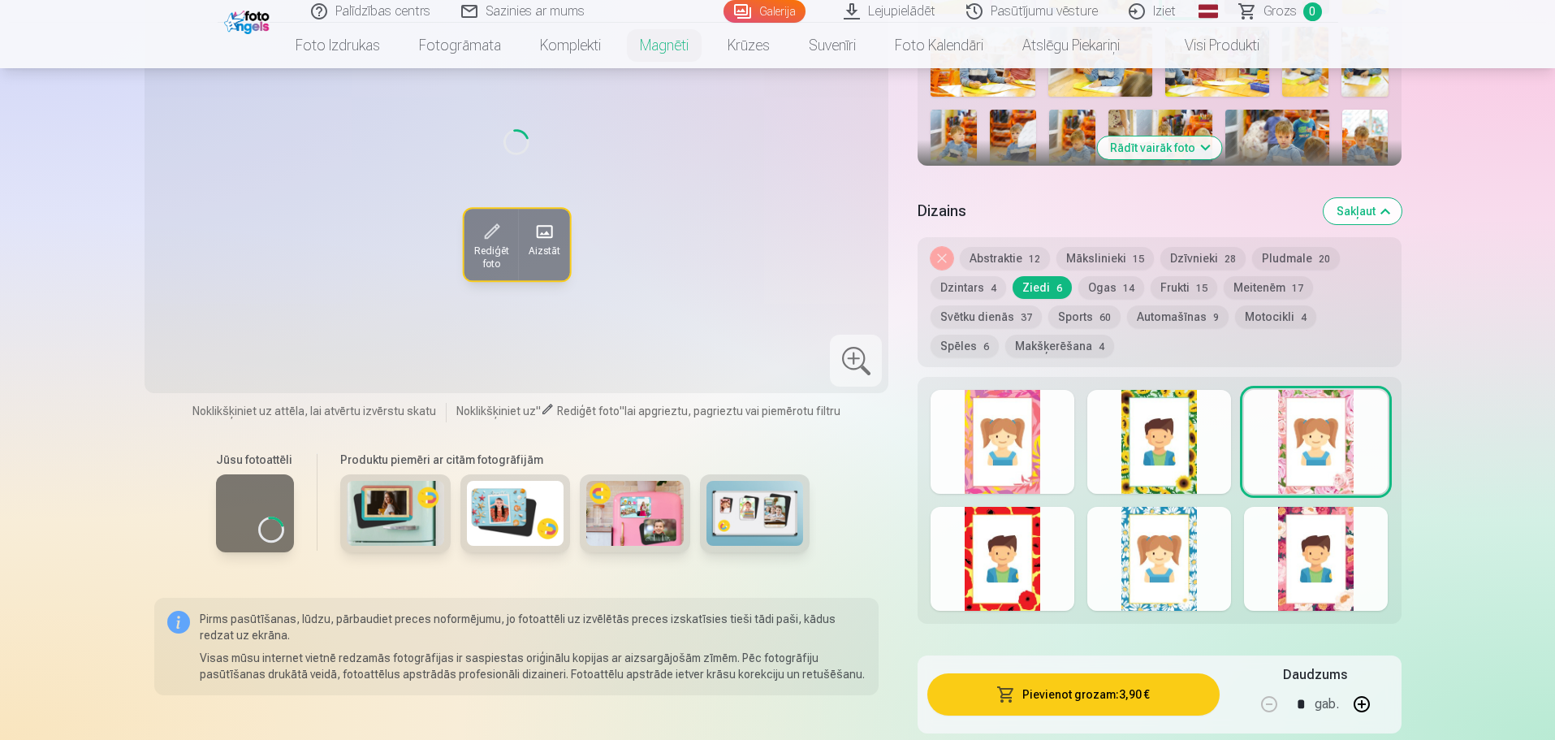
click at [1311, 575] on div at bounding box center [1316, 559] width 144 height 104
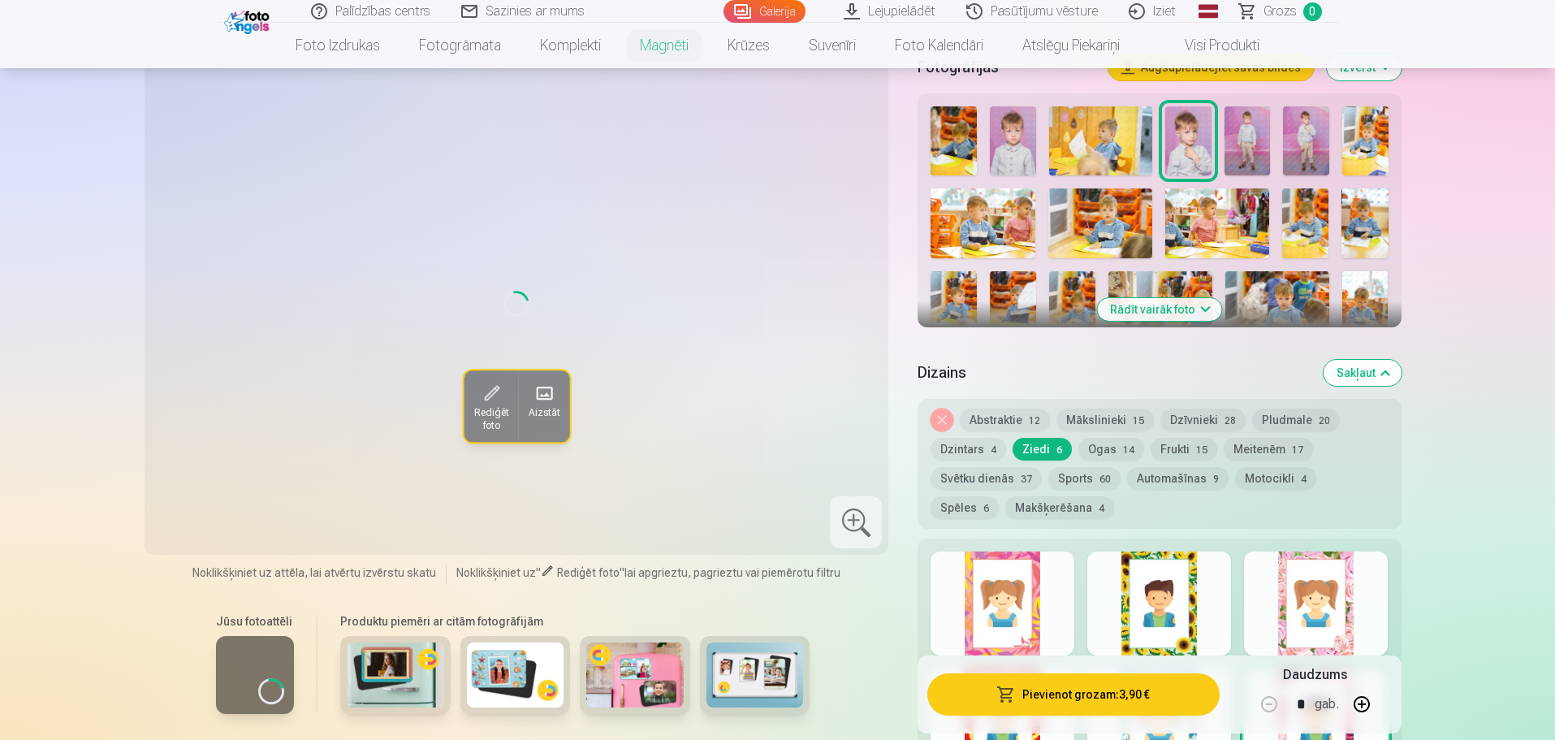
scroll to position [487, 0]
click at [265, 656] on div "Loading..." at bounding box center [270, 691] width 97 height 97
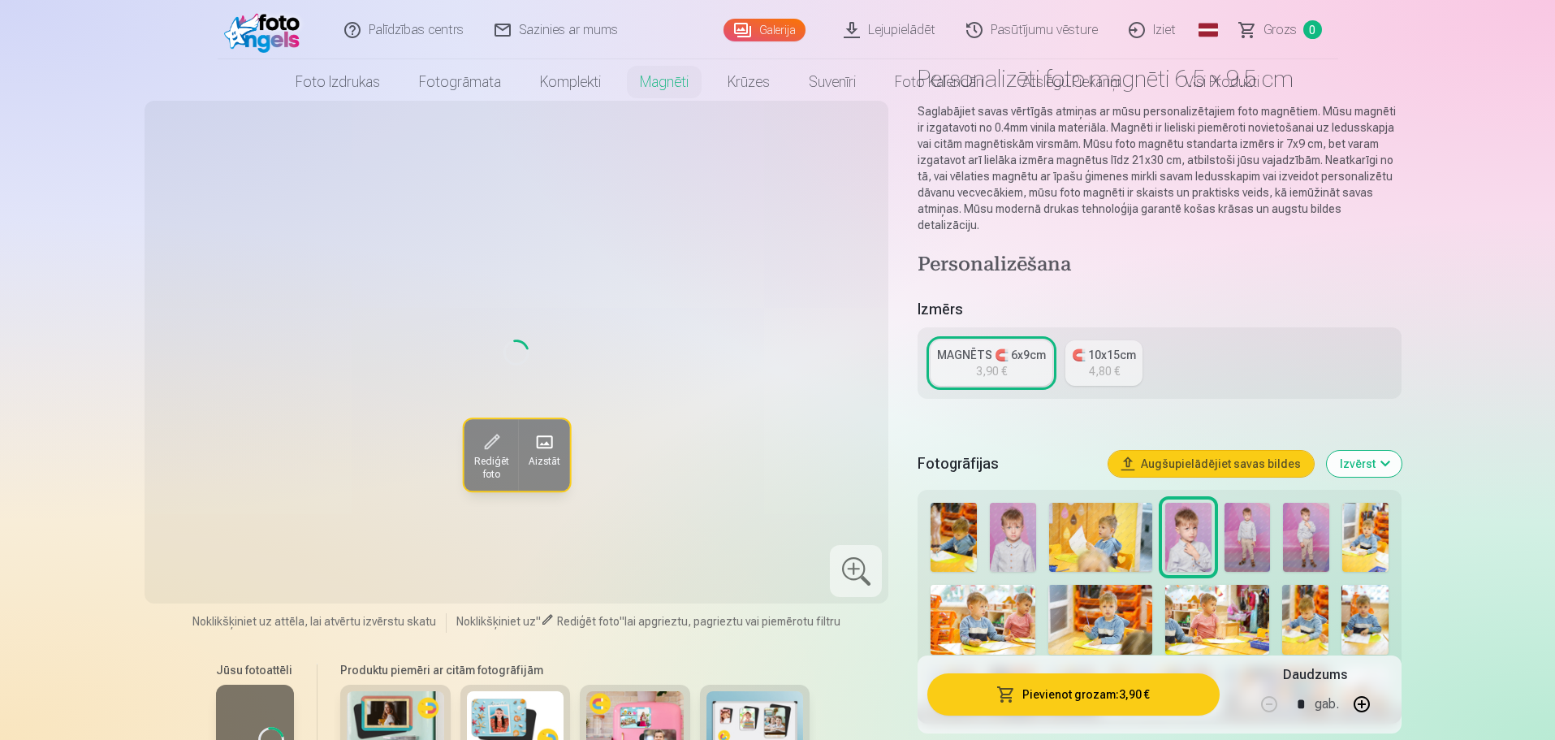
scroll to position [0, 0]
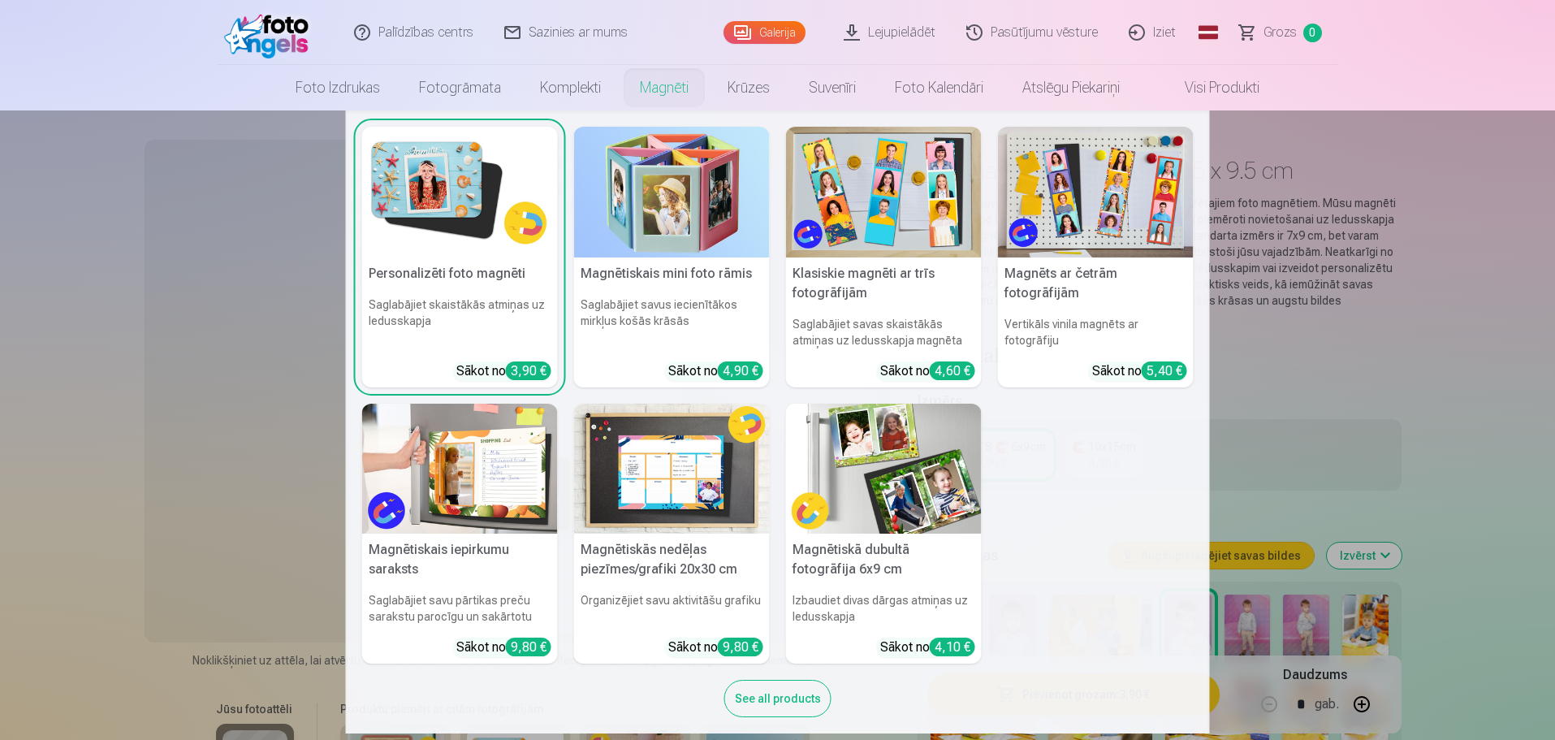
click at [683, 478] on img at bounding box center [672, 469] width 196 height 131
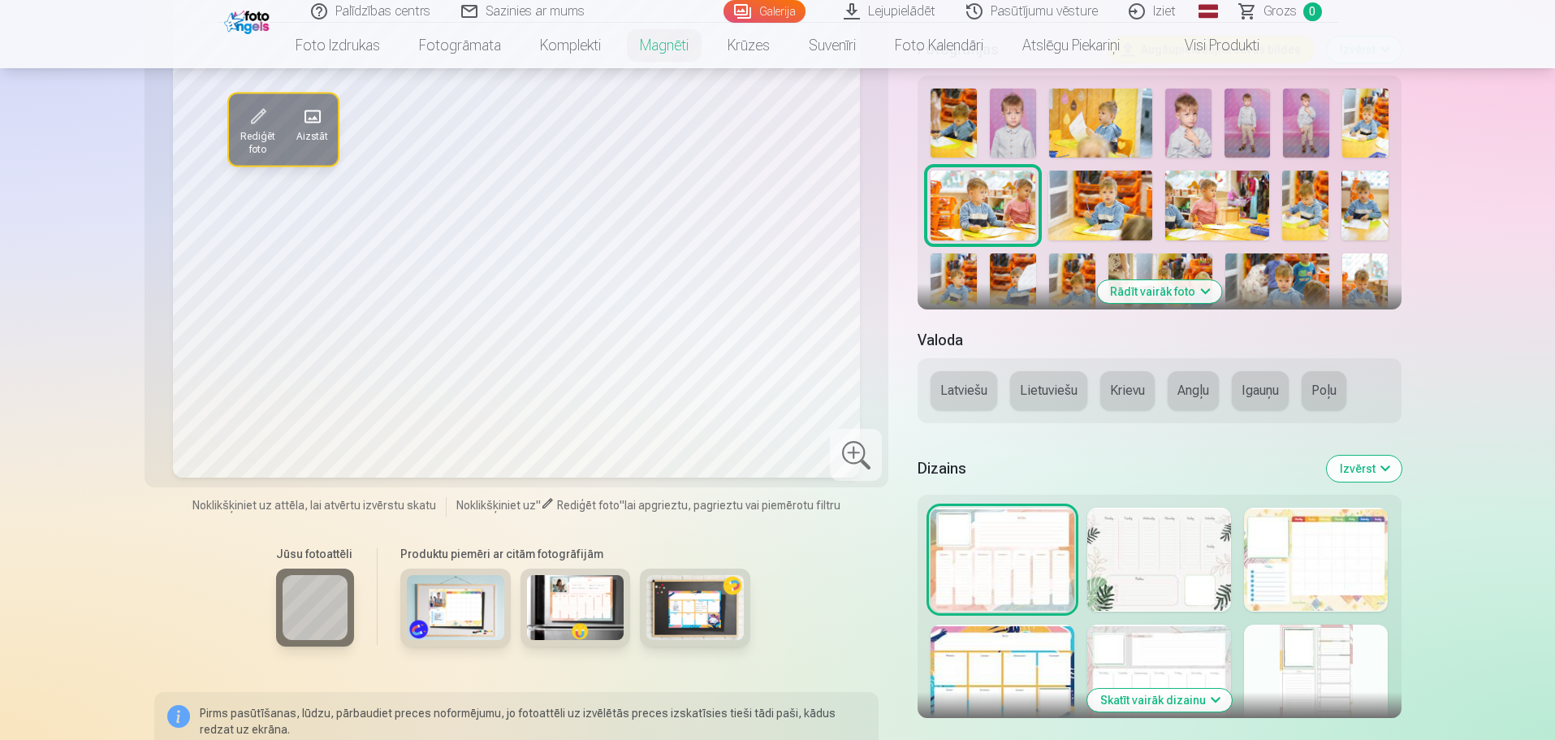
scroll to position [487, 0]
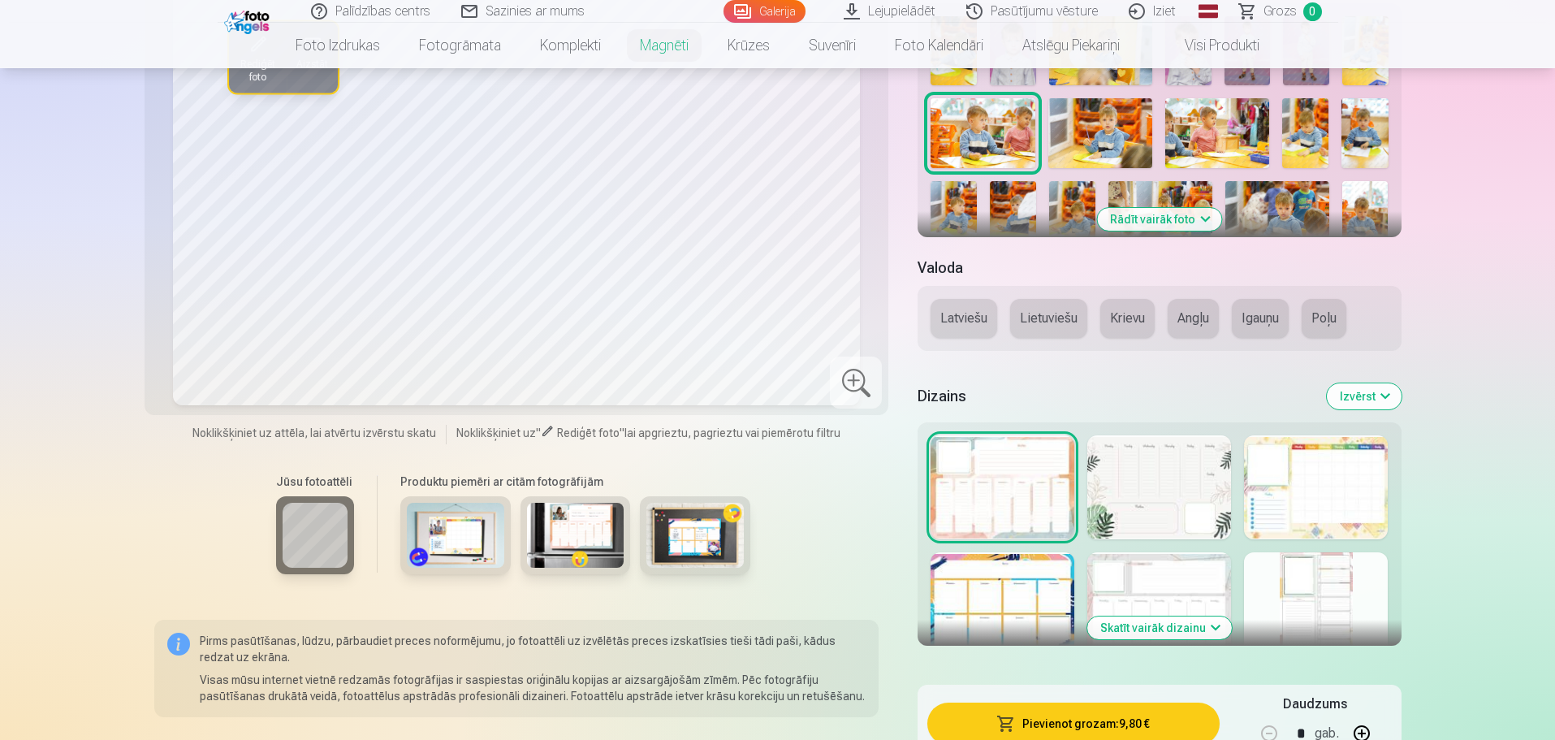
click at [1020, 598] on div at bounding box center [1003, 604] width 144 height 104
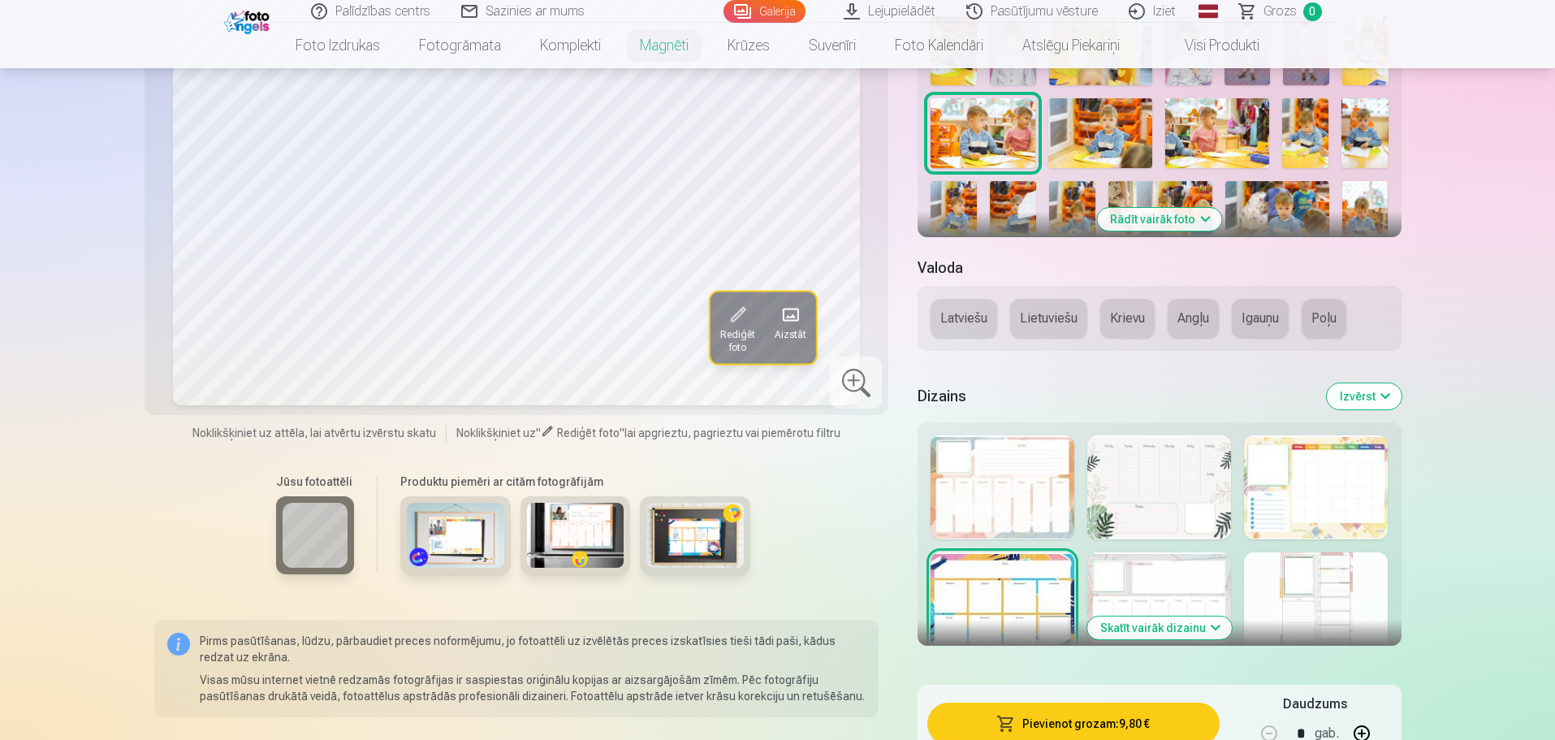
click at [1287, 495] on div at bounding box center [1316, 487] width 144 height 104
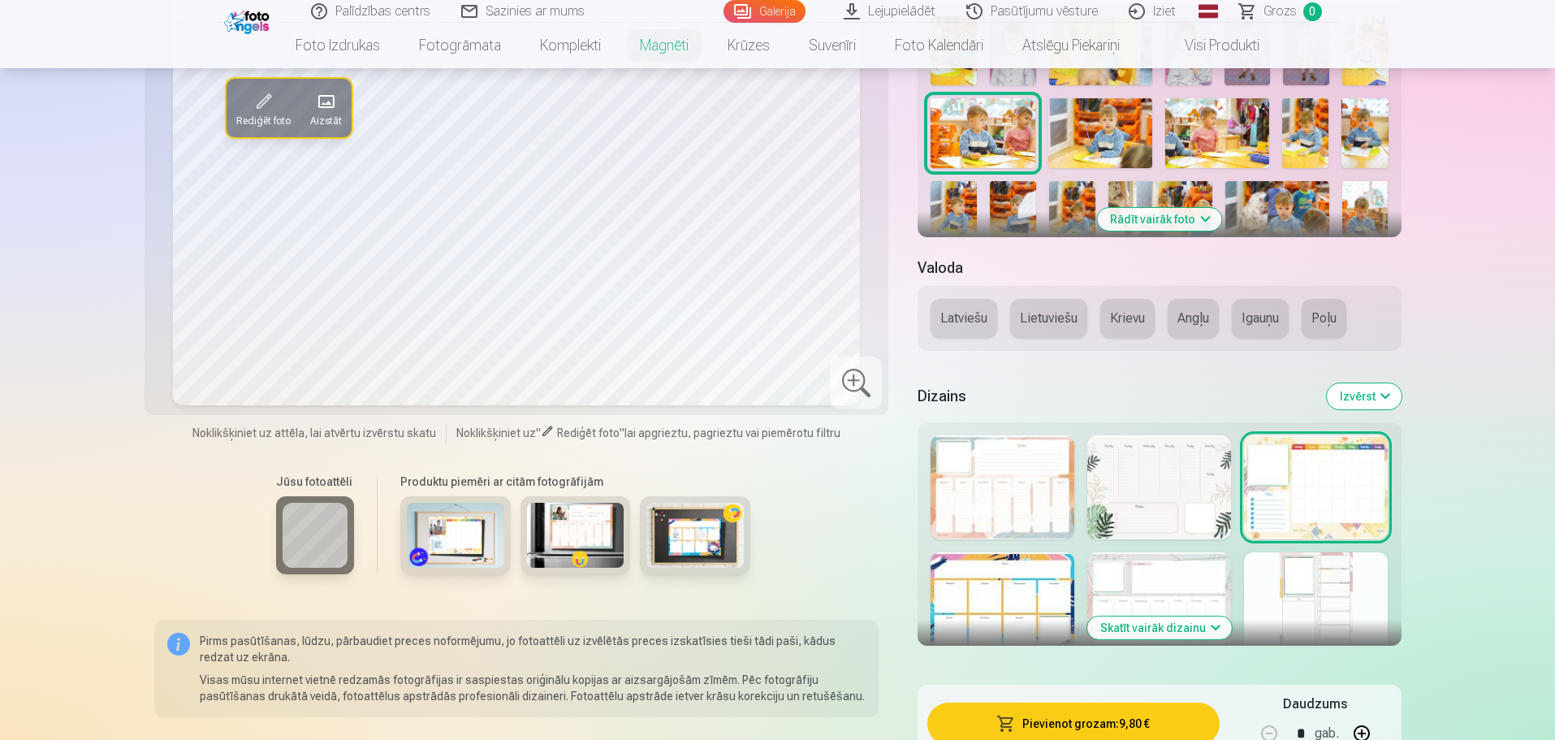
click at [1290, 588] on div at bounding box center [1316, 604] width 144 height 104
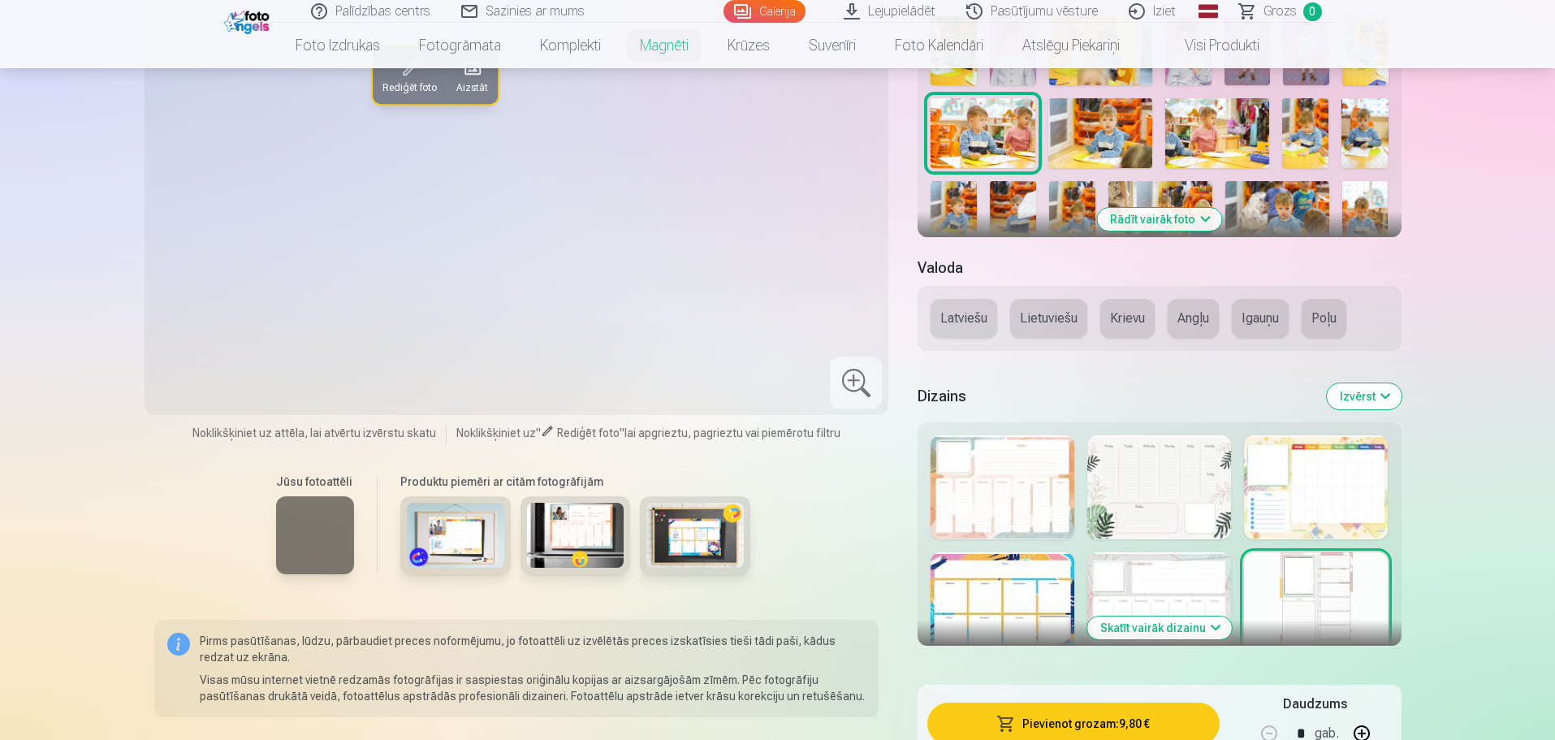
click at [1207, 630] on button "Skatīt vairāk dizainu" at bounding box center [1159, 627] width 145 height 23
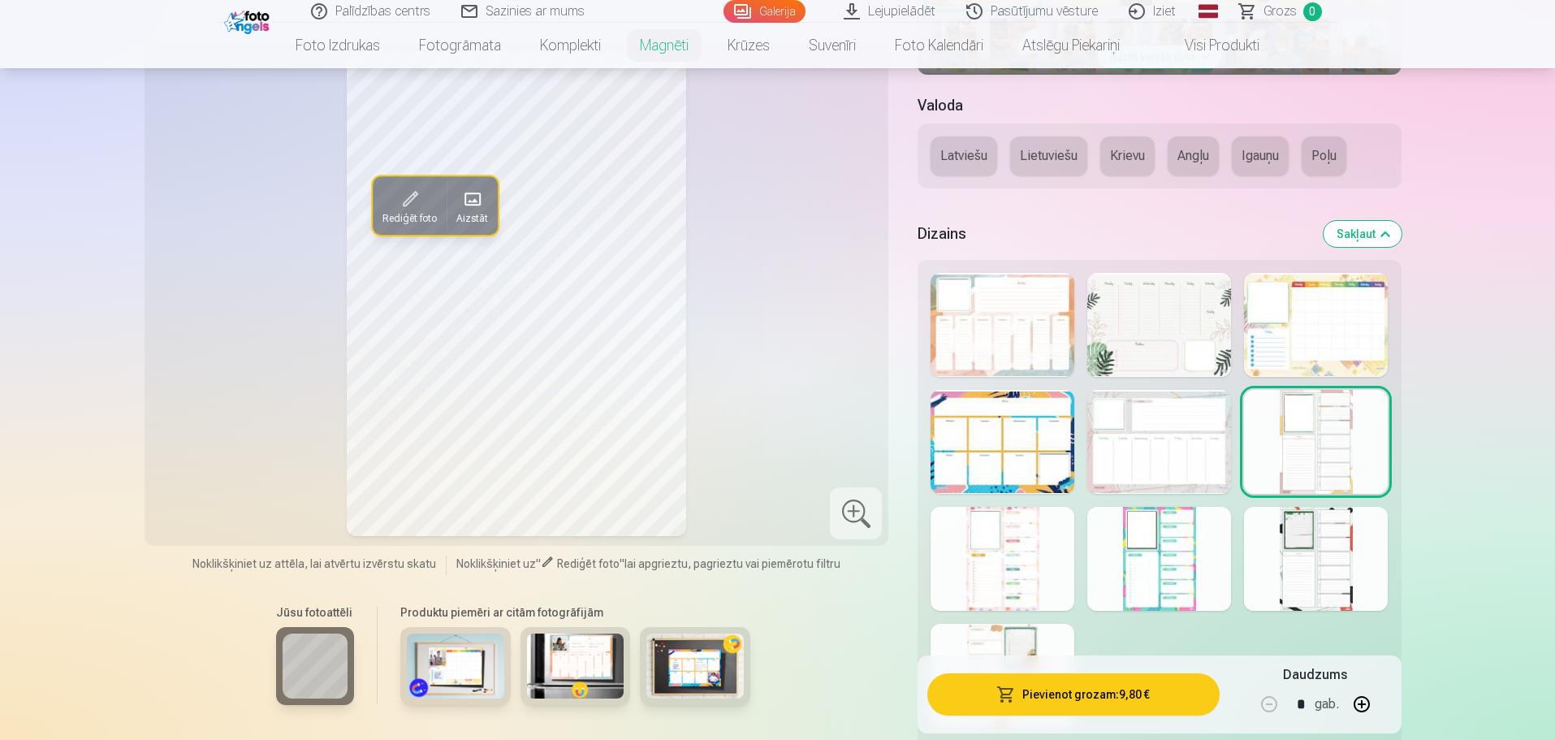
scroll to position [812, 0]
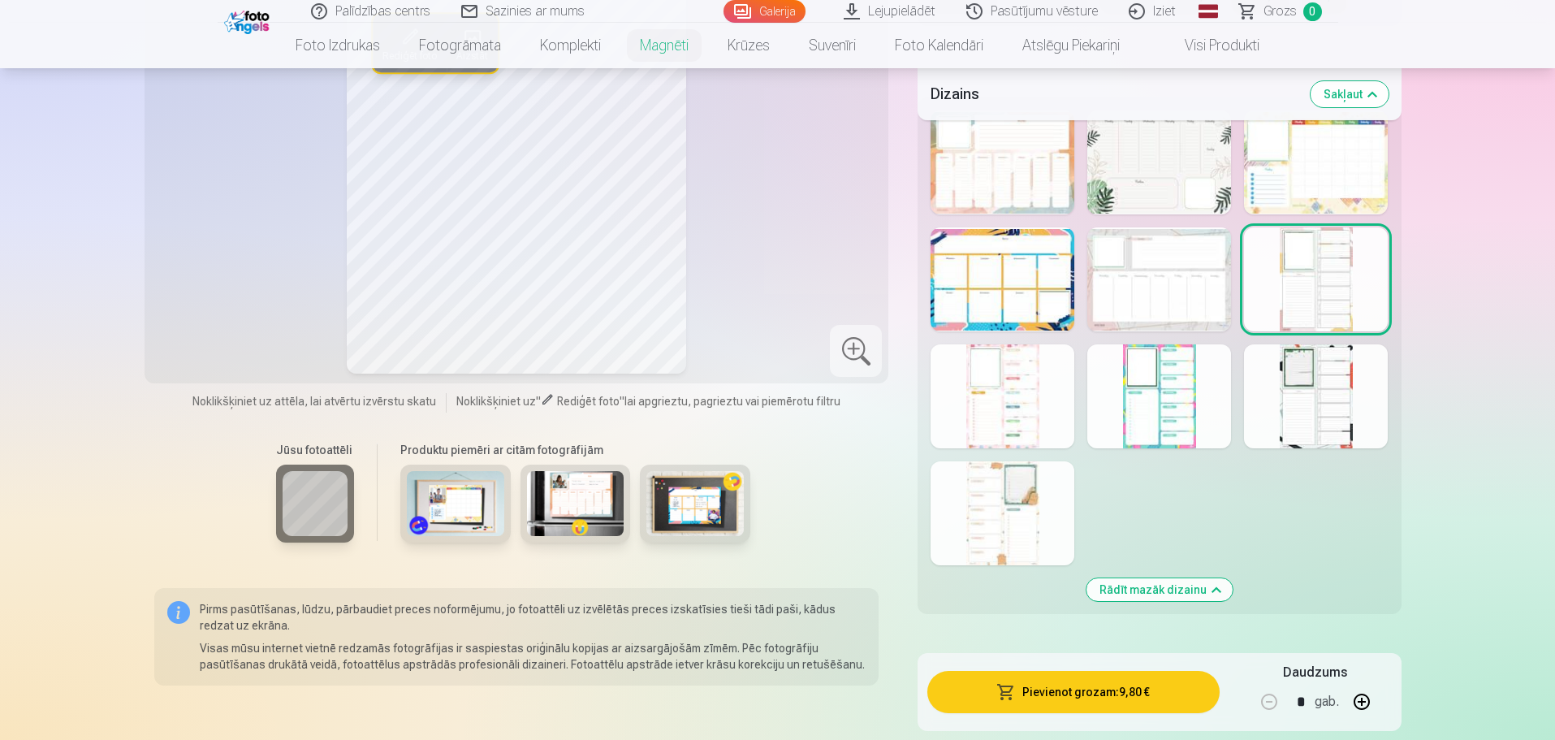
click at [1164, 400] on div at bounding box center [1159, 396] width 144 height 104
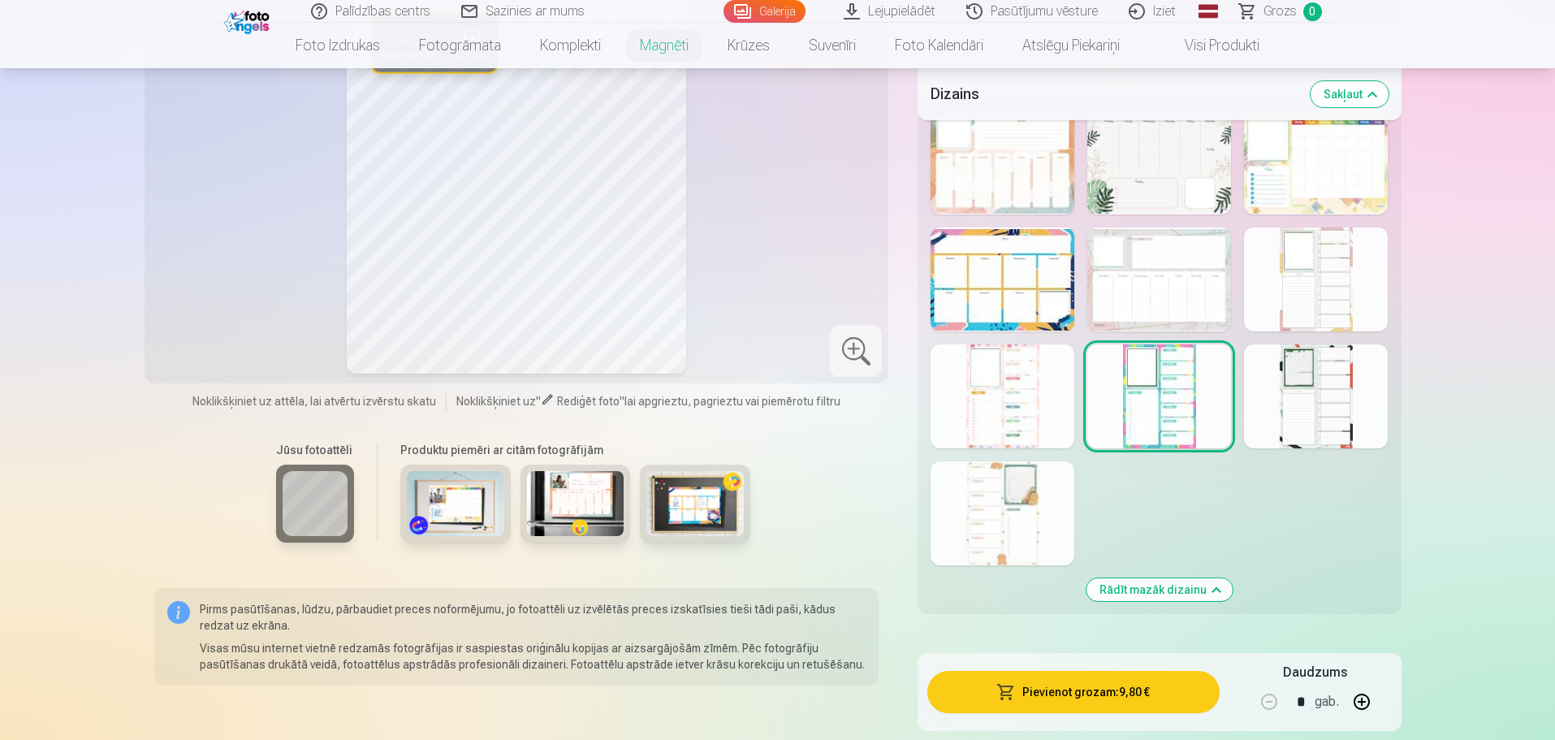
click at [1018, 536] on div at bounding box center [1003, 513] width 144 height 104
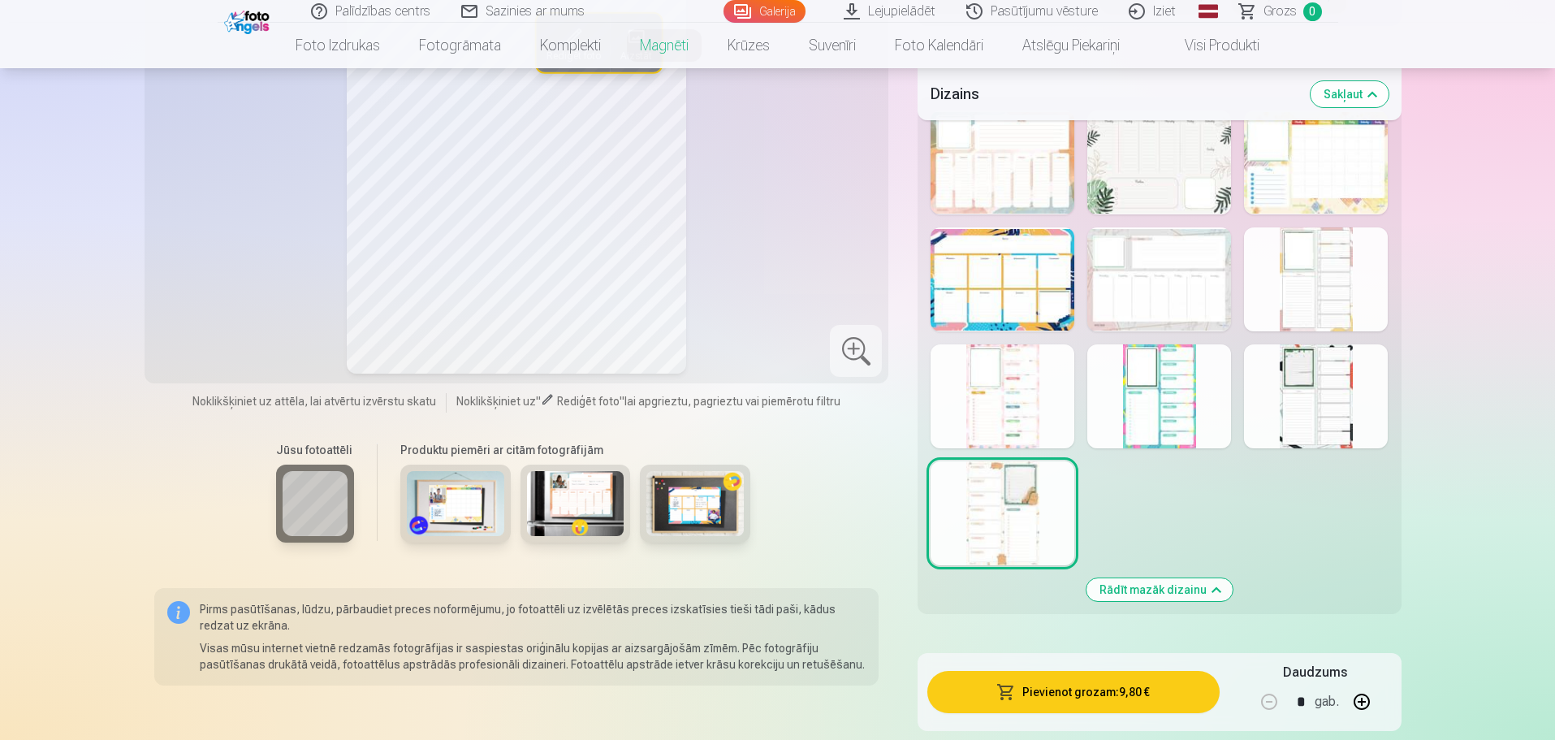
click at [1010, 425] on div at bounding box center [1003, 396] width 144 height 104
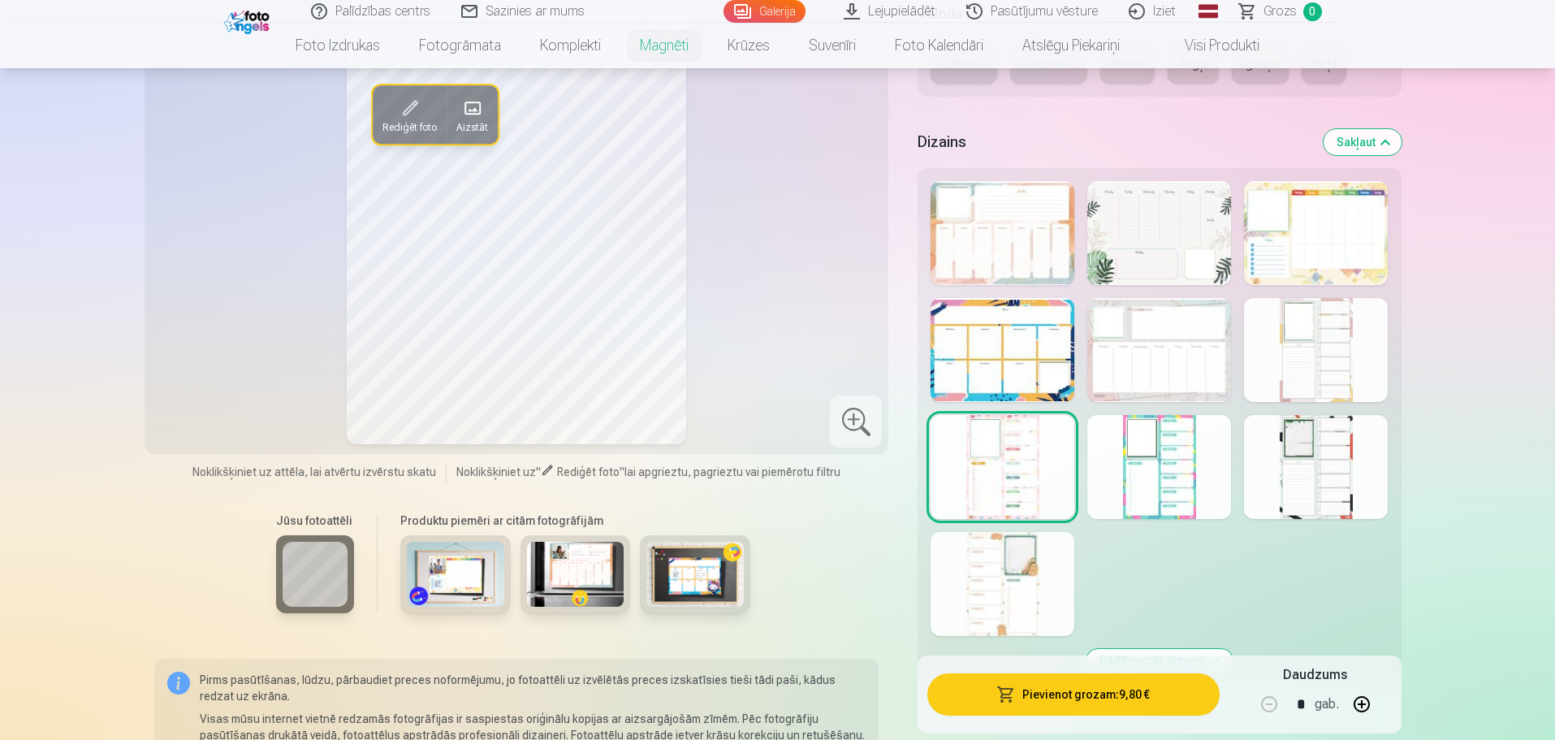
scroll to position [568, 0]
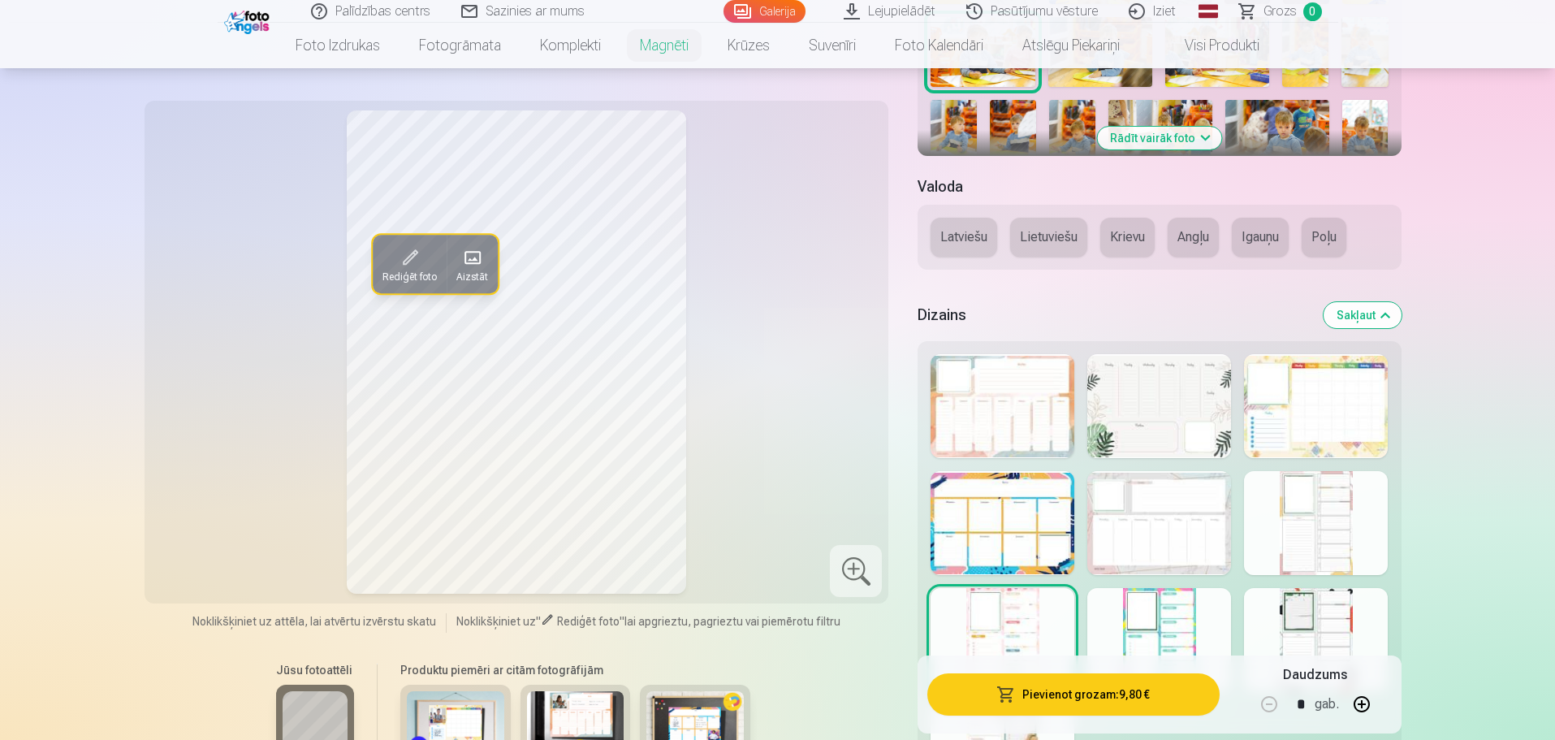
click at [1154, 546] on div at bounding box center [1159, 523] width 144 height 104
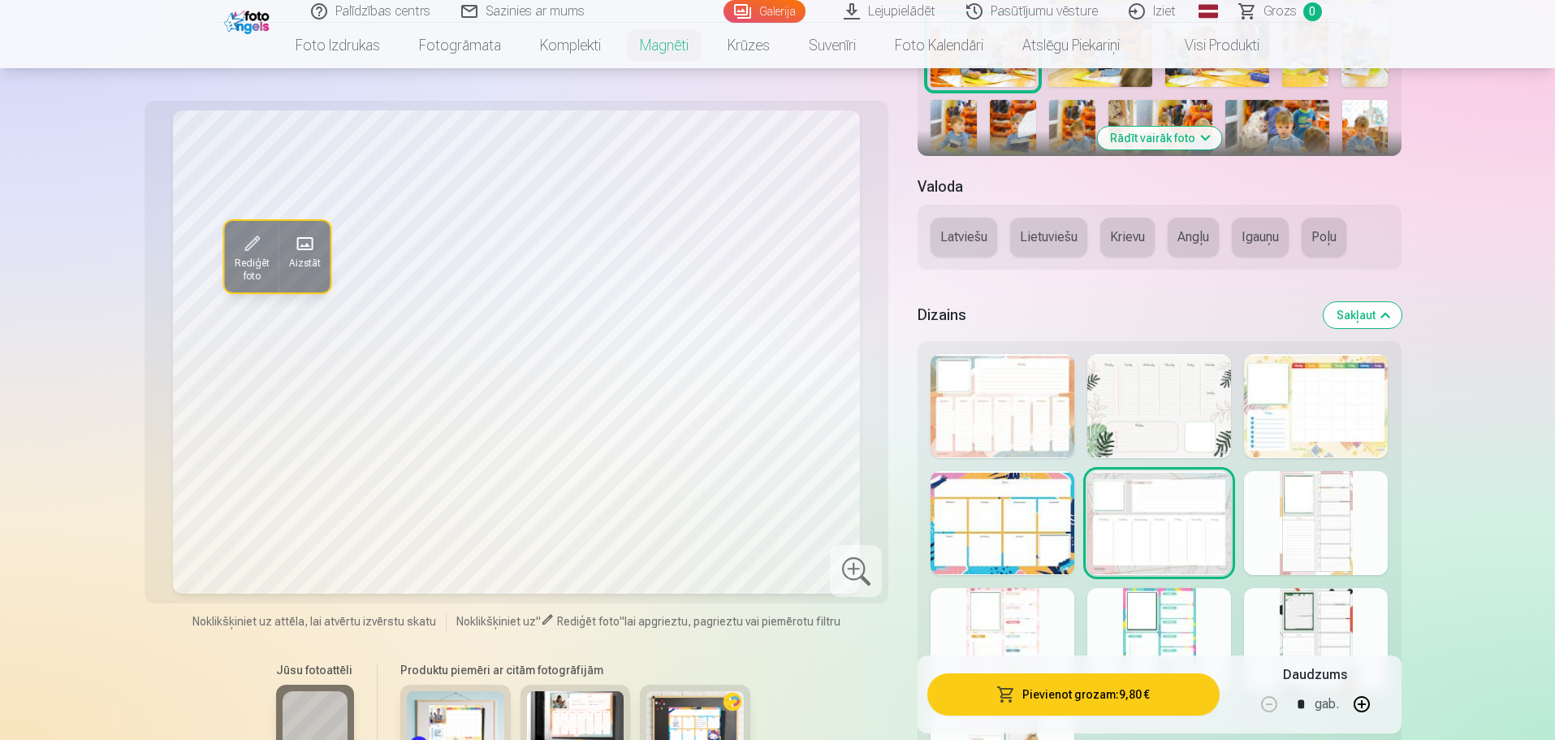
click at [1311, 532] on div at bounding box center [1316, 523] width 144 height 104
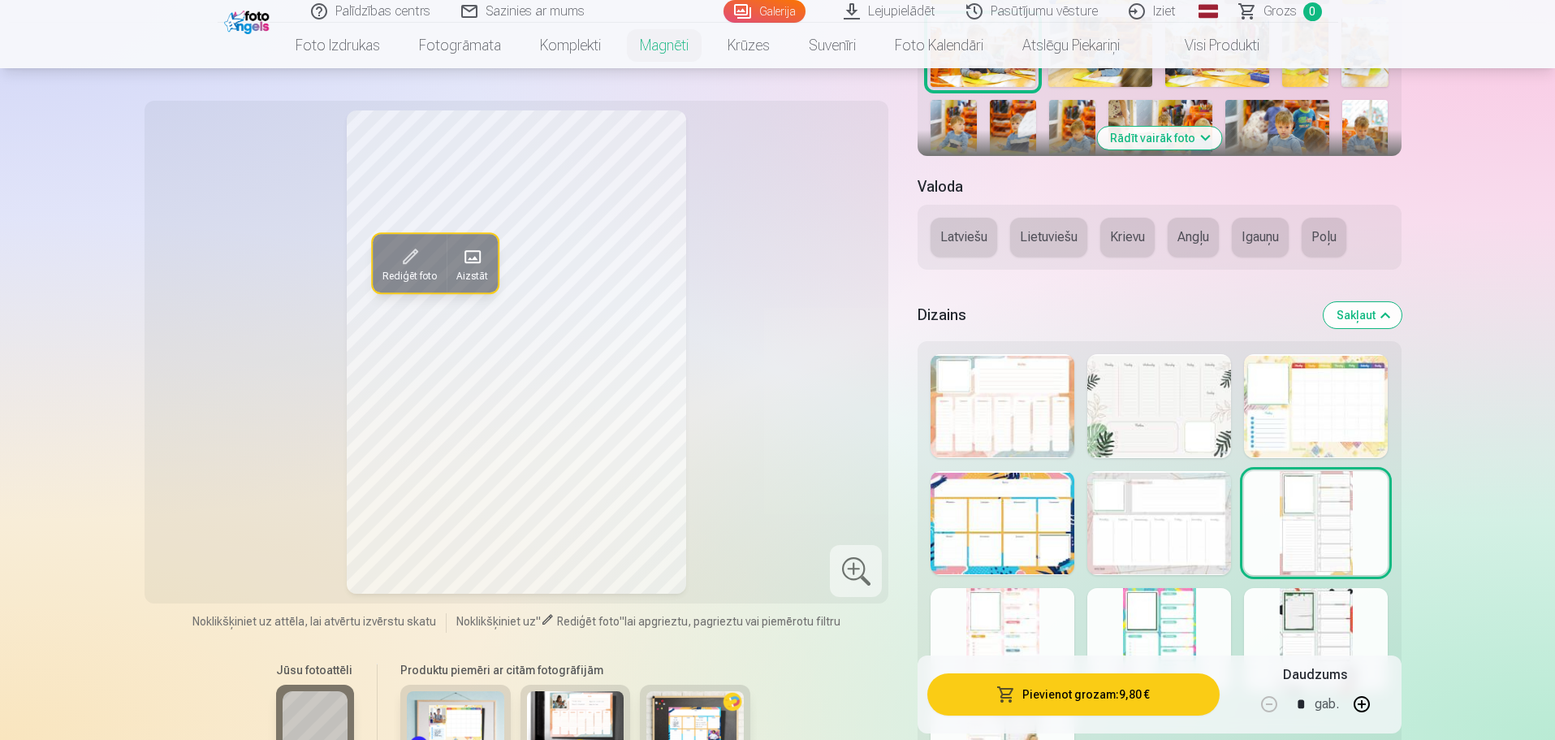
click at [1308, 430] on div at bounding box center [1316, 406] width 144 height 104
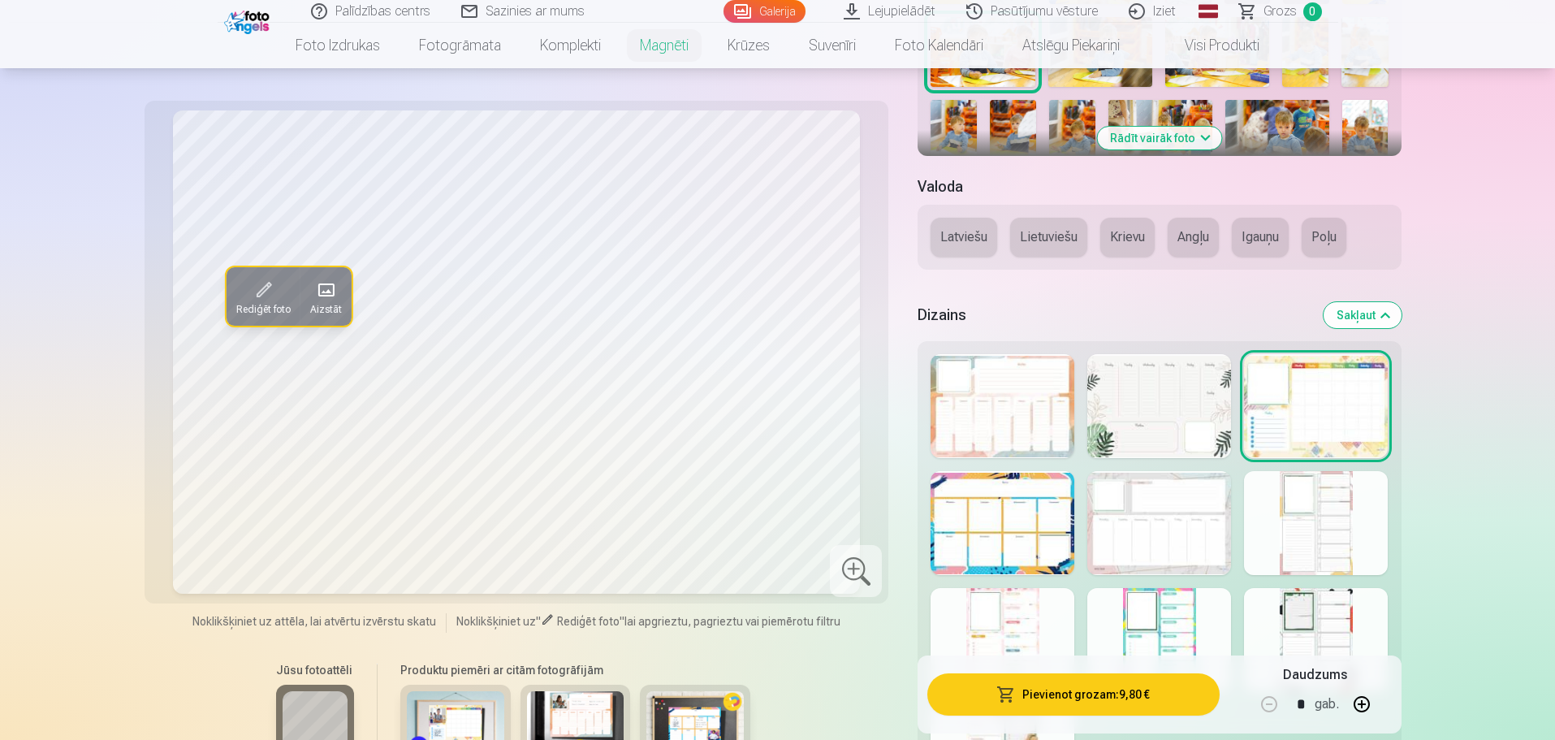
click at [1182, 419] on div at bounding box center [1159, 406] width 144 height 104
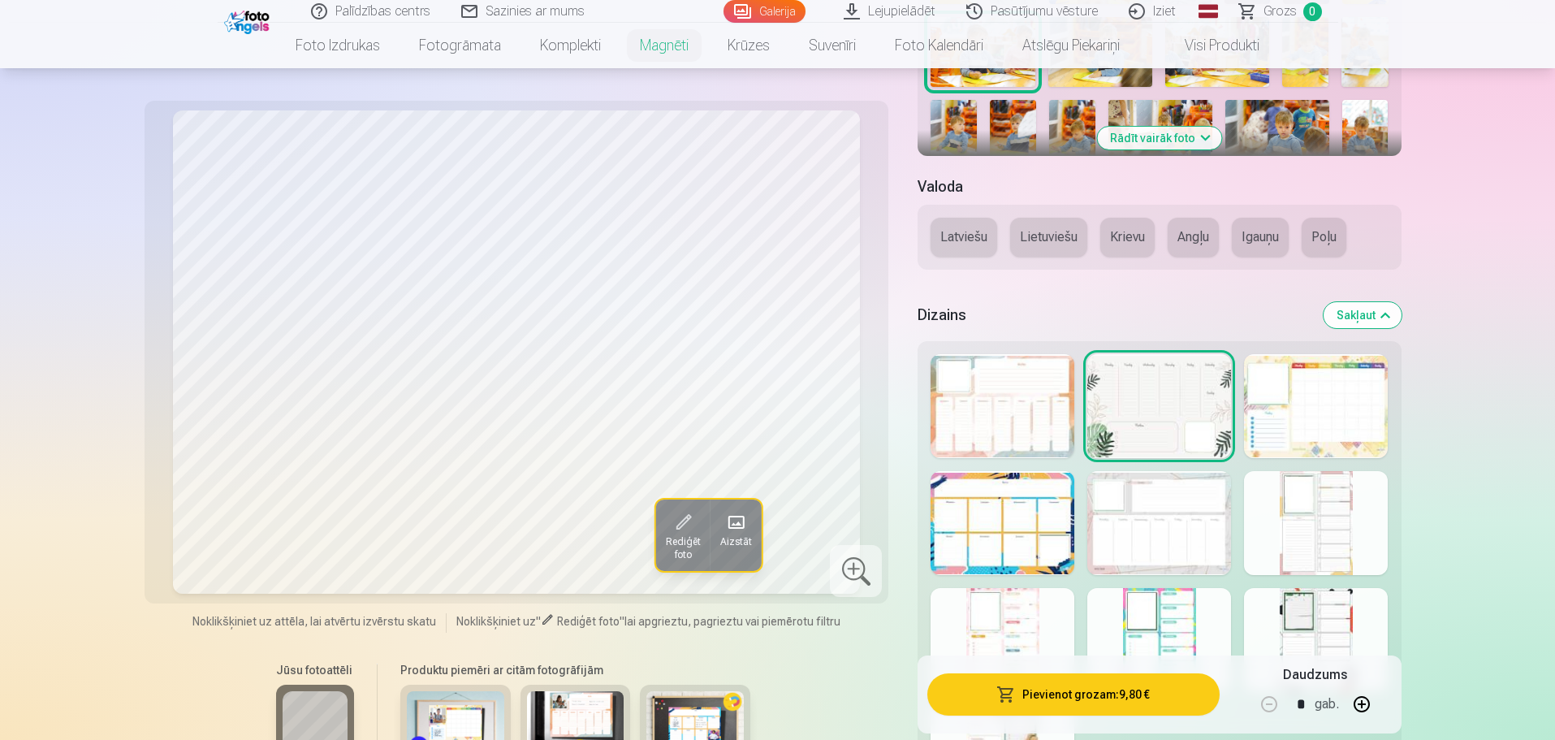
click at [1029, 411] on div at bounding box center [1003, 406] width 144 height 104
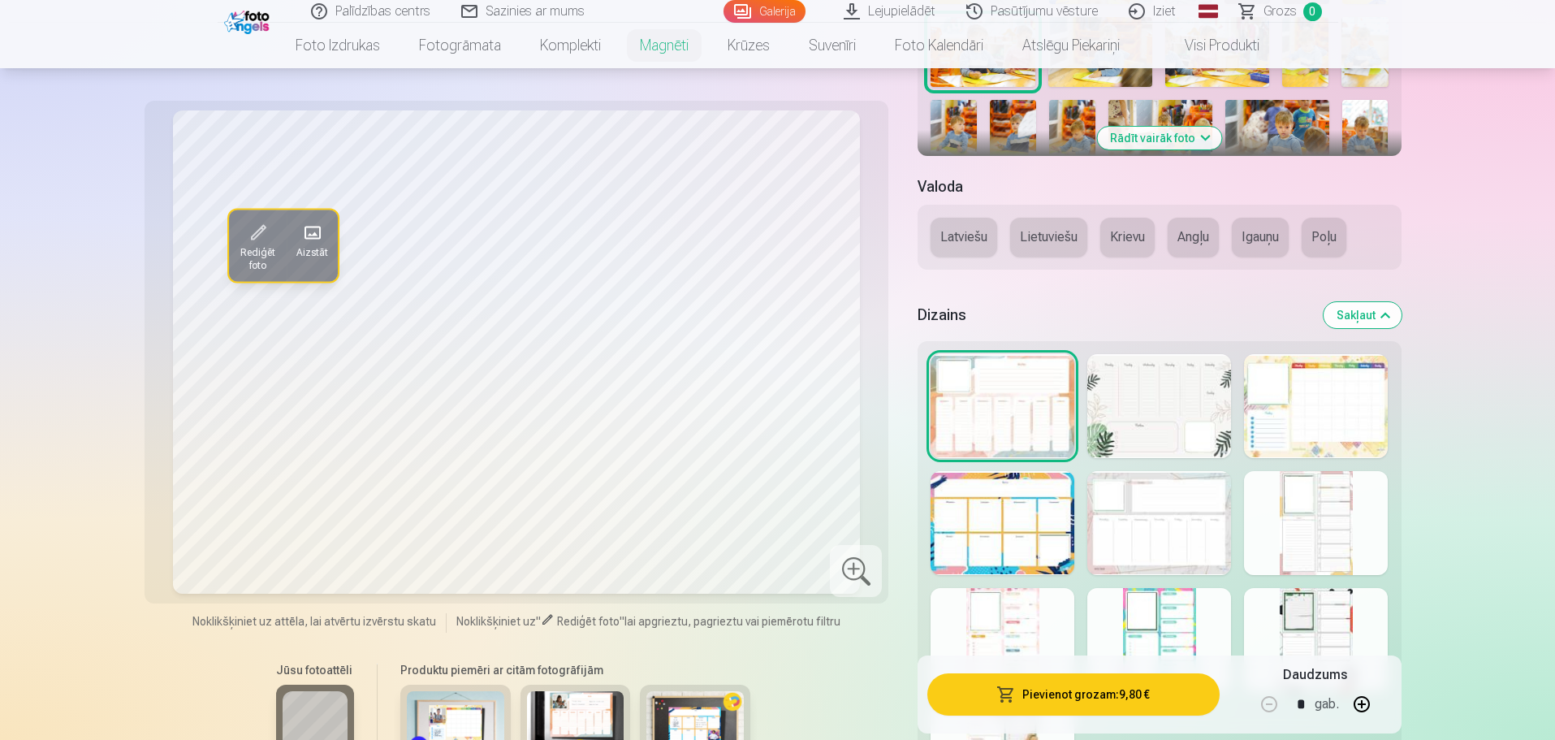
click at [1043, 530] on div at bounding box center [1003, 523] width 144 height 104
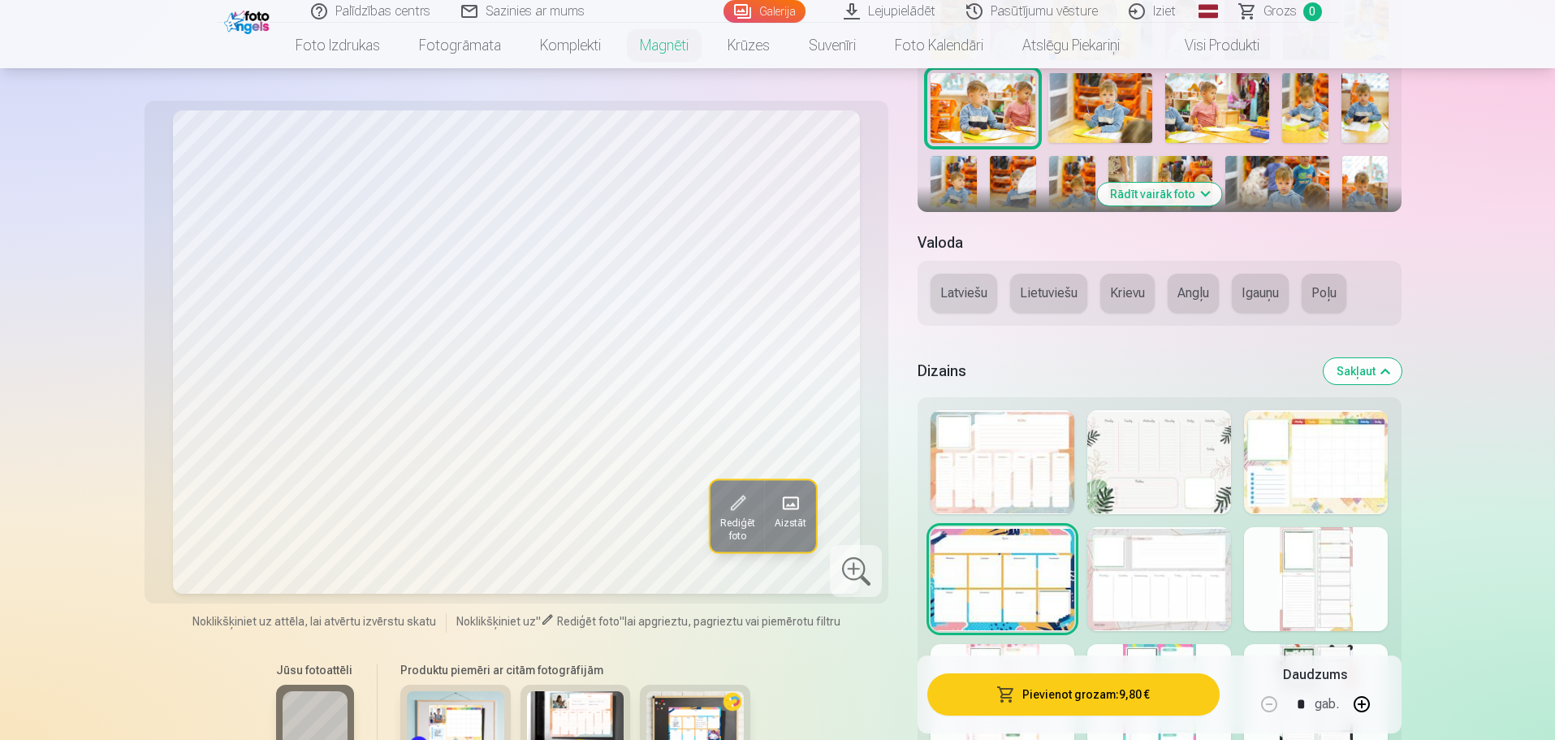
scroll to position [325, 0]
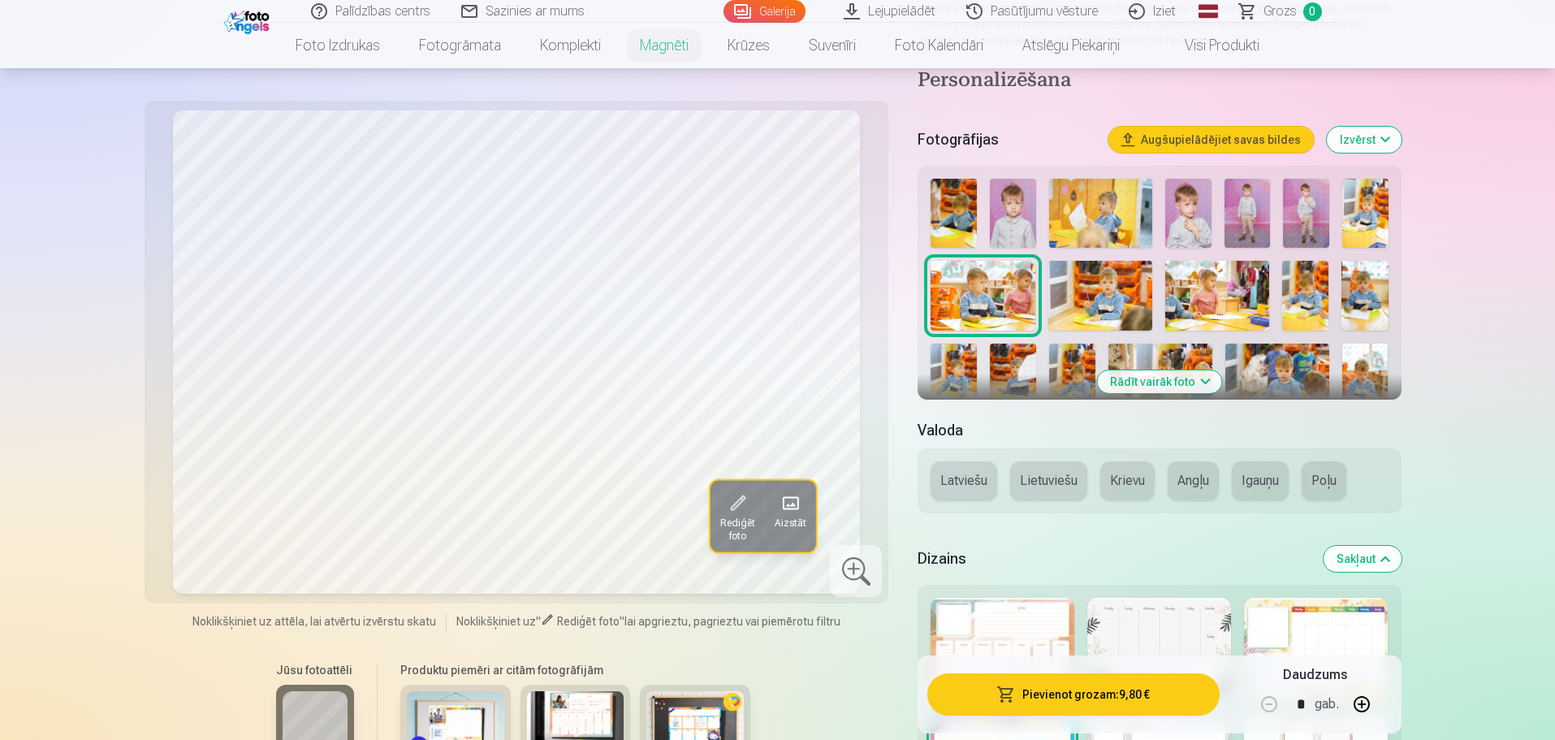
click at [1195, 220] on img at bounding box center [1188, 213] width 46 height 69
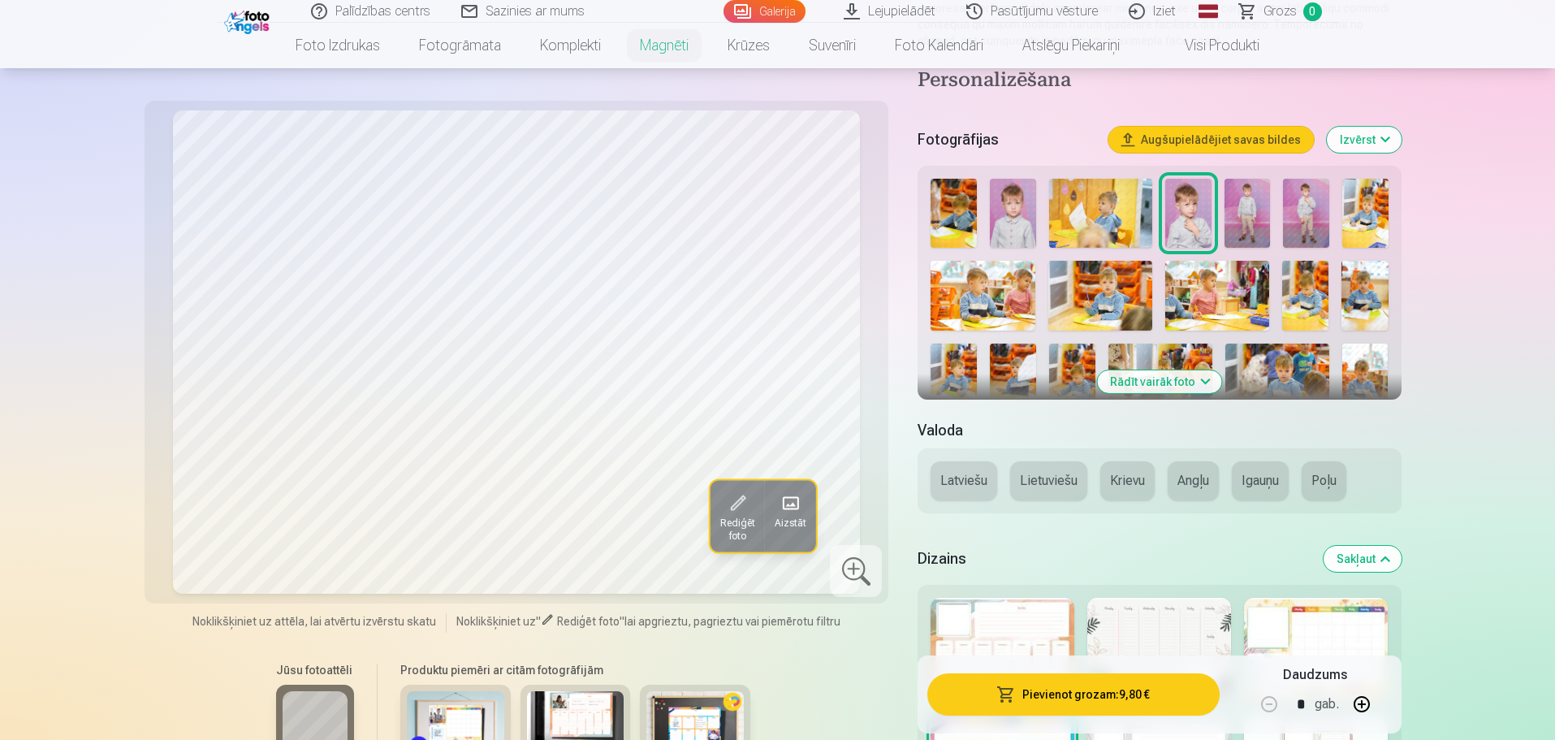
click at [1142, 294] on img at bounding box center [1100, 296] width 104 height 70
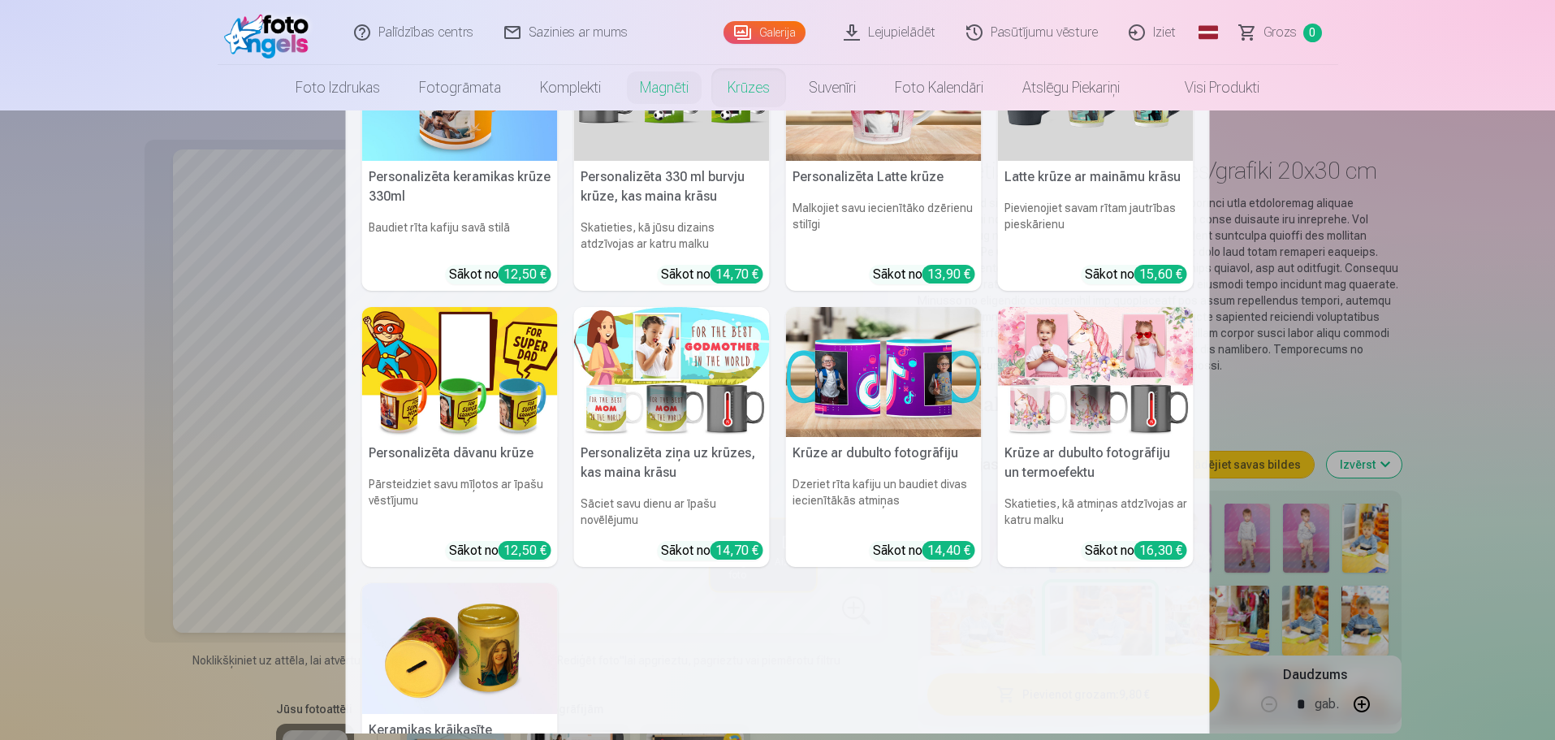
scroll to position [0, 0]
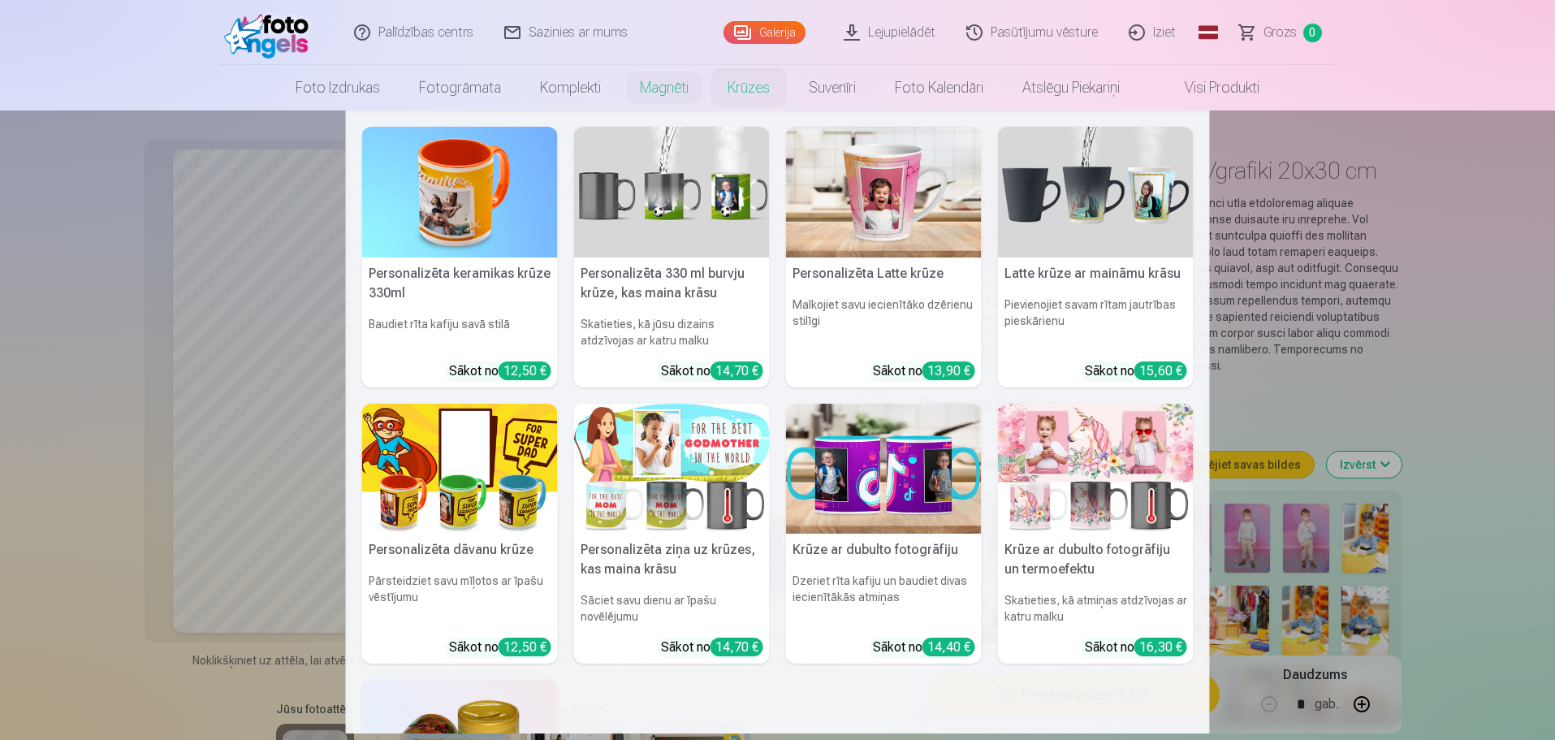
click at [417, 228] on img at bounding box center [460, 192] width 196 height 131
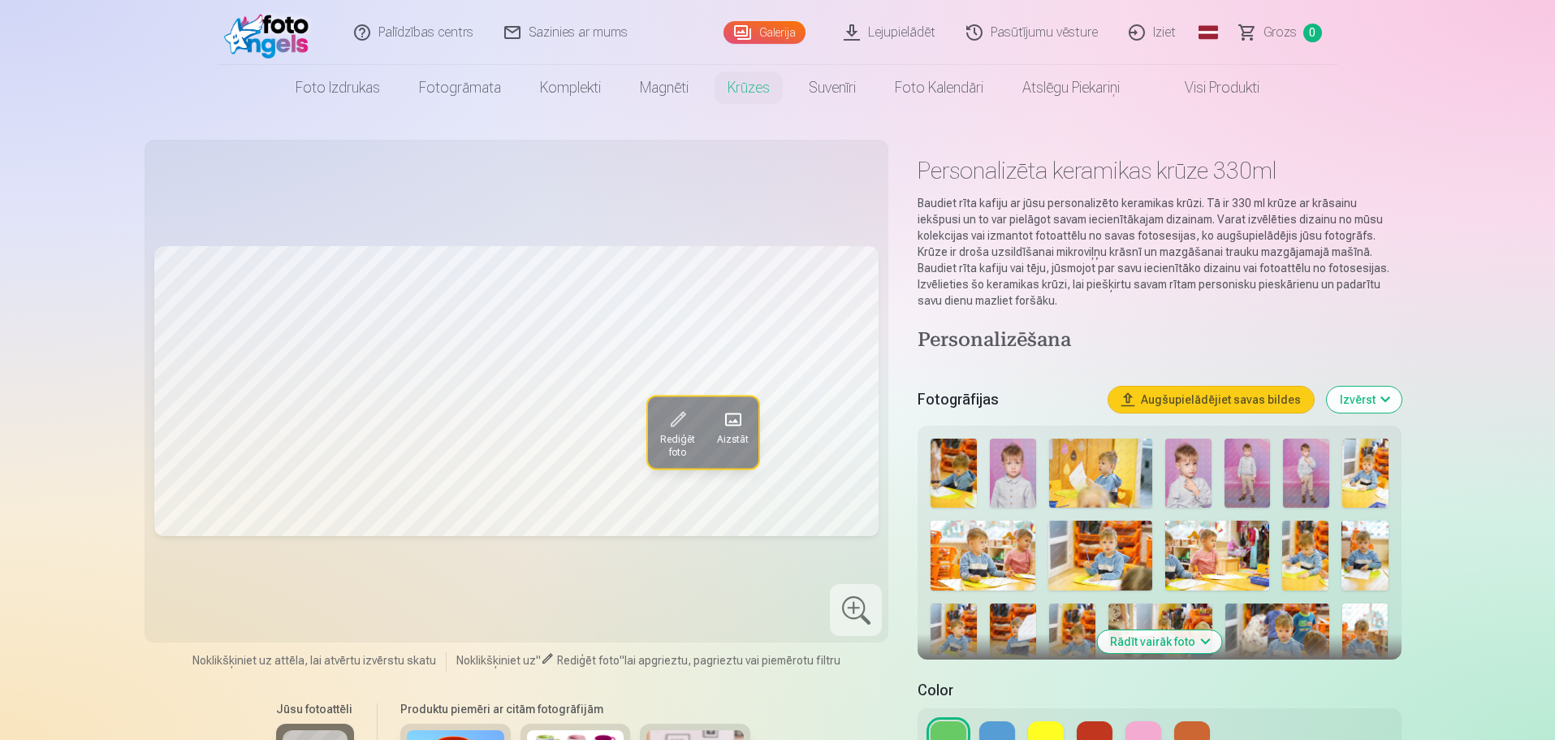
click at [992, 463] on img at bounding box center [1013, 472] width 46 height 69
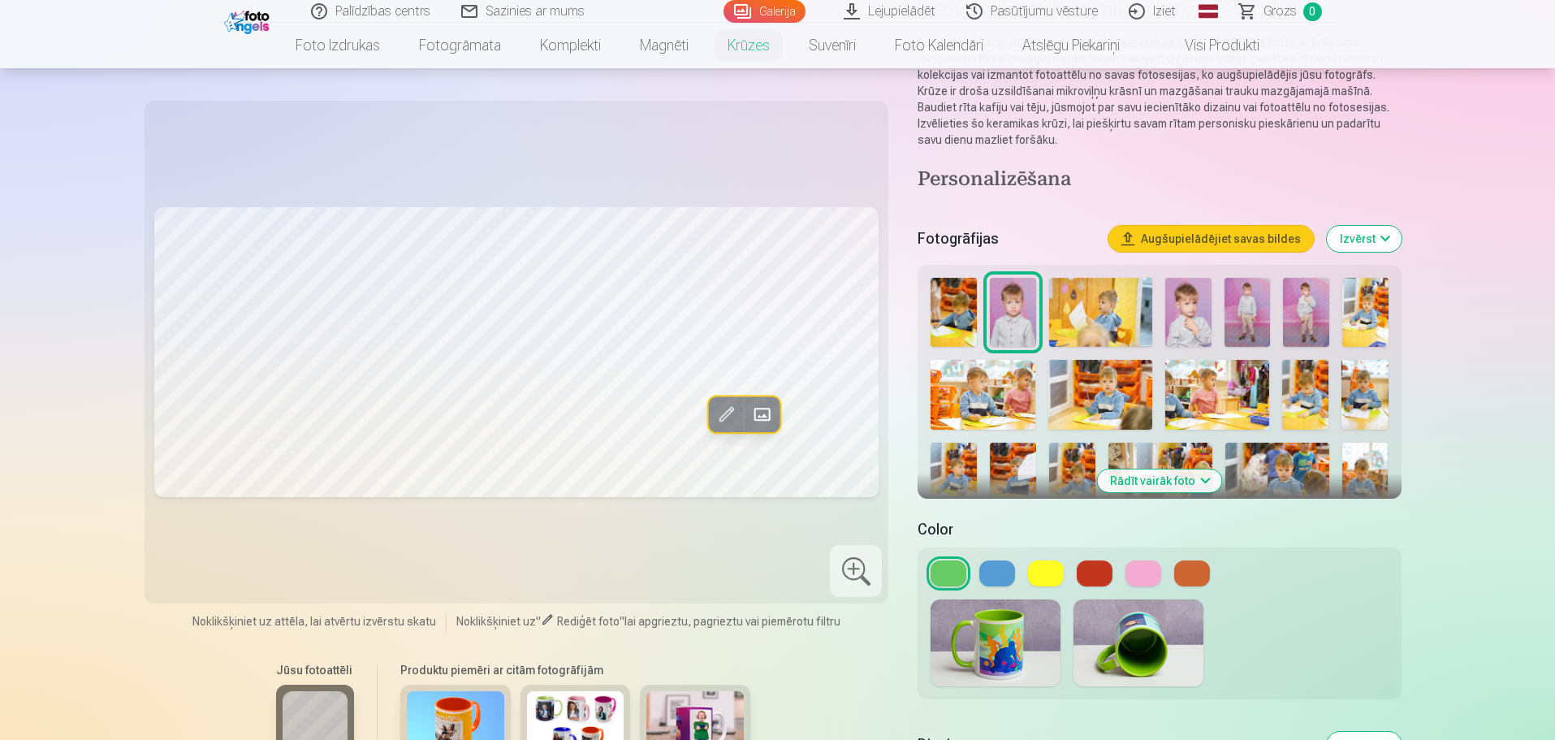
scroll to position [162, 0]
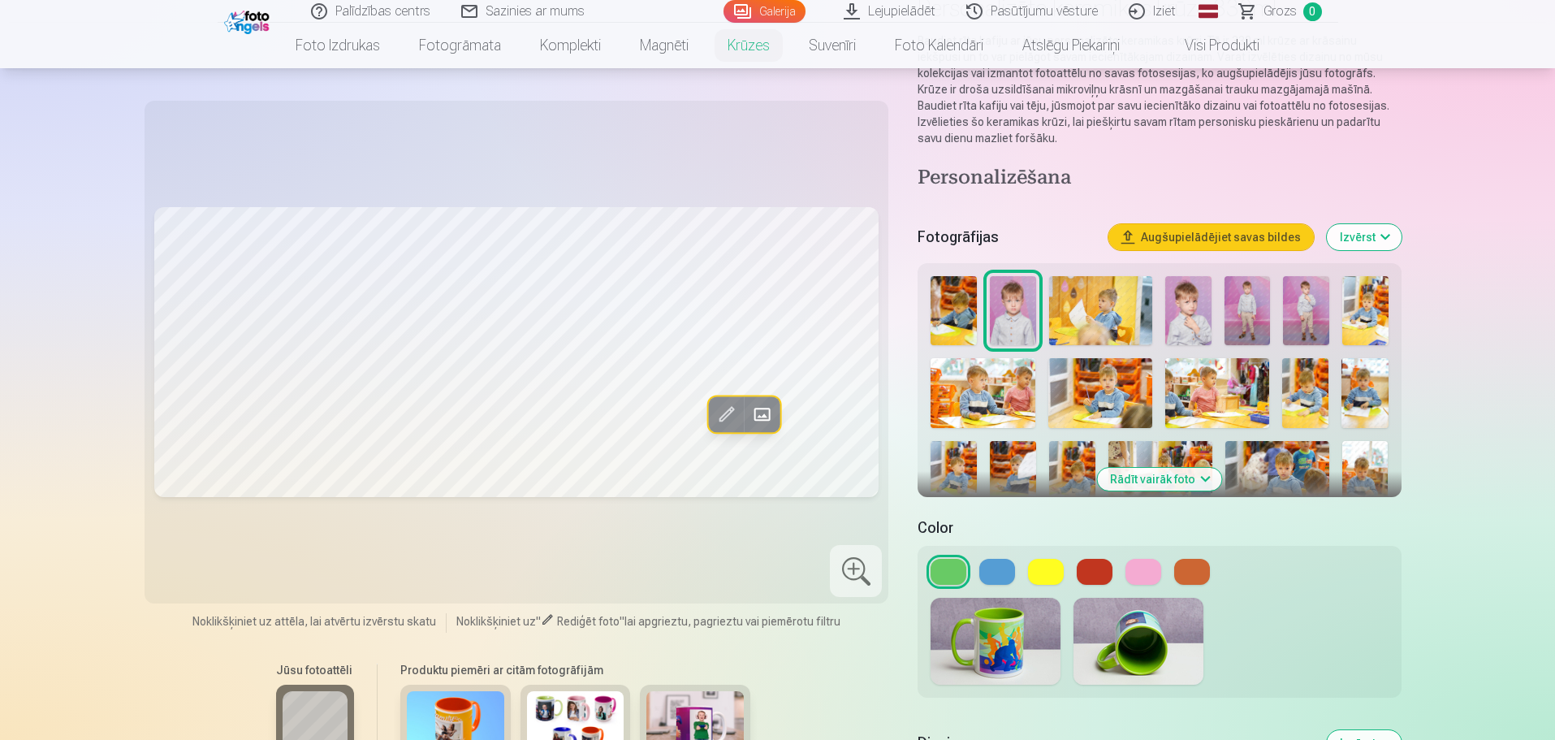
click at [1138, 559] on button at bounding box center [1143, 572] width 36 height 26
click at [951, 559] on button at bounding box center [949, 572] width 36 height 26
click at [1167, 559] on div at bounding box center [1159, 572] width 457 height 26
click at [1160, 559] on div at bounding box center [1159, 572] width 457 height 26
click at [1159, 559] on button at bounding box center [1143, 572] width 36 height 26
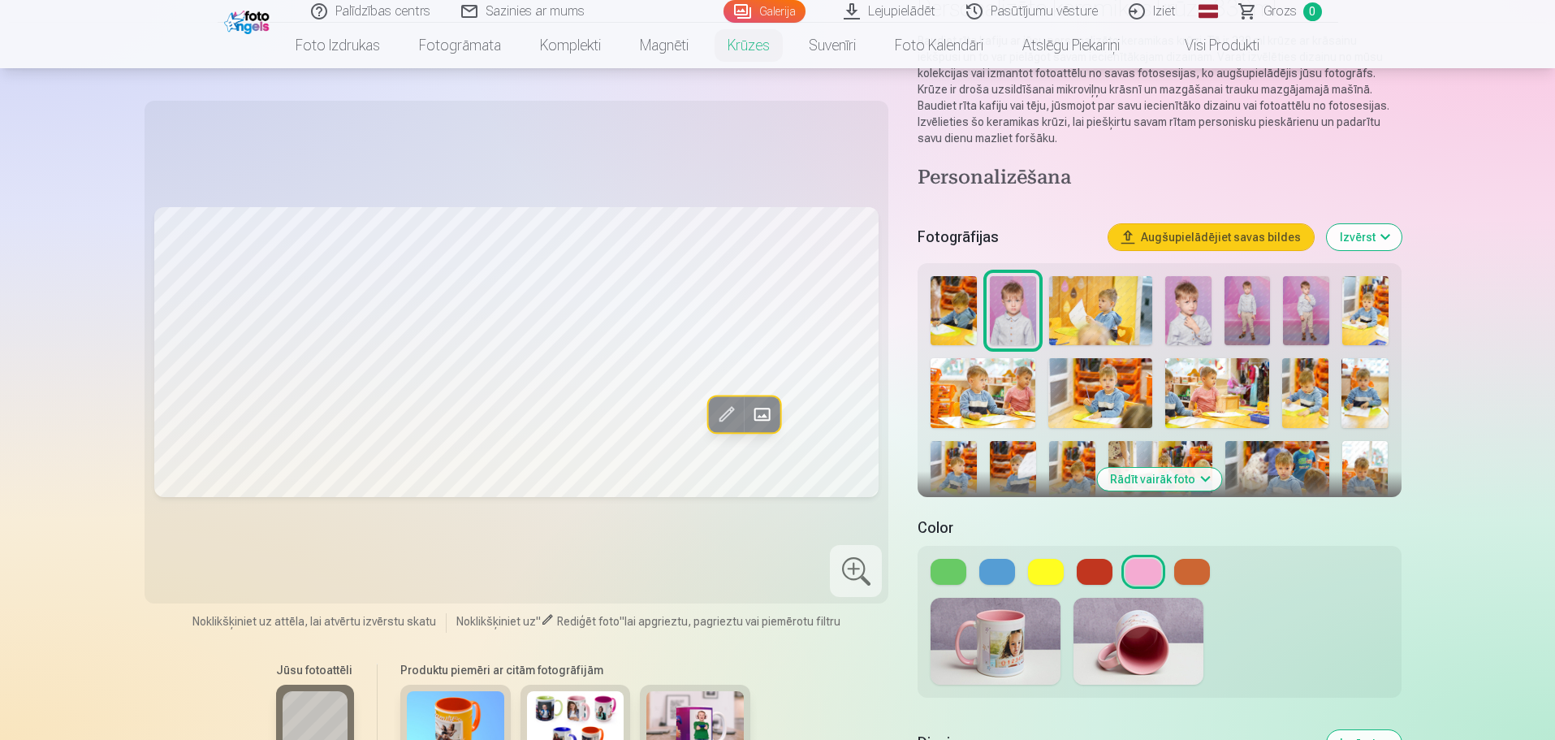
click at [1051, 559] on button at bounding box center [1046, 572] width 36 height 26
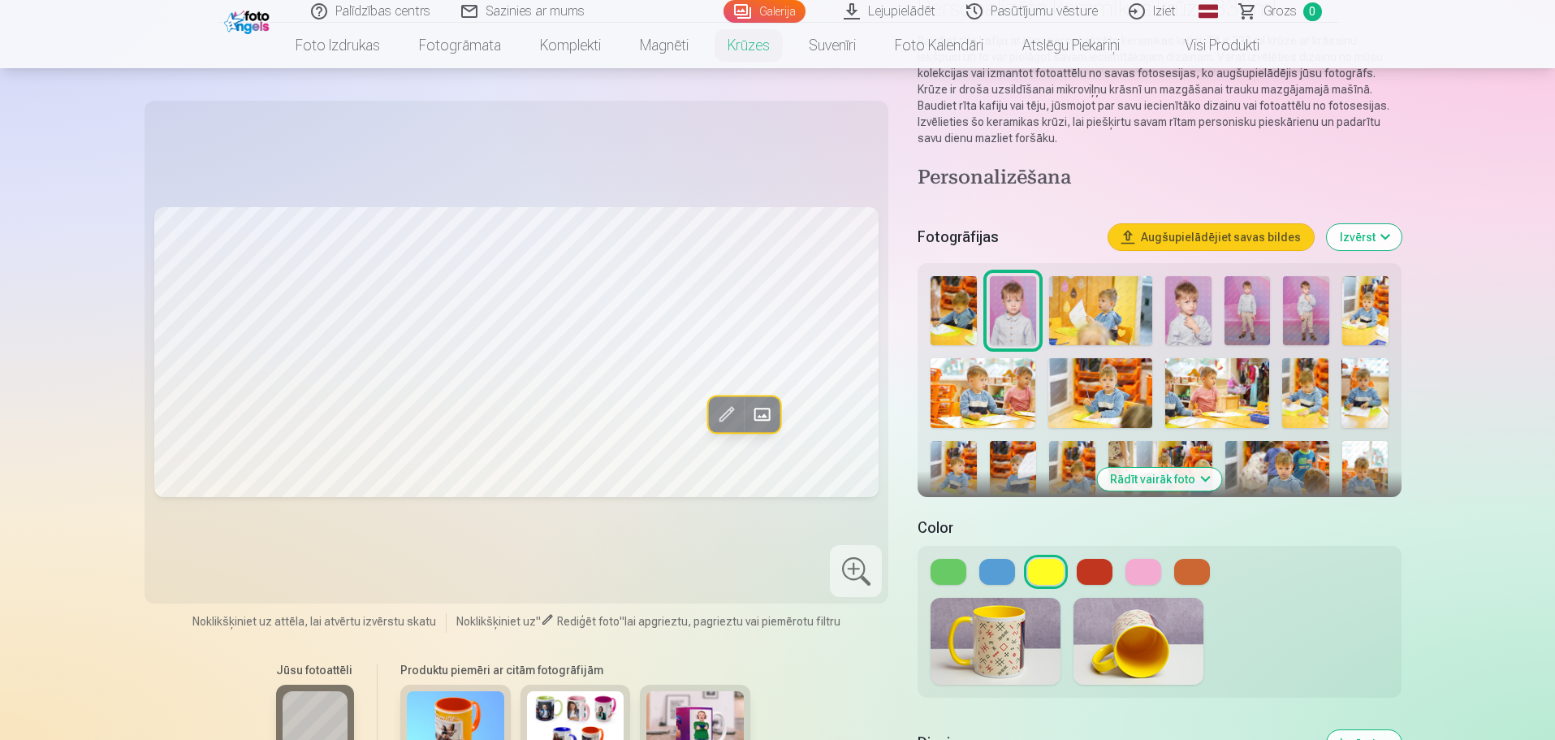
click at [1136, 559] on button at bounding box center [1143, 572] width 36 height 26
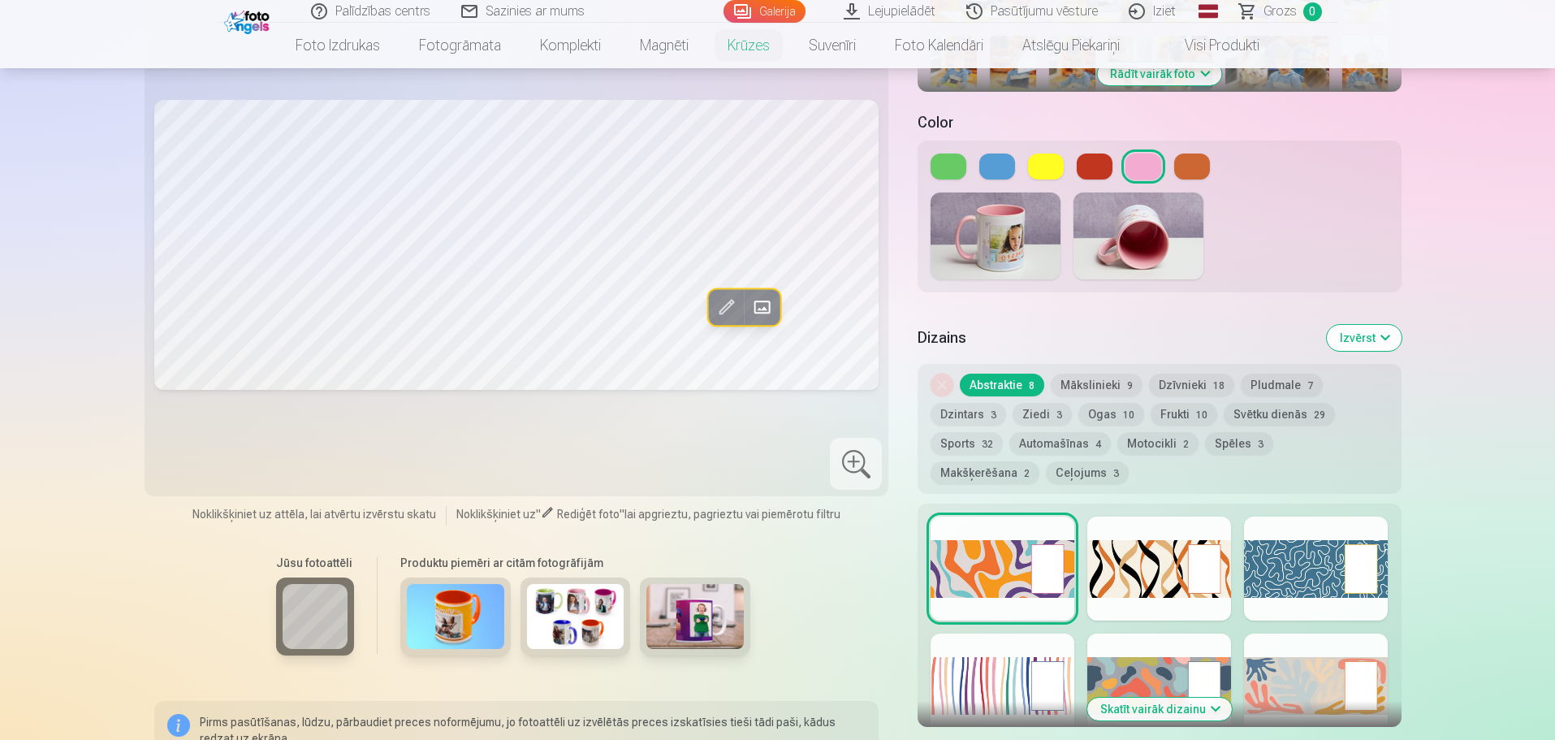
scroll to position [568, 0]
click at [1131, 697] on button "Skatīt vairāk dizainu" at bounding box center [1159, 708] width 145 height 23
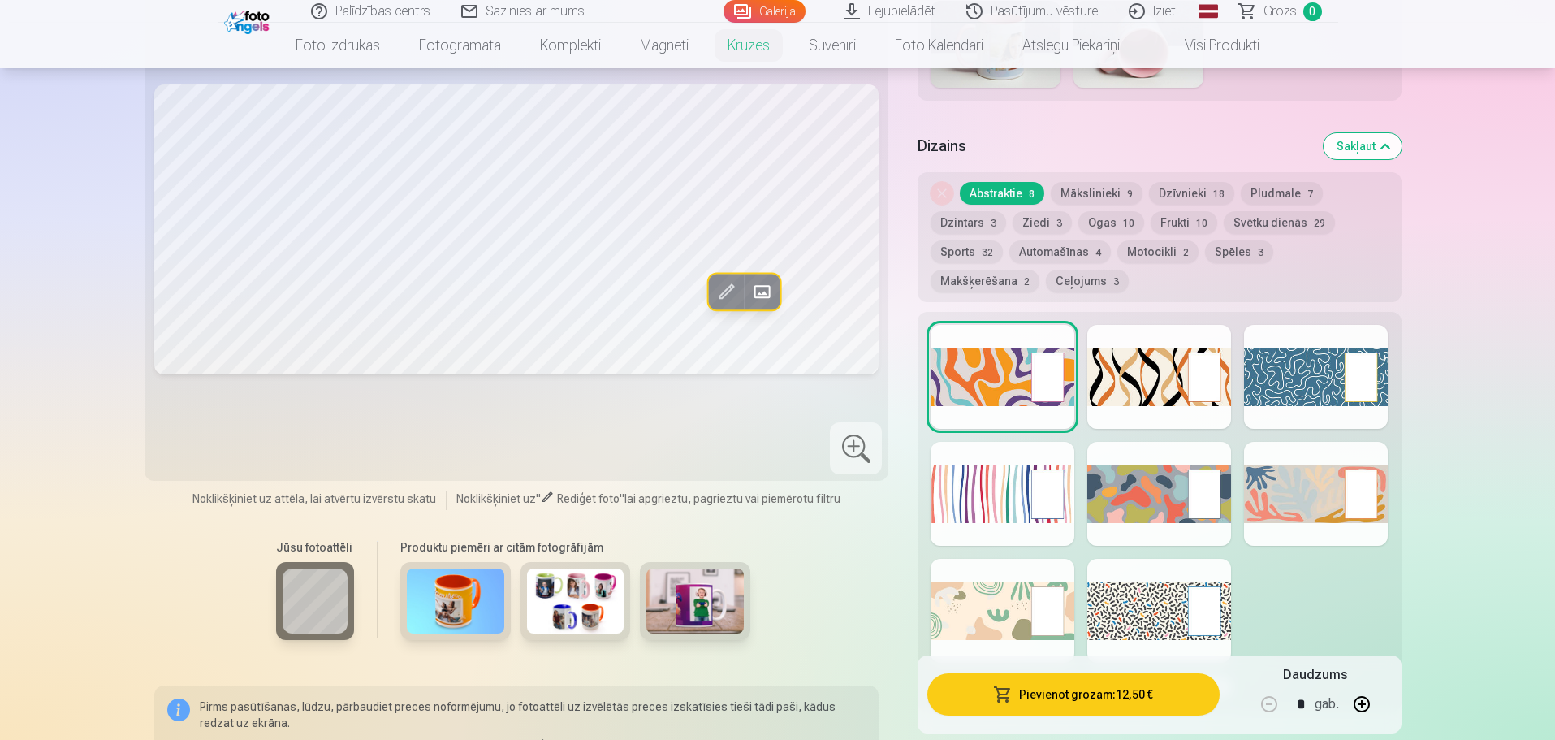
scroll to position [731, 0]
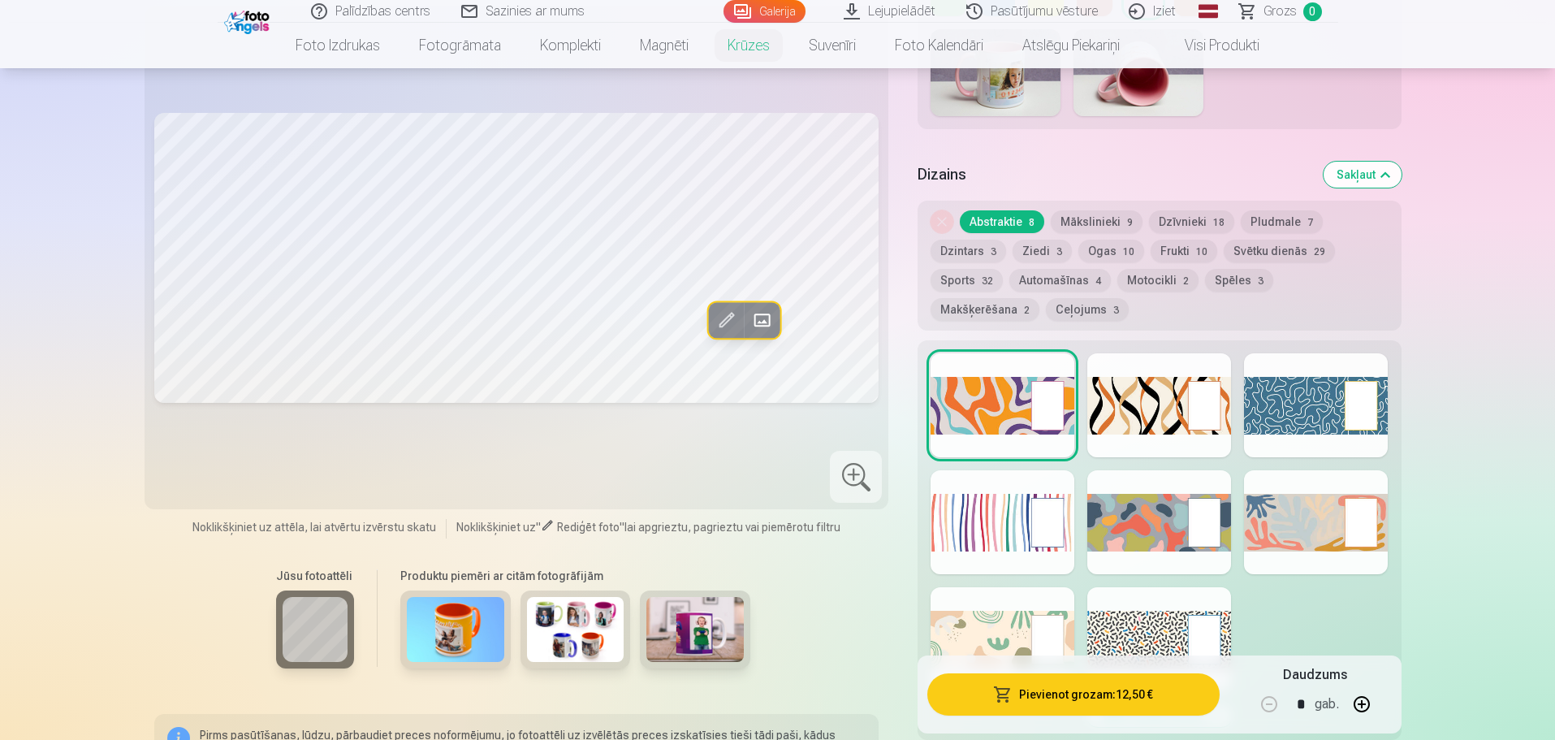
click at [1037, 505] on div at bounding box center [1003, 522] width 144 height 104
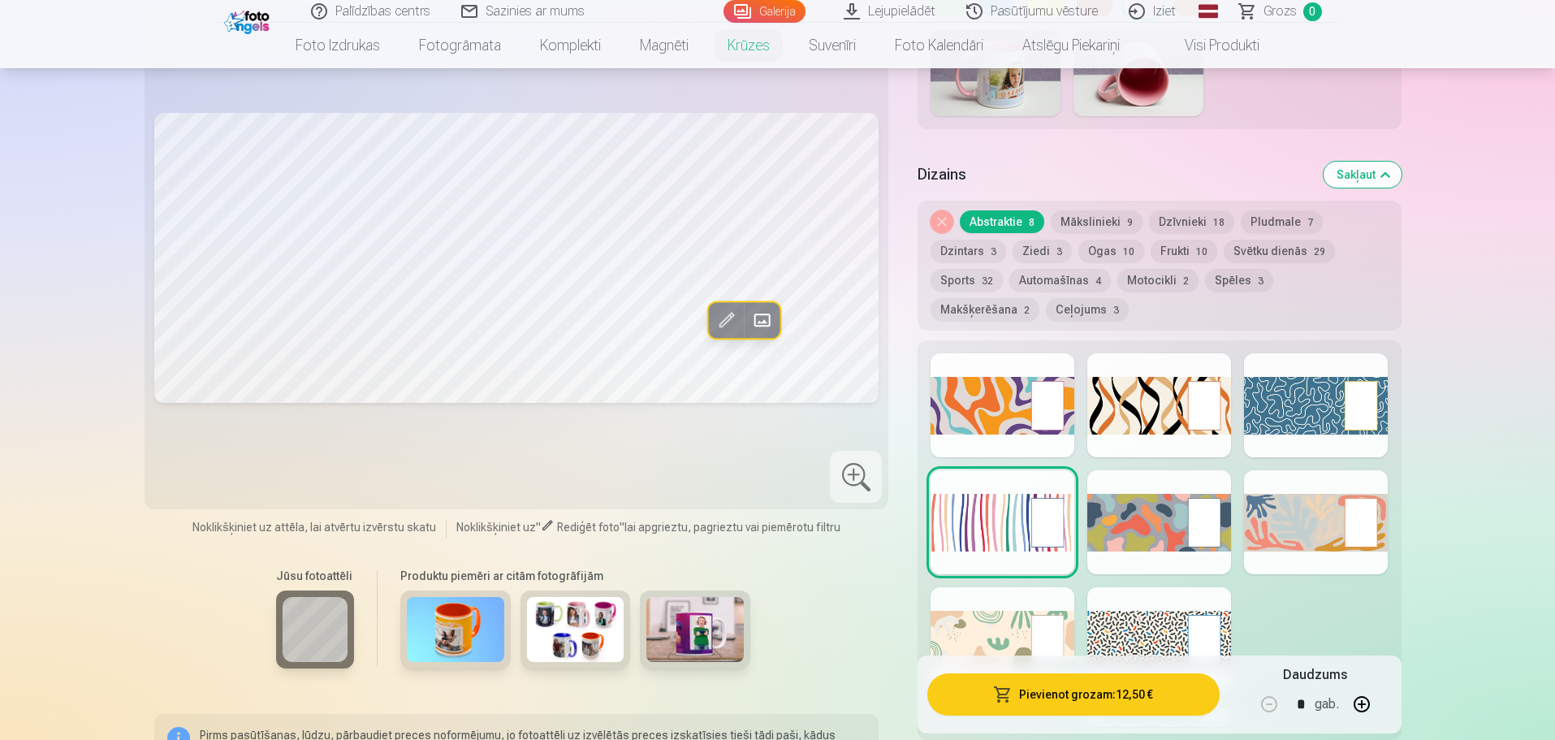
click at [1047, 240] on button "Ziedi 3" at bounding box center [1042, 251] width 59 height 23
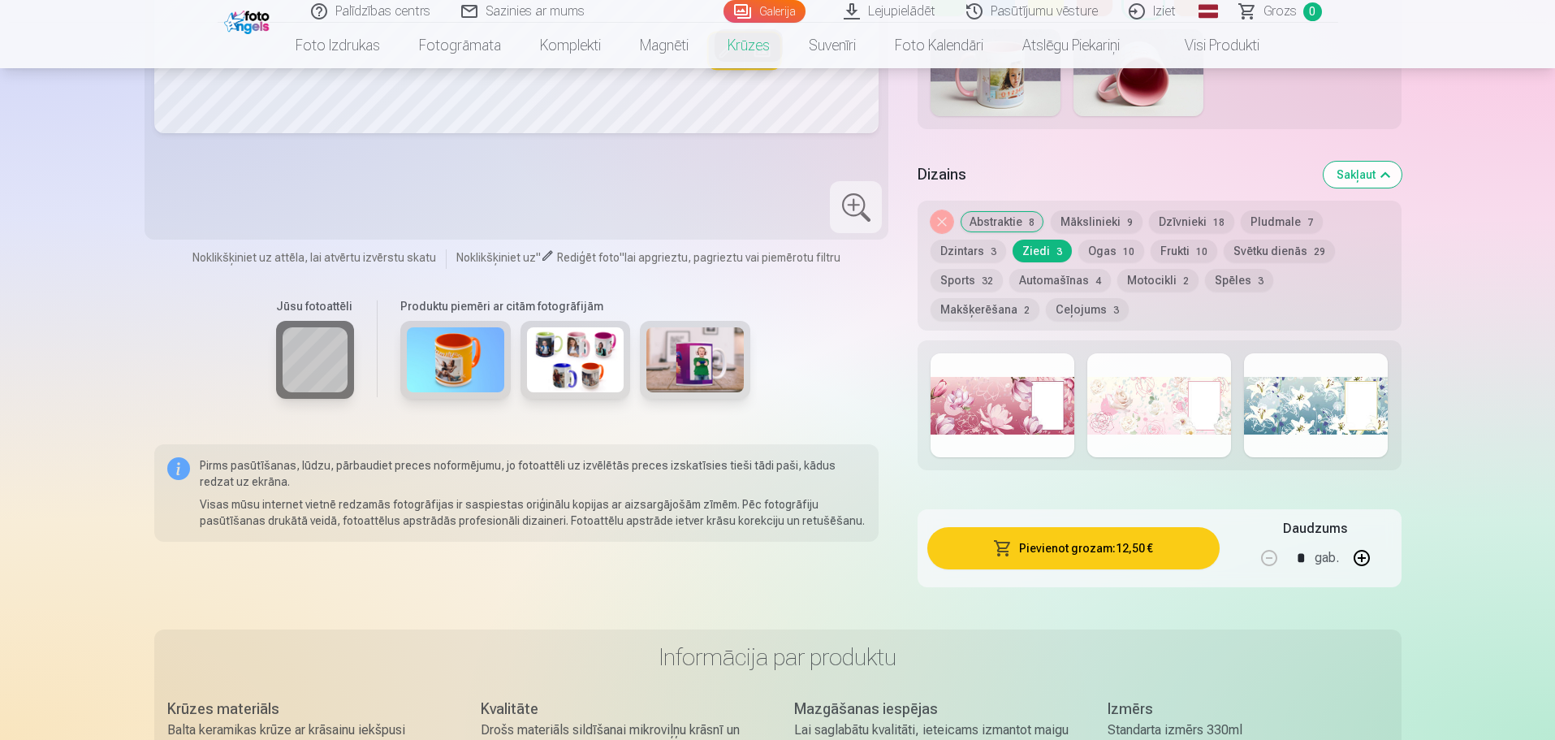
click at [1046, 387] on div at bounding box center [1003, 405] width 144 height 104
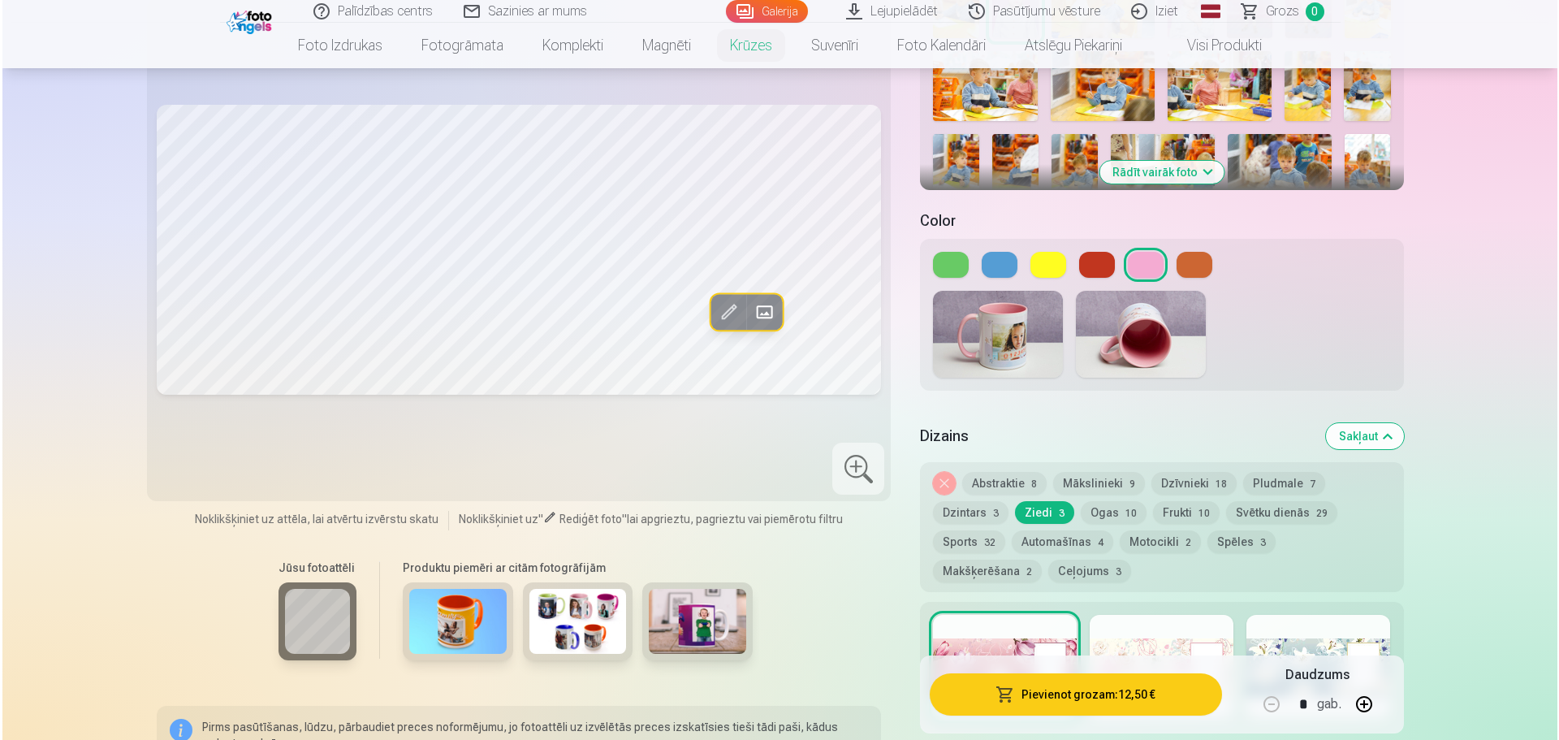
scroll to position [487, 0]
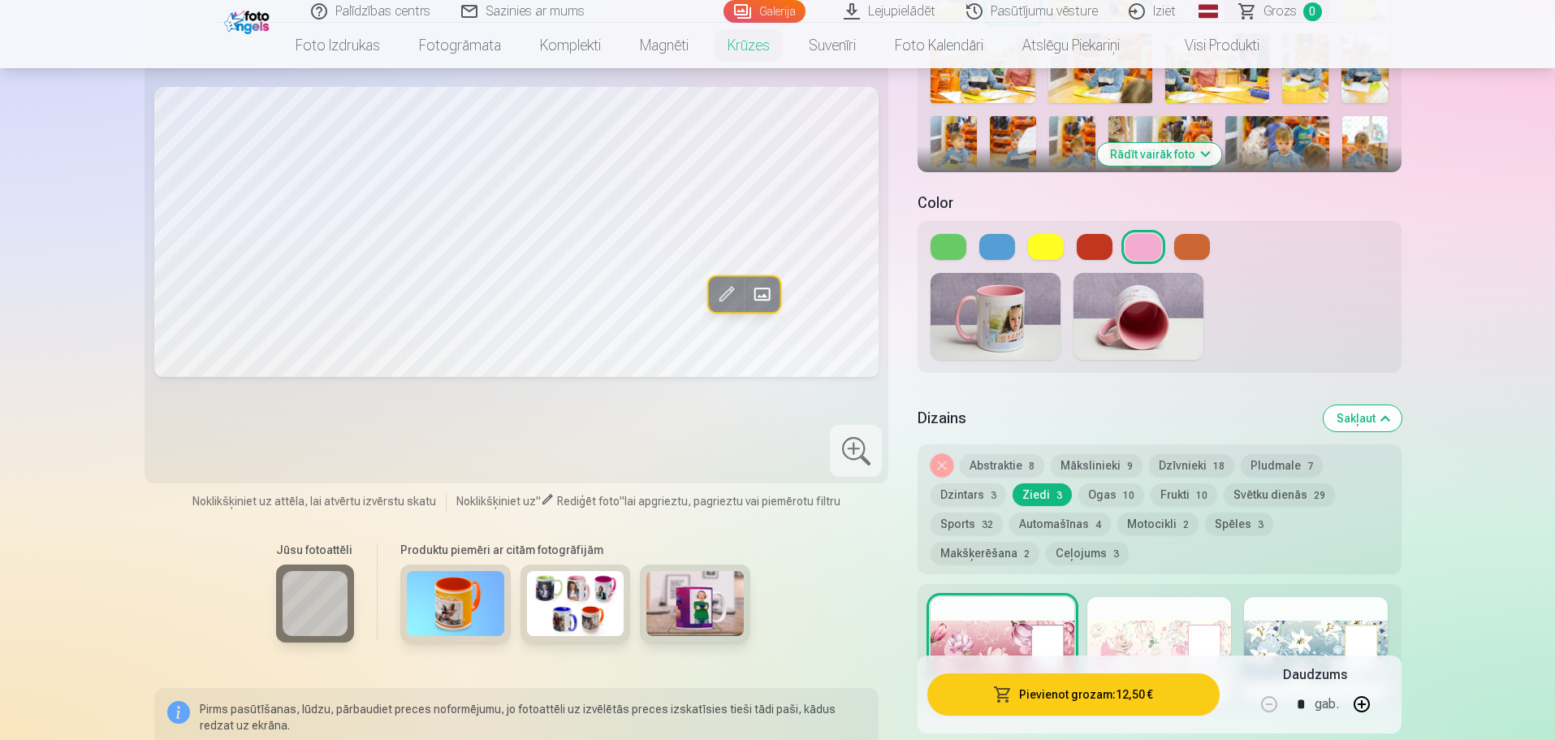
click at [1114, 691] on button "Pievienot grozam : 12,50 €" at bounding box center [1073, 694] width 292 height 42
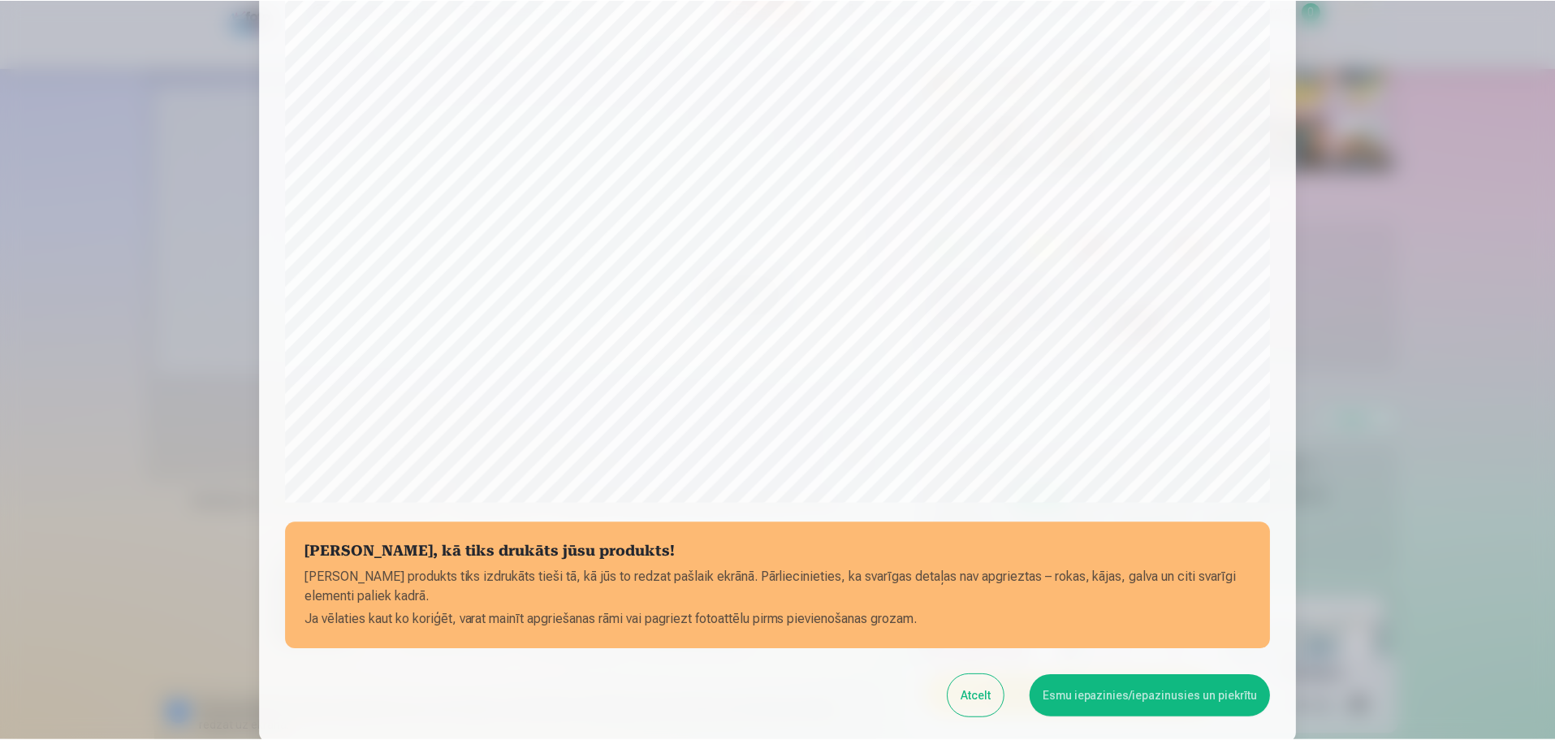
scroll to position [348, 0]
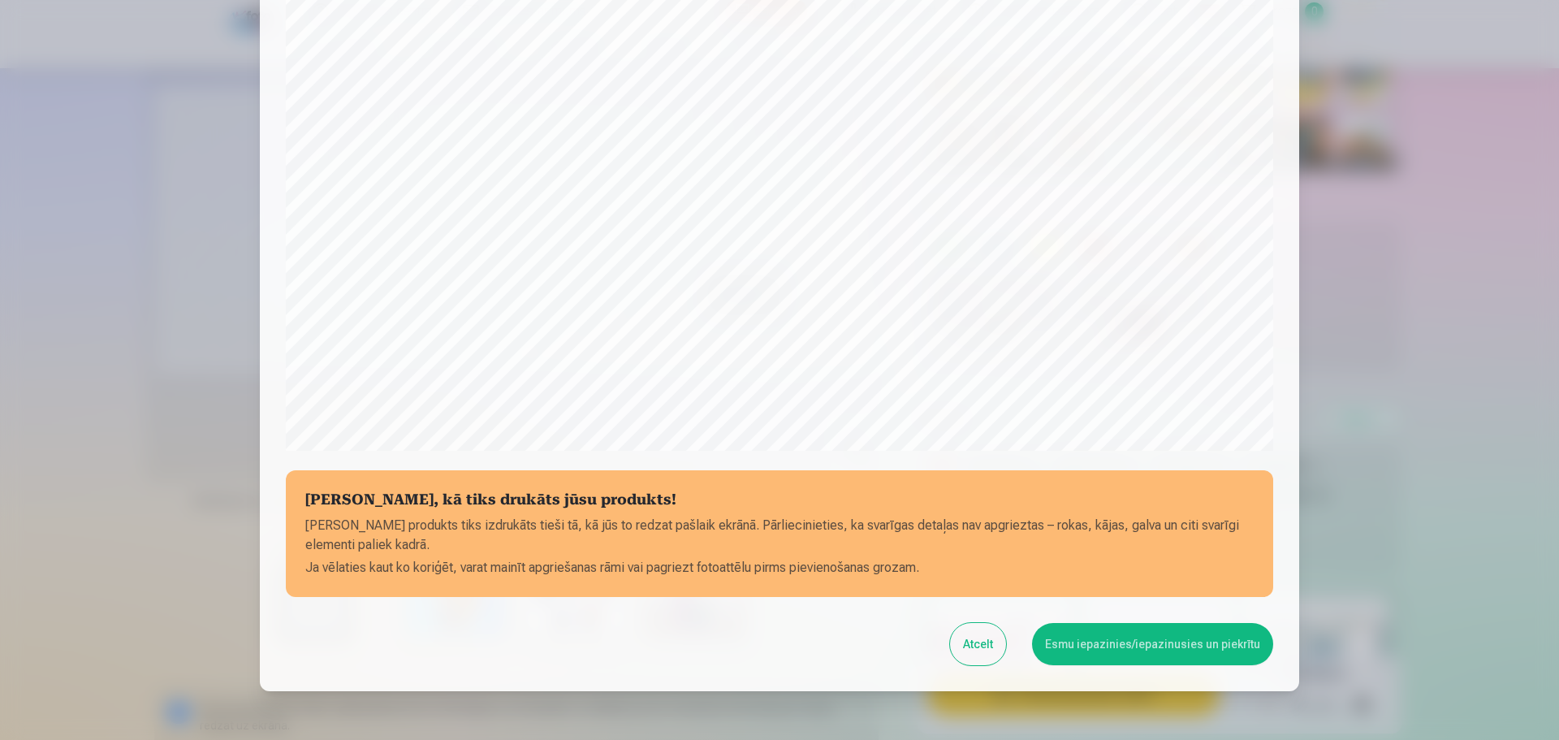
click at [1121, 651] on button "Esmu iepazinies/iepazinusies un piekrītu" at bounding box center [1152, 644] width 241 height 42
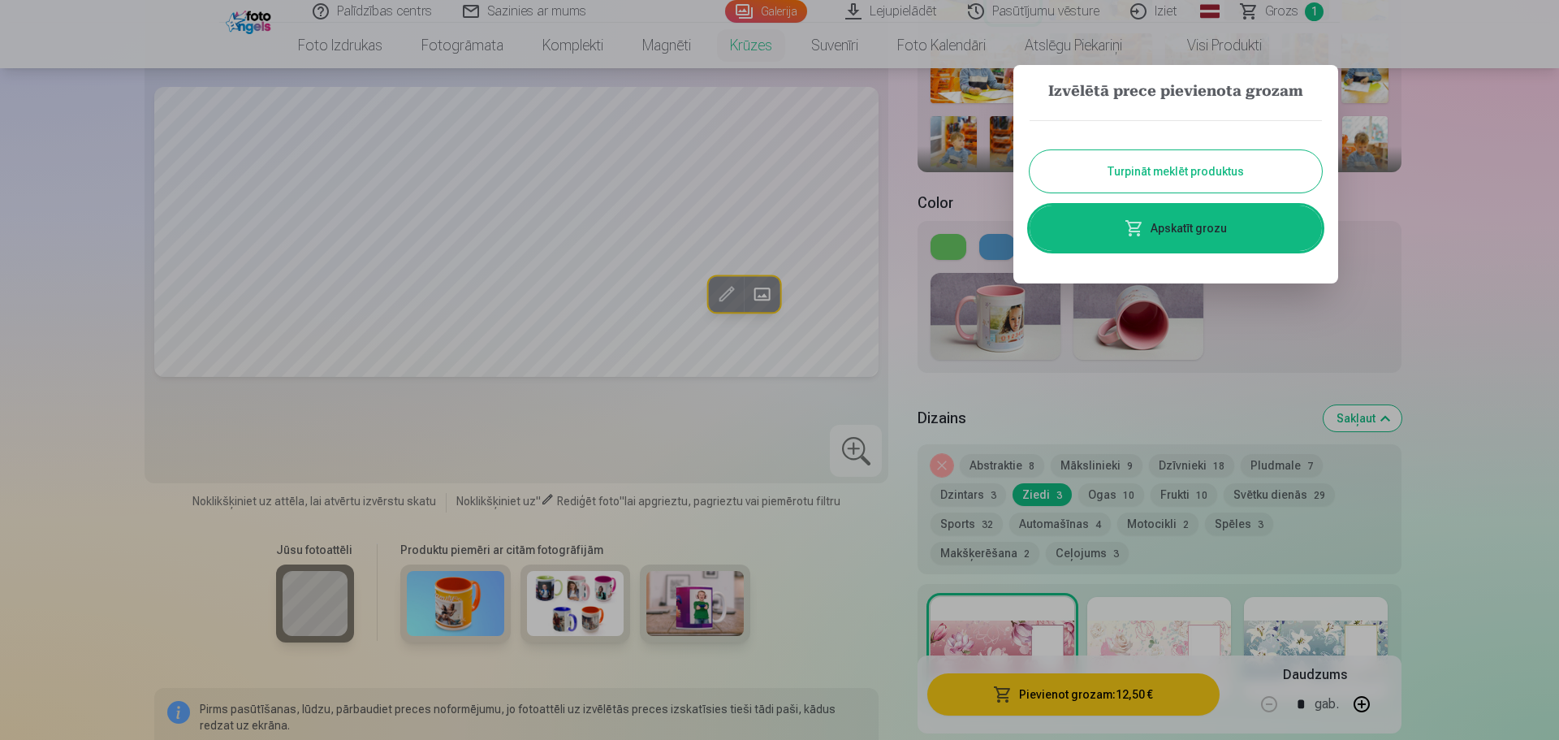
click at [1161, 165] on button "Turpināt meklēt produktus" at bounding box center [1176, 171] width 292 height 42
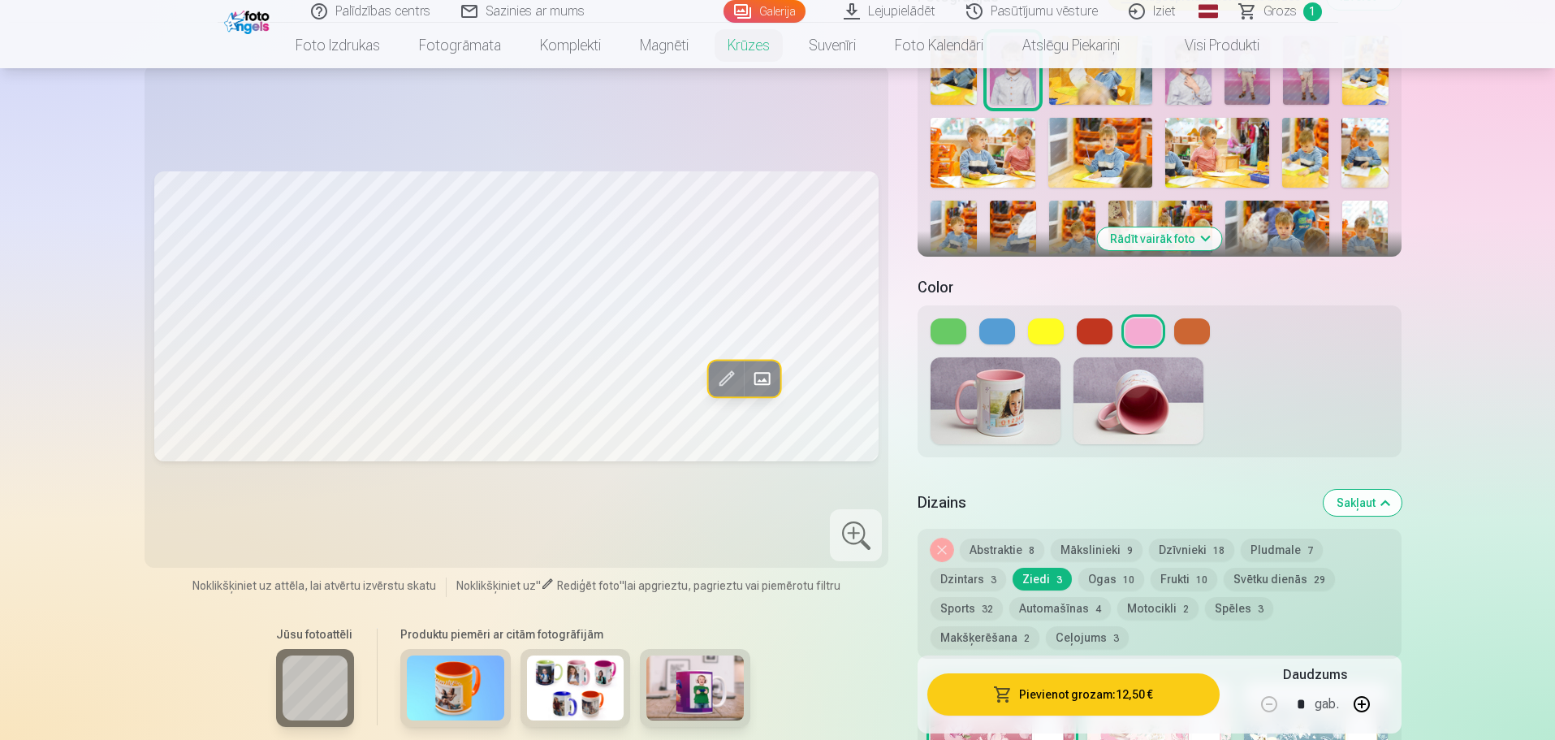
scroll to position [325, 0]
